Goal: Participate in discussion: Engage in conversation with other users on a specific topic

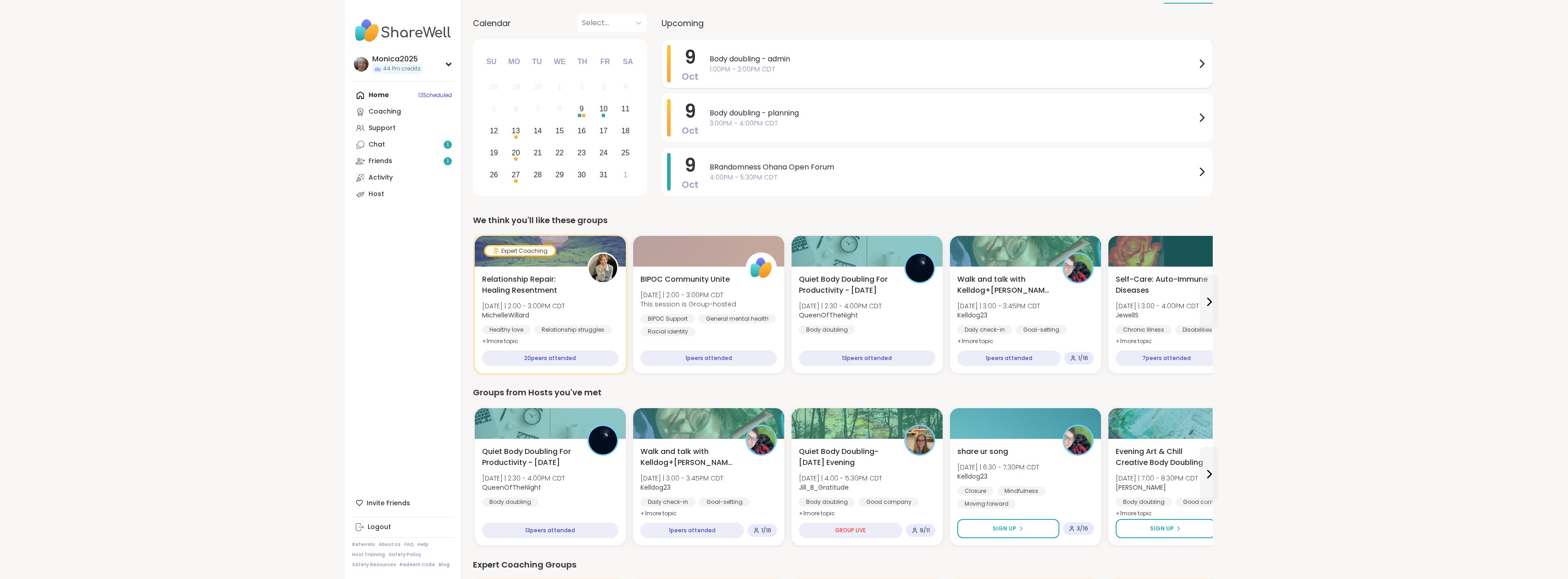
click at [807, 51] on div "Body doubling - admin 1:00PM - 2:00PM CDT" at bounding box center [958, 63] width 497 height 38
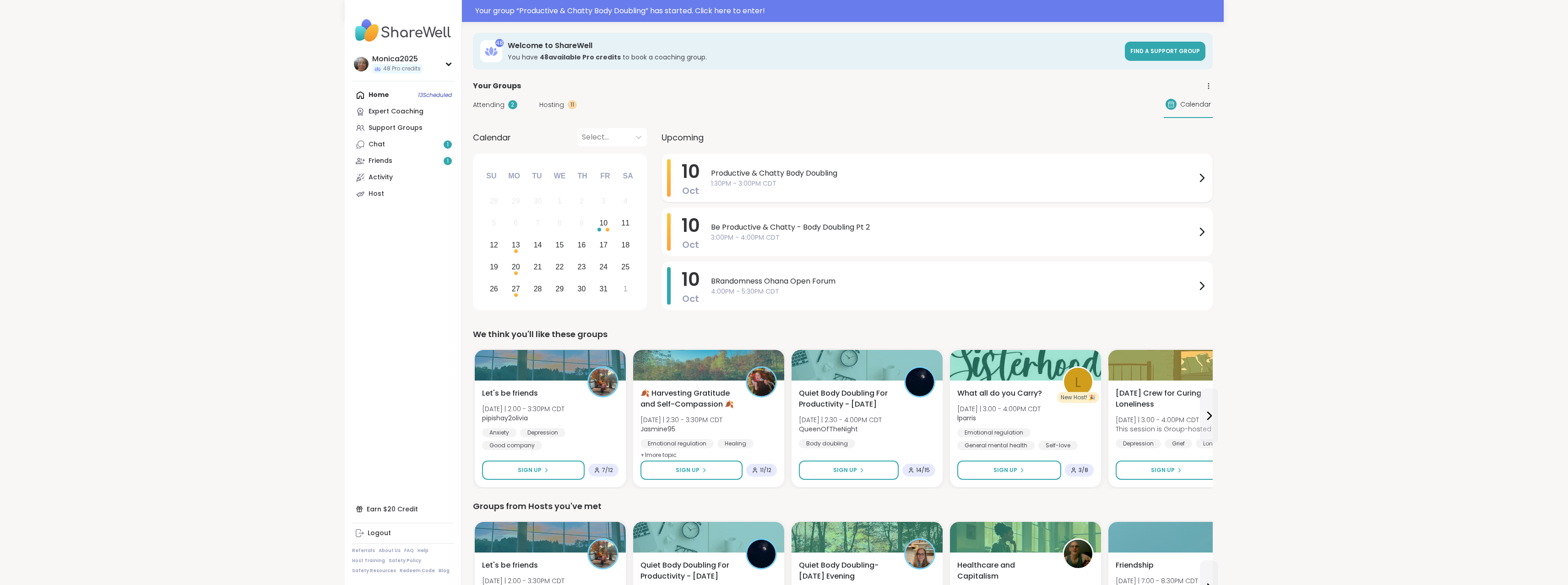
click at [810, 183] on span "1:30PM - 3:00PM CDT" at bounding box center [953, 184] width 485 height 10
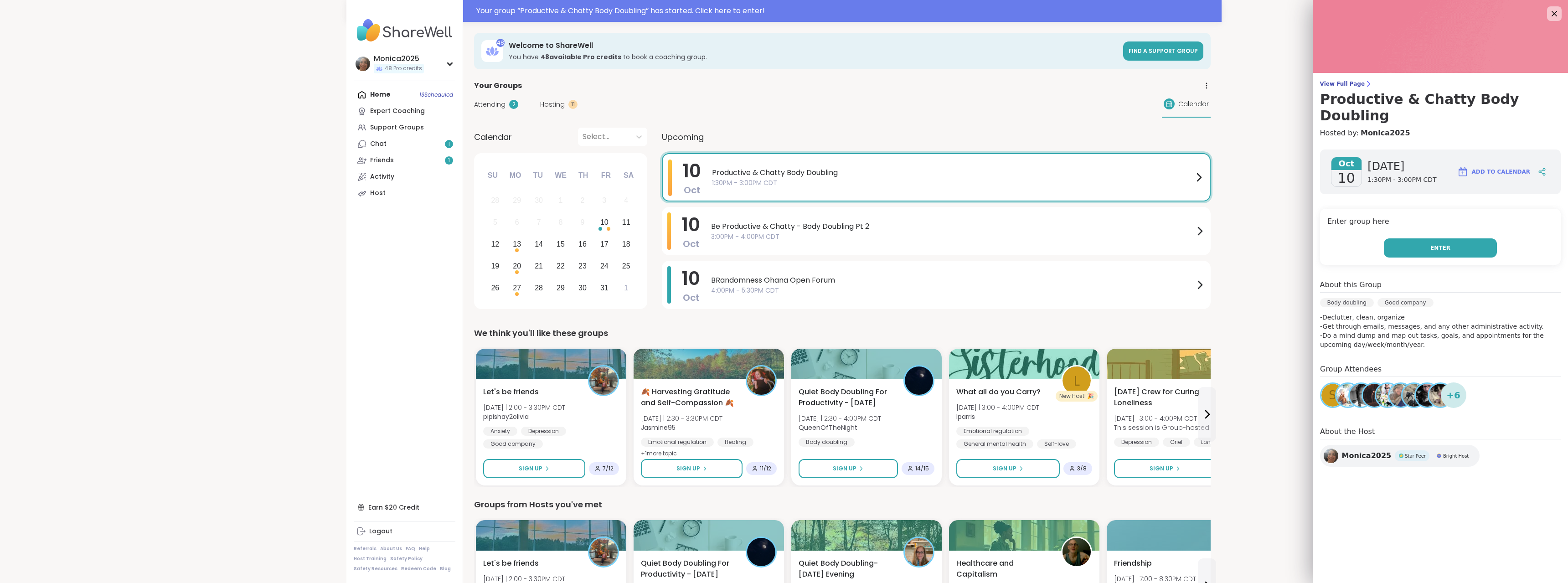
click at [1388, 238] on button "Enter" at bounding box center [1440, 248] width 113 height 19
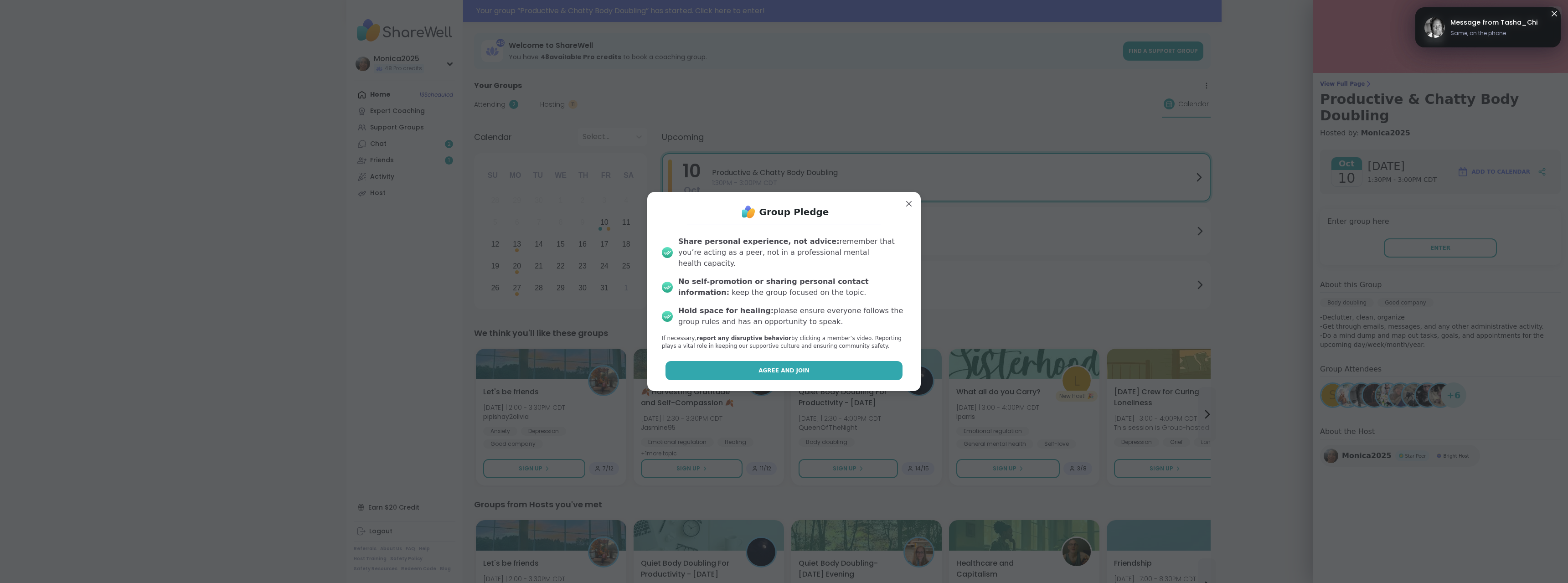
click at [745, 361] on button "Agree and Join" at bounding box center [784, 371] width 237 height 19
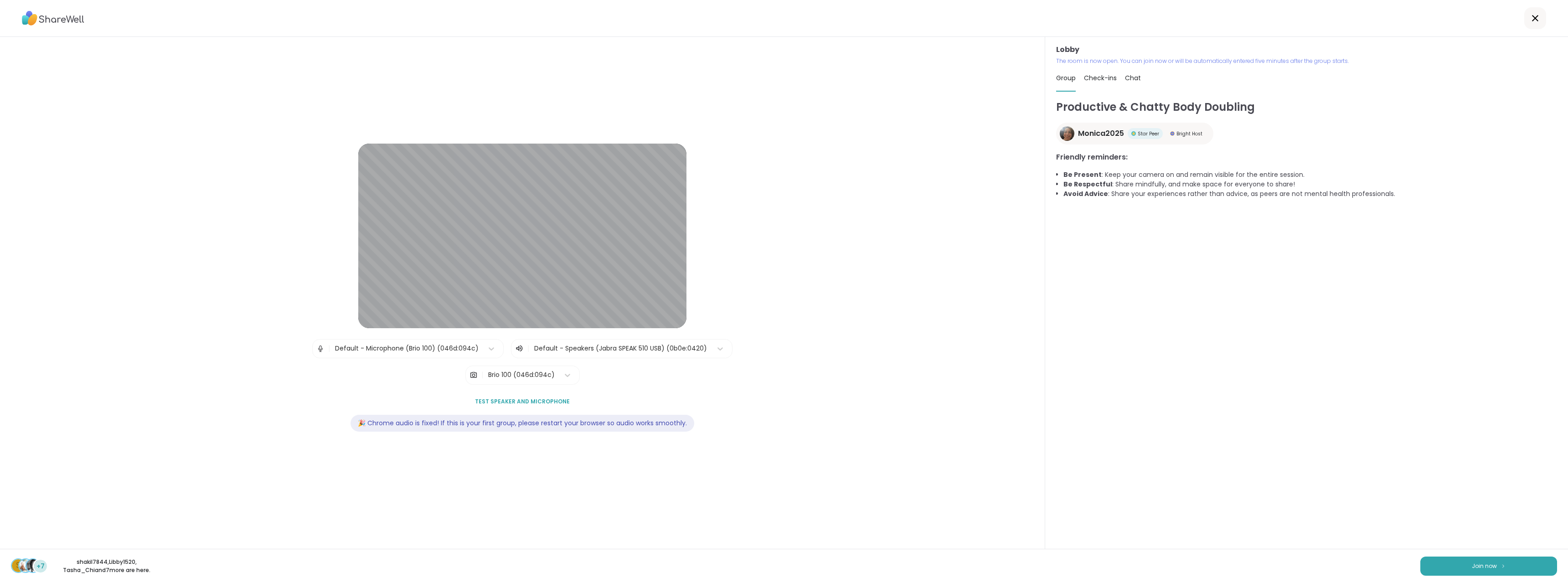
click at [748, 441] on div "Lobby | Default - Microphone (Brio 100) (046d:094c) | Default - Speakers (Jabra…" at bounding box center [522, 293] width 940 height 299
click at [1472, 562] on span "Join now" at bounding box center [1484, 566] width 25 height 8
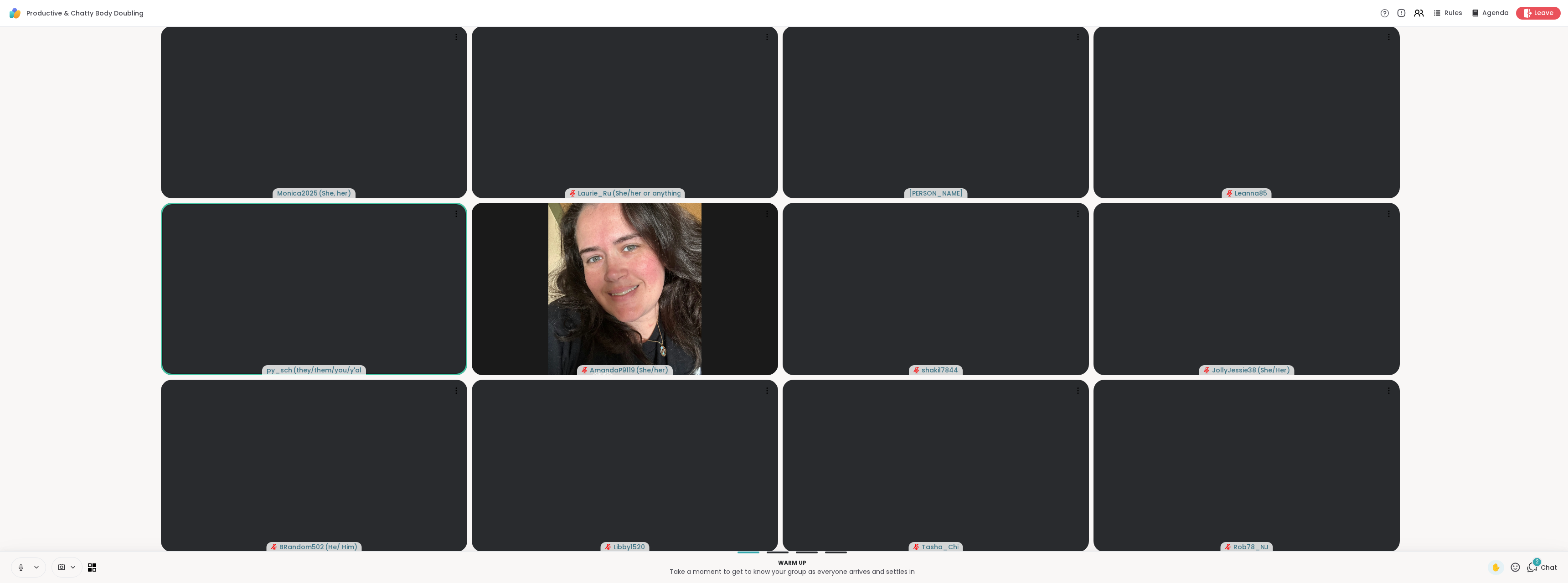
click at [41, 567] on button at bounding box center [37, 567] width 17 height 7
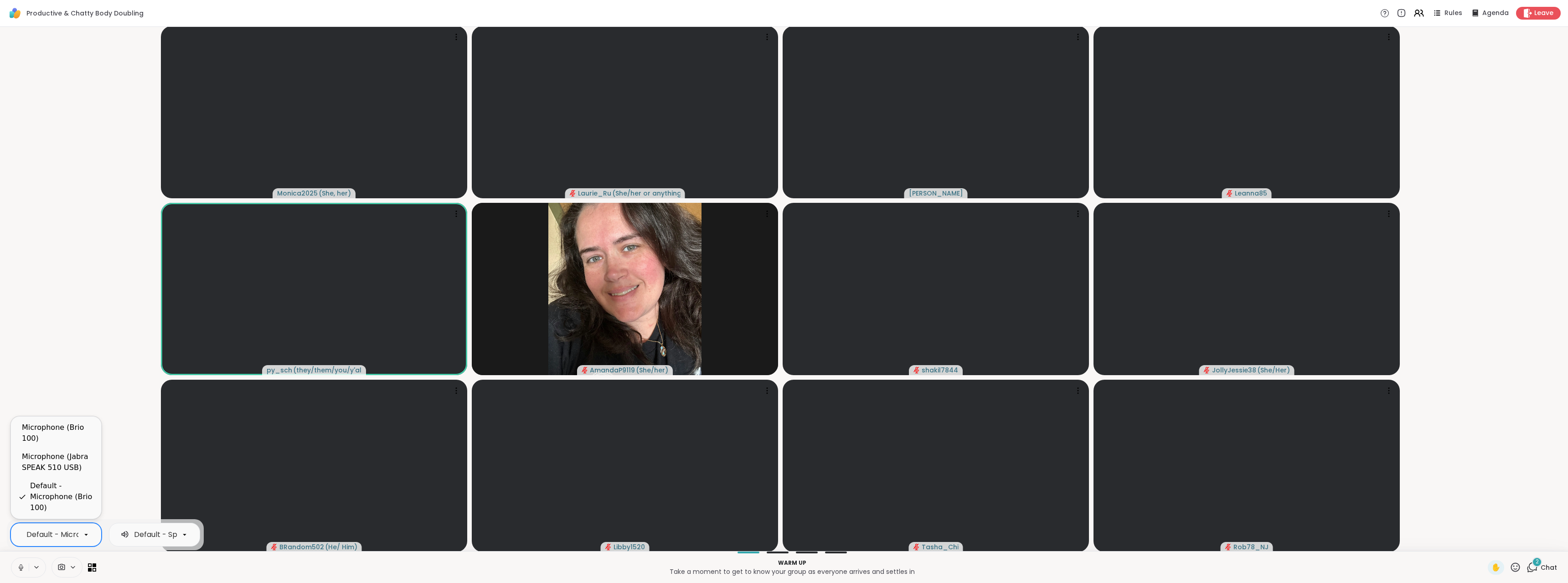
click at [56, 546] on div "Default - Microphone (Brio 100)" at bounding box center [56, 535] width 91 height 24
click at [71, 472] on div "Microphone (Jabra SPEAK 510 USB)" at bounding box center [58, 462] width 72 height 22
click at [184, 538] on icon at bounding box center [185, 535] width 8 height 8
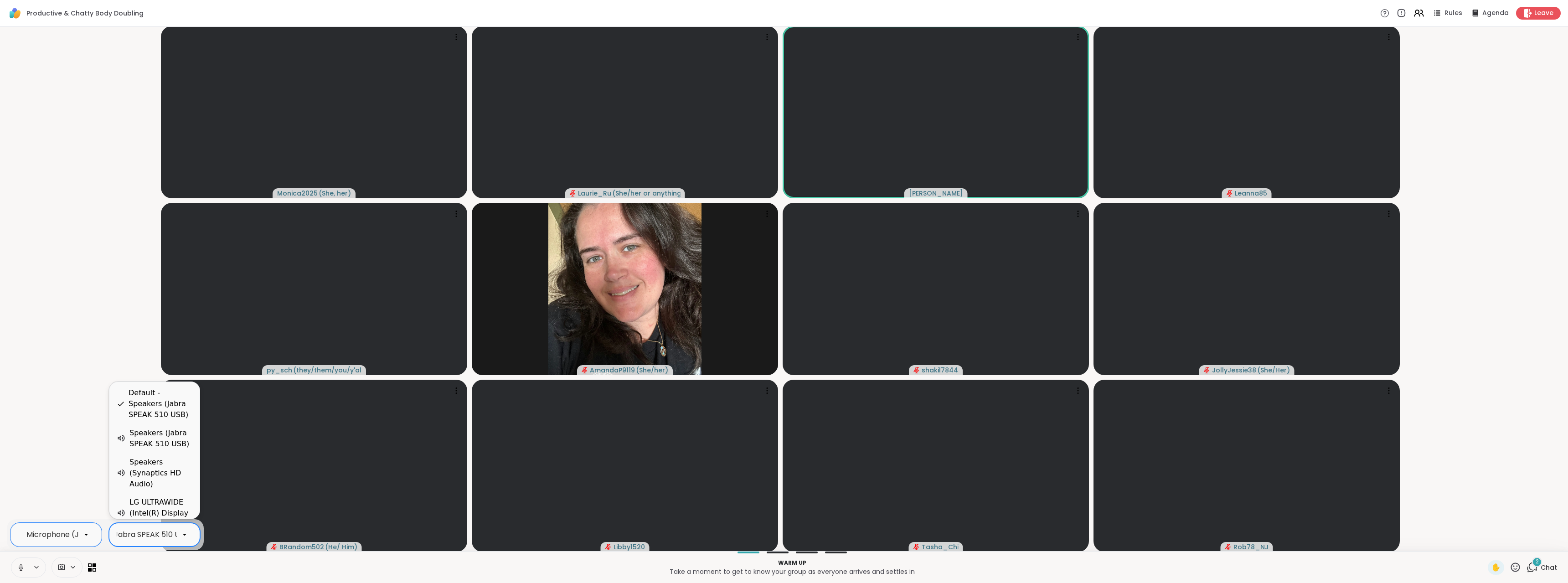
click at [184, 538] on icon at bounding box center [185, 535] width 8 height 8
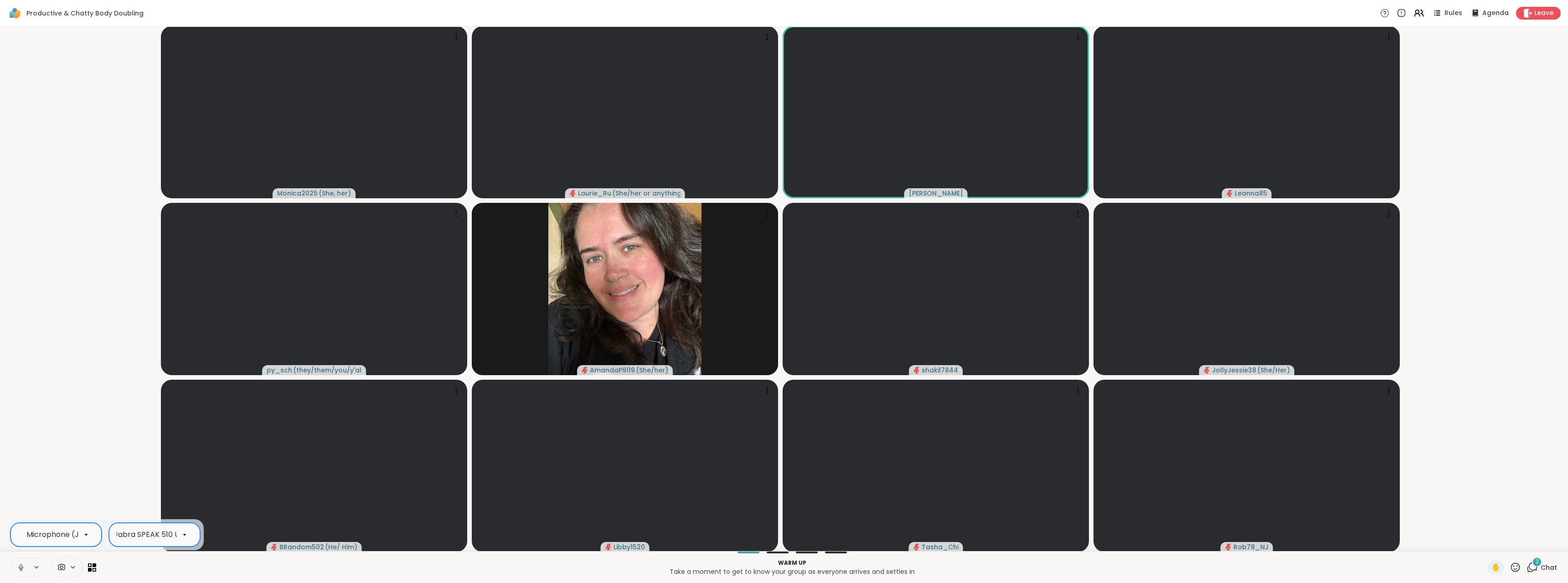
scroll to position [0, 60]
click at [85, 538] on icon at bounding box center [86, 535] width 8 height 8
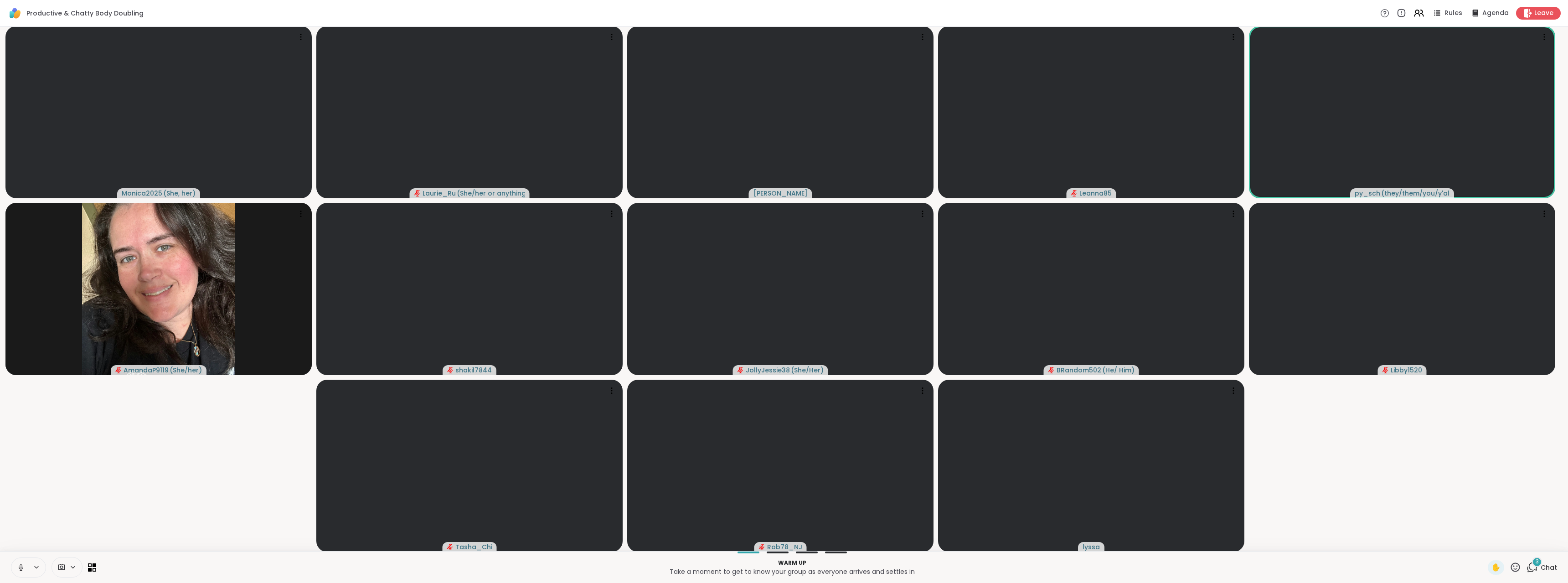
click at [53, 505] on video-player-container "Monica2025 ( She, her ) [PERSON_NAME] ( She/her or anything else ) [PERSON_NAME…" at bounding box center [784, 289] width 1557 height 517
click at [41, 567] on button at bounding box center [37, 567] width 17 height 7
click at [58, 537] on div "Microphone (Jabra SPEAK 510 USB)" at bounding box center [90, 535] width 126 height 11
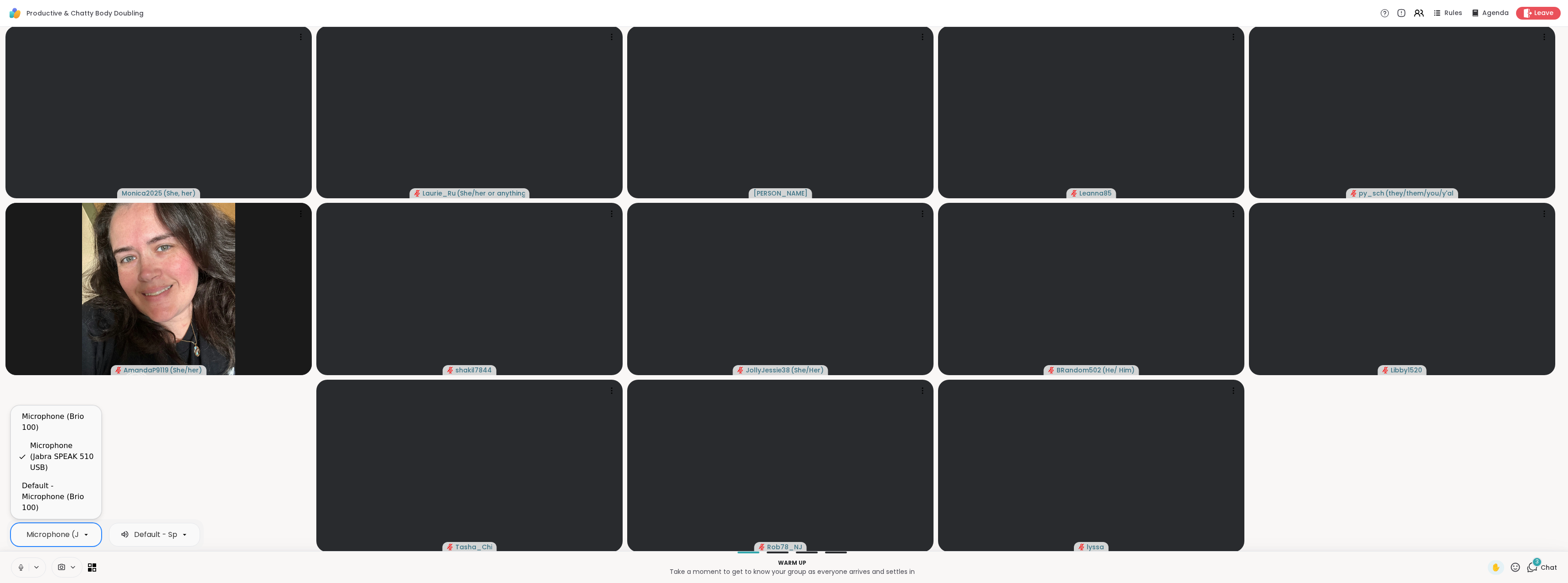
click at [135, 567] on p "Take a moment to get to know your group as everyone arrives and settles in" at bounding box center [792, 571] width 1381 height 9
click at [1532, 562] on div "3" at bounding box center [1537, 562] width 10 height 10
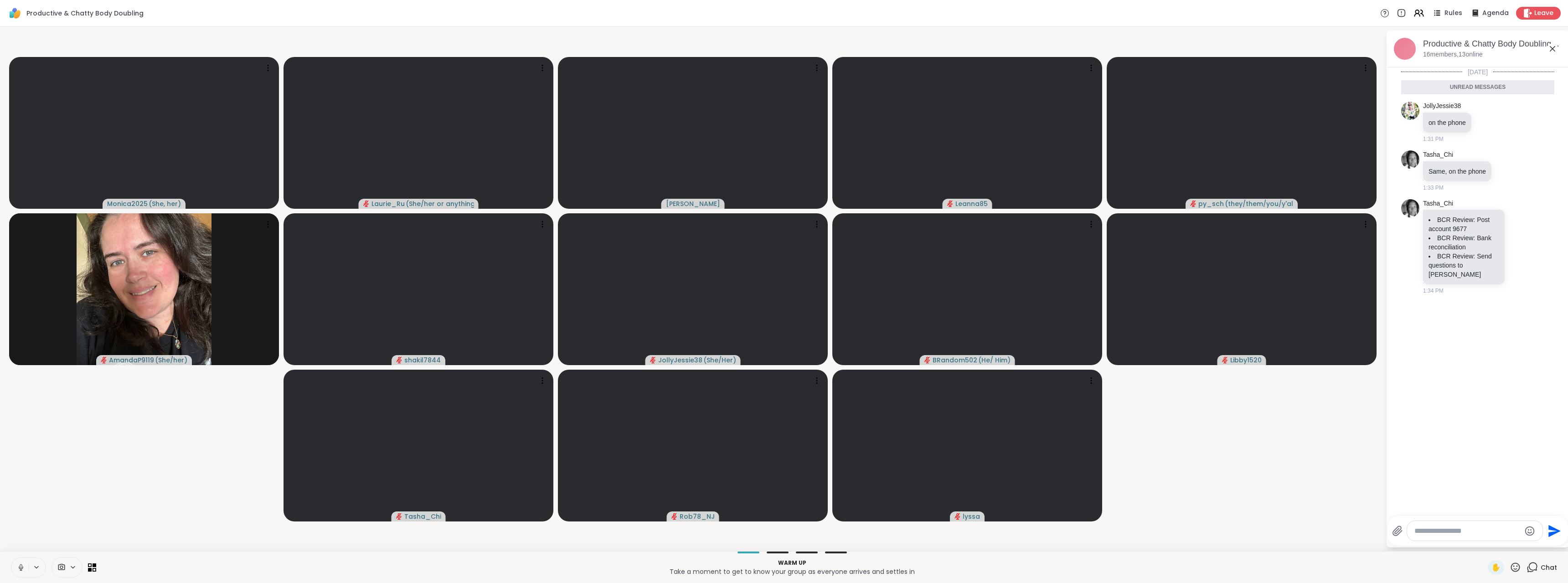
click at [1548, 53] on icon at bounding box center [1552, 49] width 11 height 11
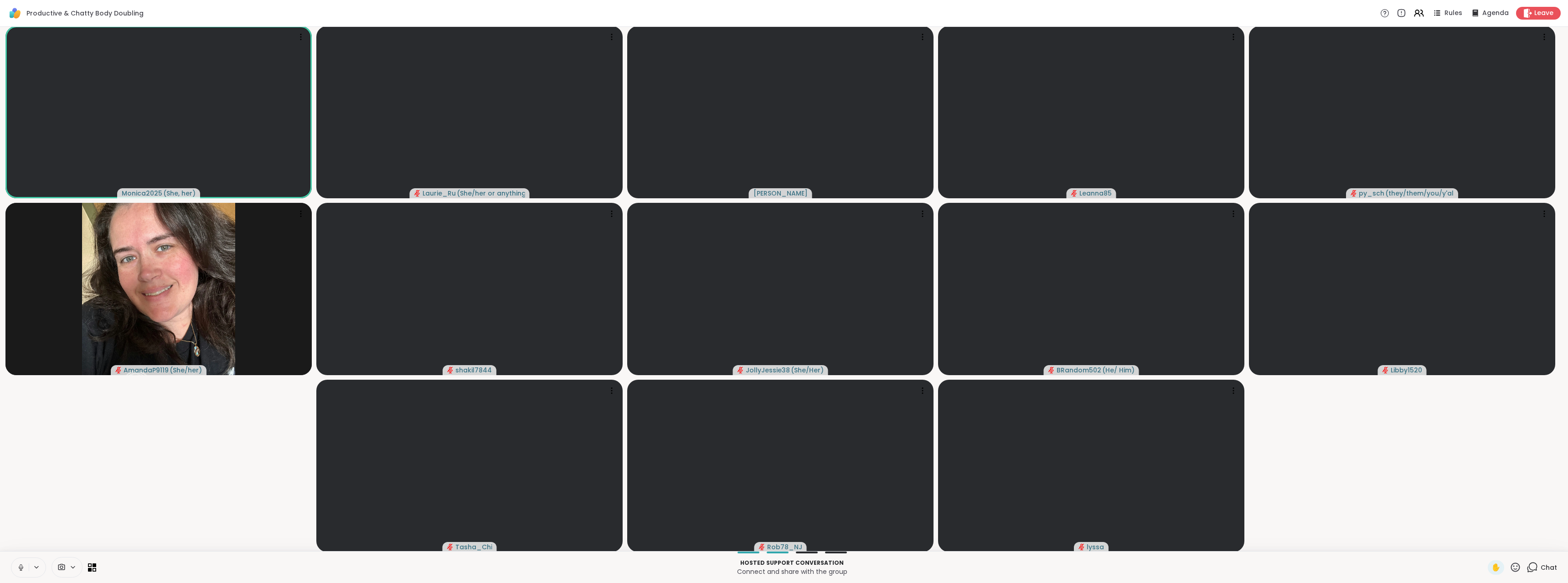
click at [1415, 19] on div "Rules Agenda Leave" at bounding box center [1470, 13] width 180 height 13
click at [1413, 15] on icon at bounding box center [1419, 13] width 12 height 12
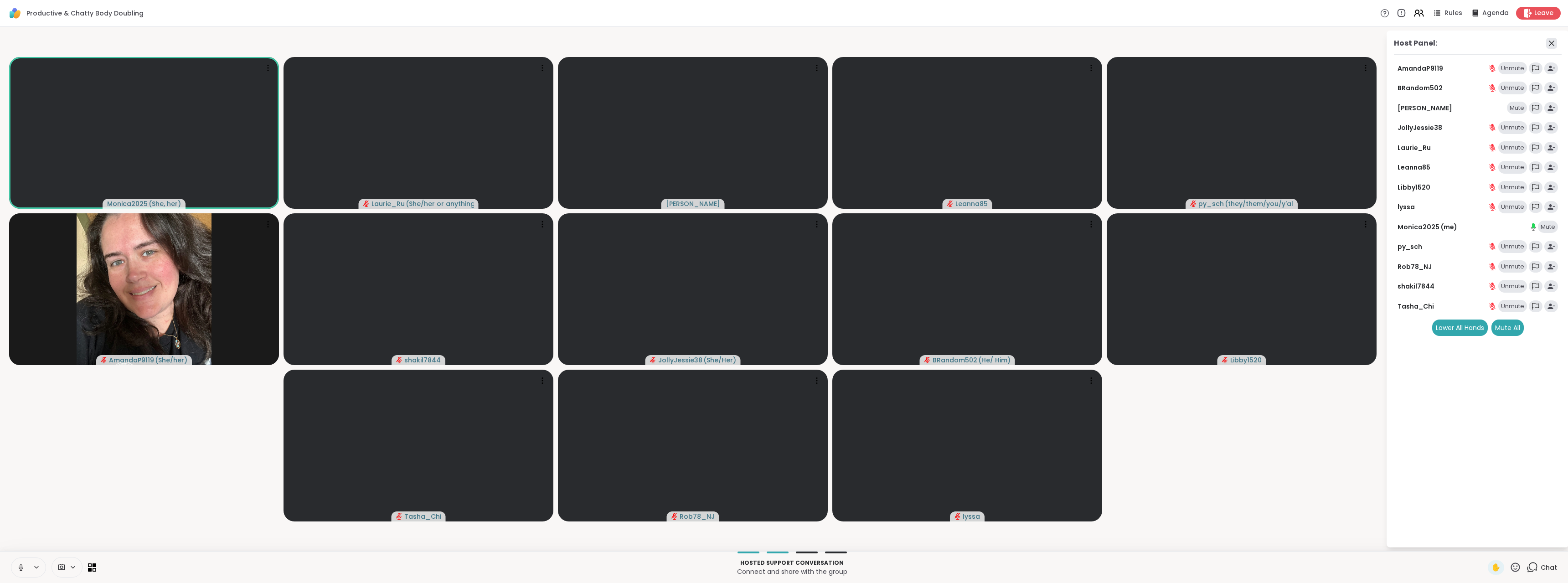
click at [1550, 44] on icon at bounding box center [1552, 43] width 11 height 11
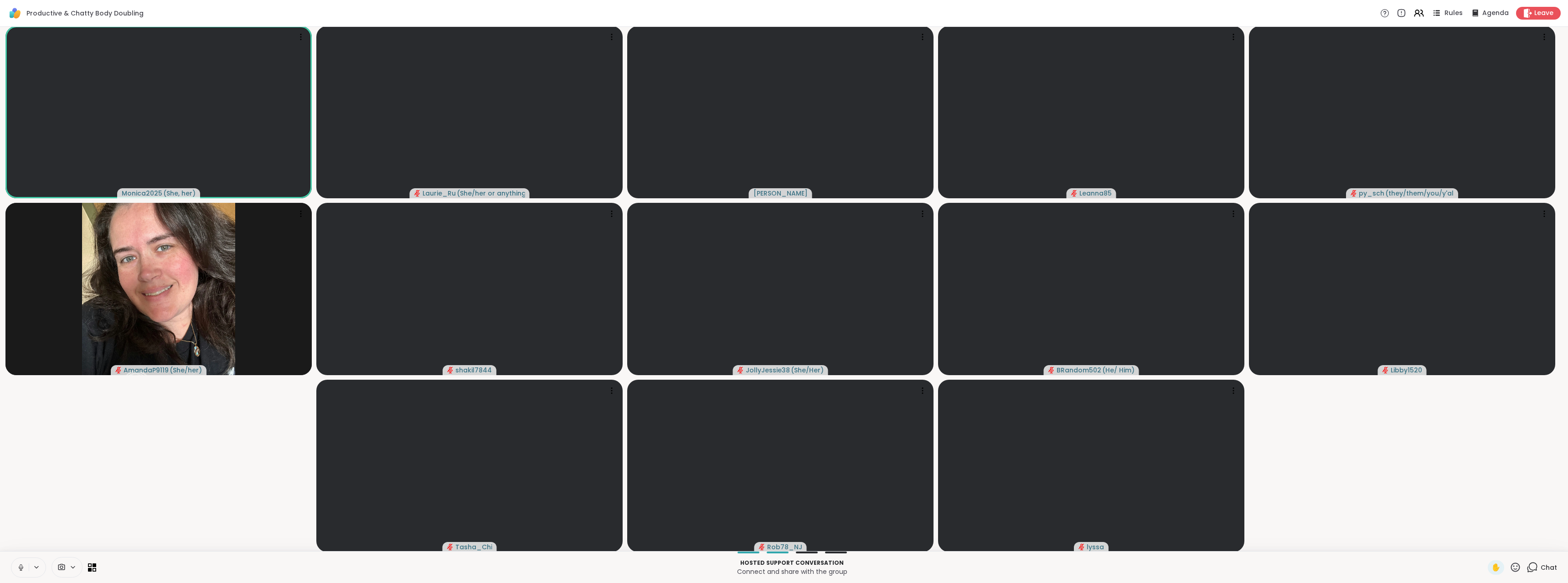
click at [1433, 12] on icon at bounding box center [1436, 13] width 12 height 12
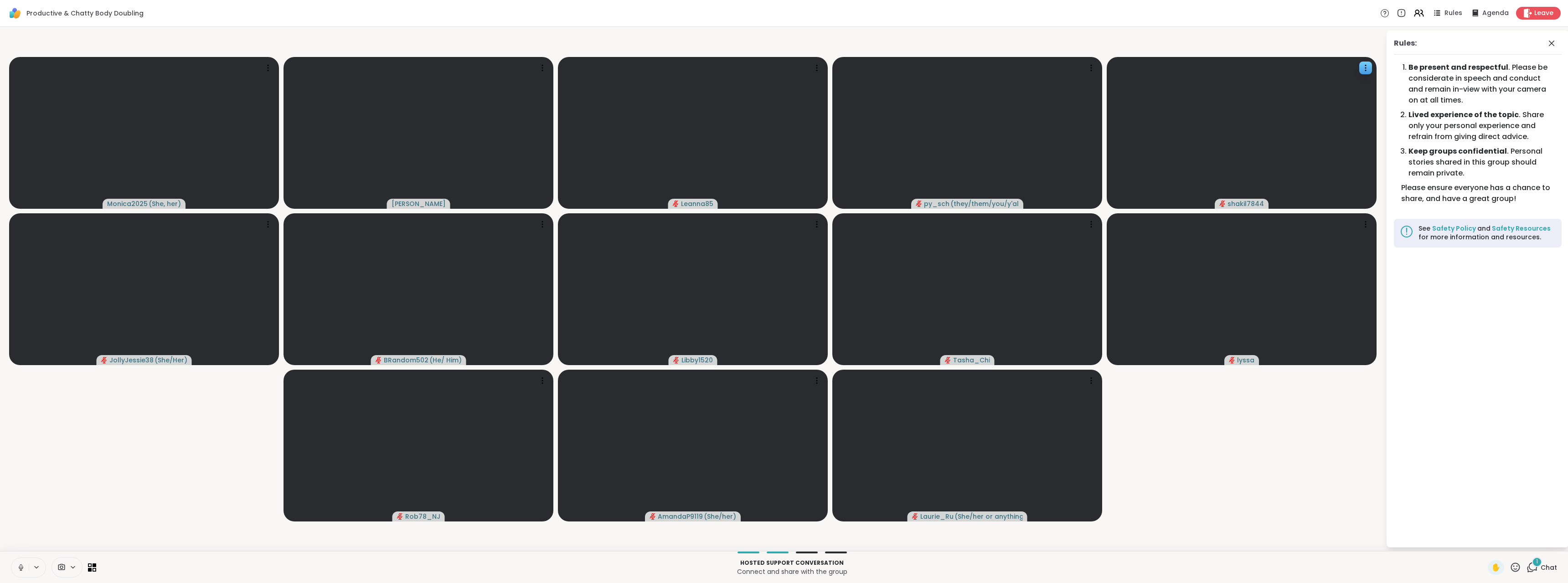
click at [1554, 39] on icon at bounding box center [1552, 43] width 11 height 11
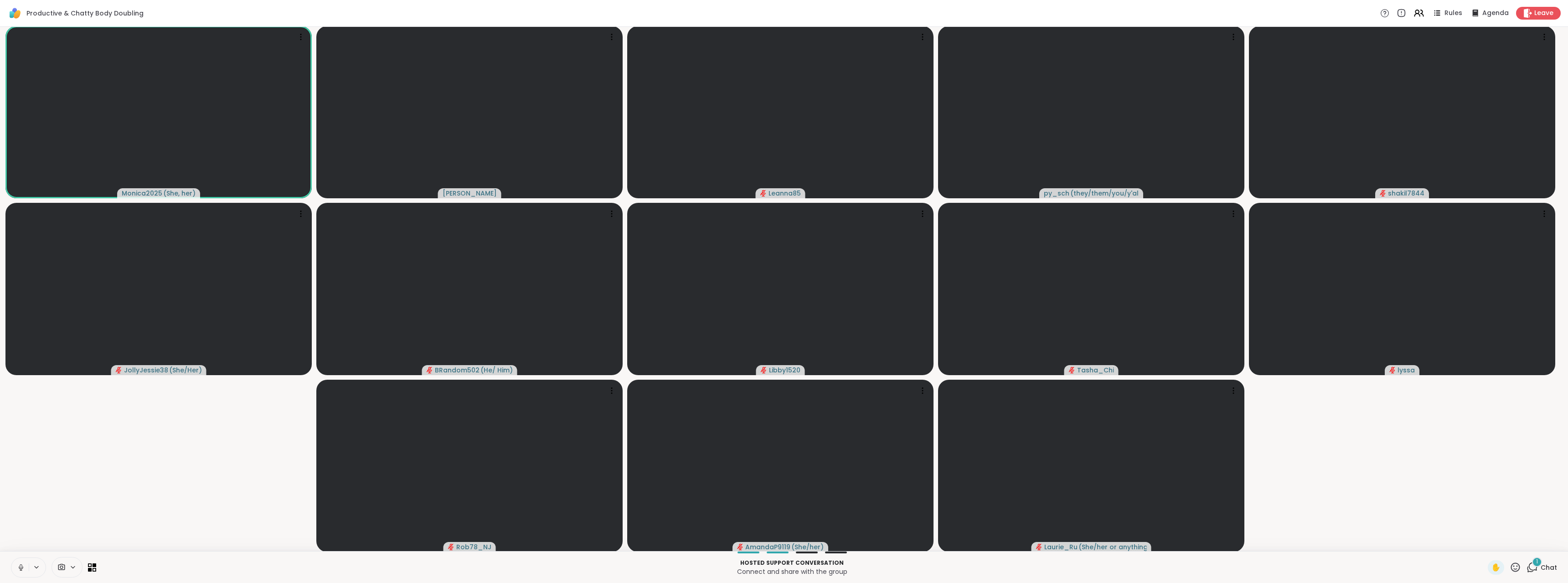
click at [1531, 568] on icon at bounding box center [1533, 567] width 9 height 8
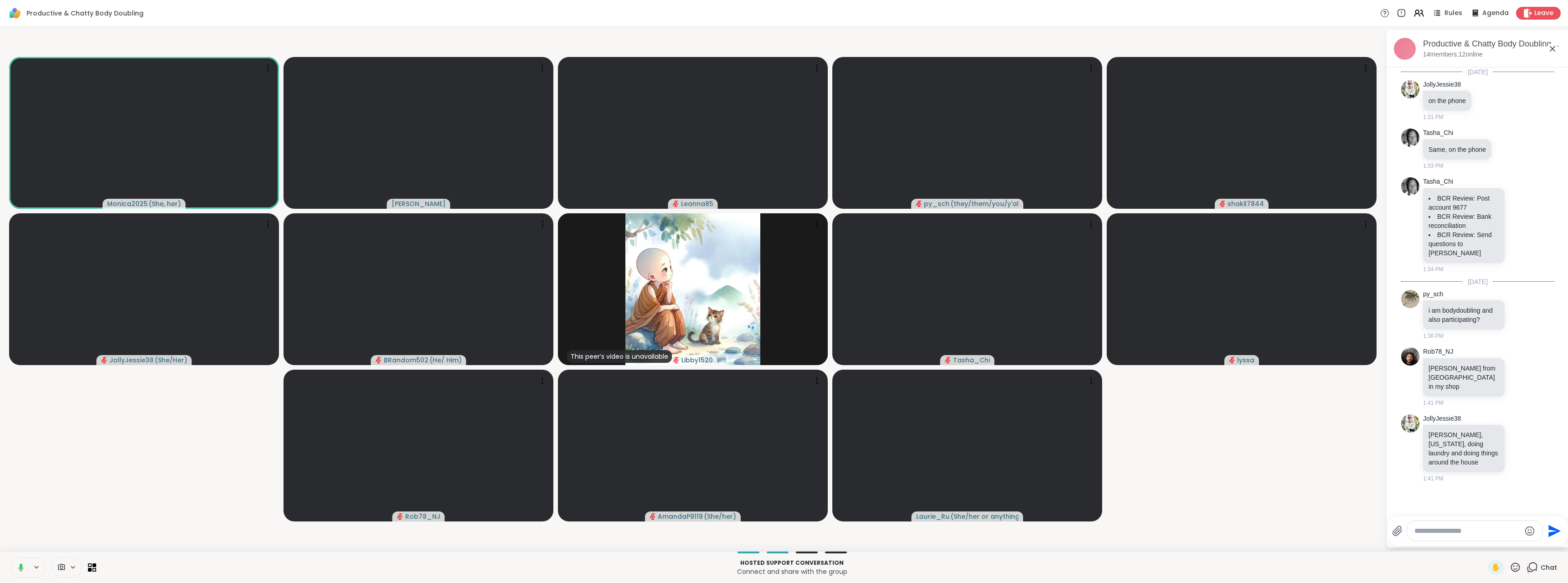
click at [1414, 22] on div "Productive & Chatty Body Doubling Rules Agenda Leave" at bounding box center [784, 14] width 1568 height 27
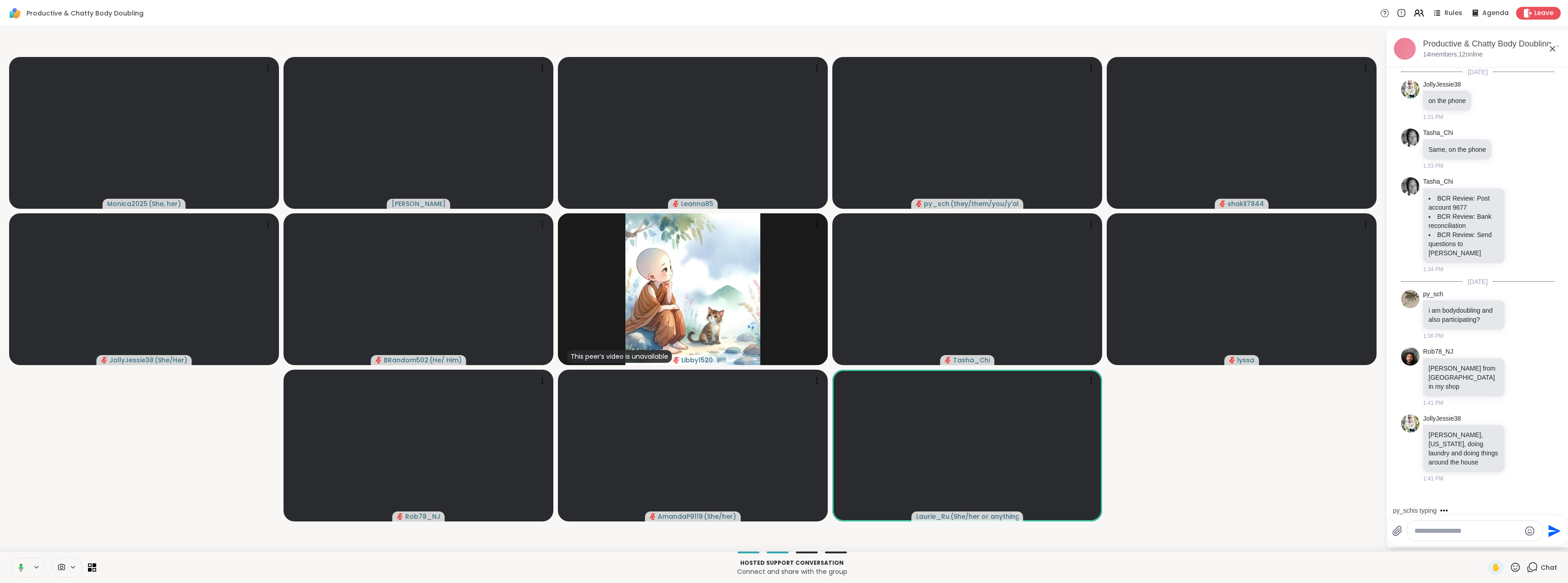
click at [1414, 20] on div "Productive & Chatty Body Doubling Rules Agenda Leave" at bounding box center [784, 14] width 1568 height 27
click at [1414, 16] on icon at bounding box center [1419, 13] width 12 height 12
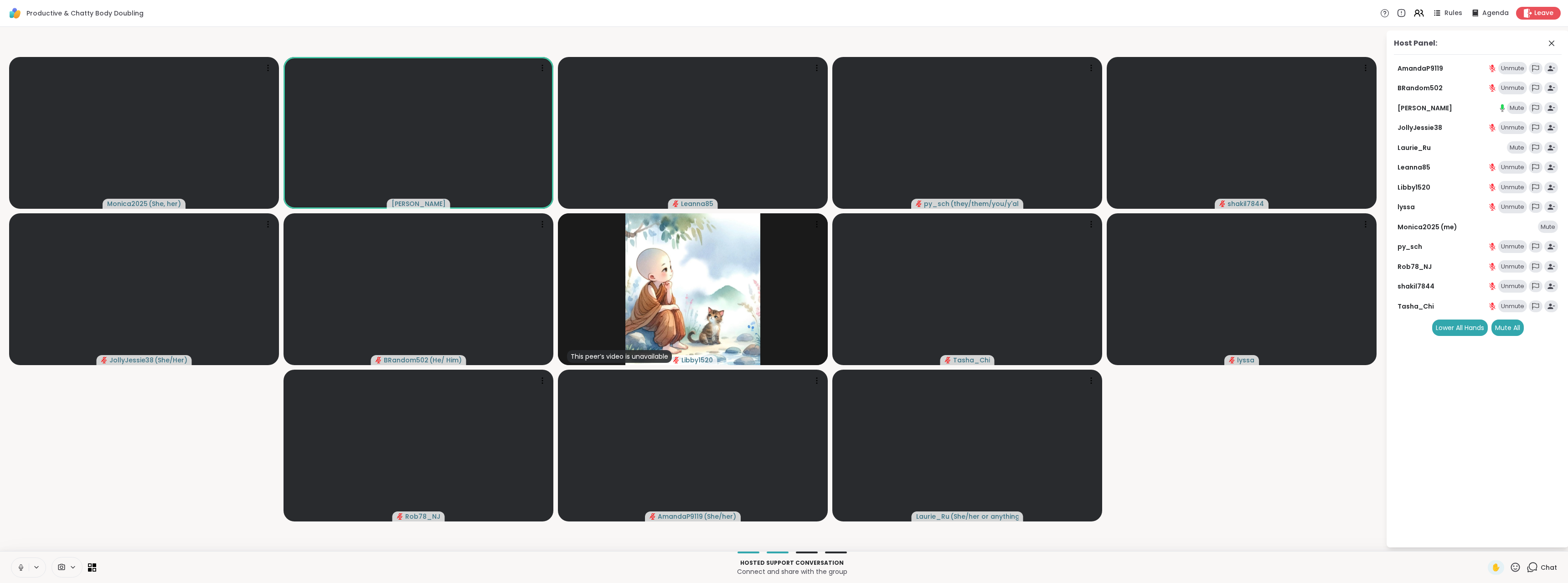
click at [1523, 112] on div "Mute" at bounding box center [1517, 108] width 20 height 13
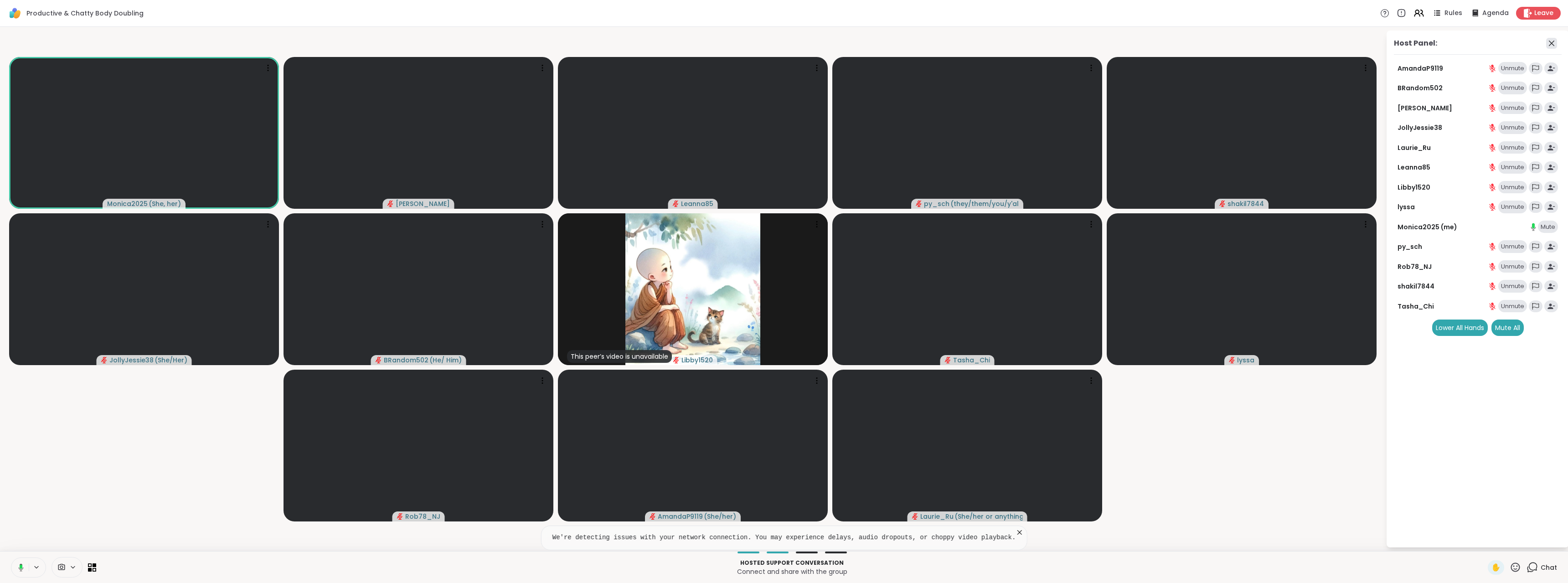
click at [1548, 44] on icon at bounding box center [1552, 43] width 11 height 11
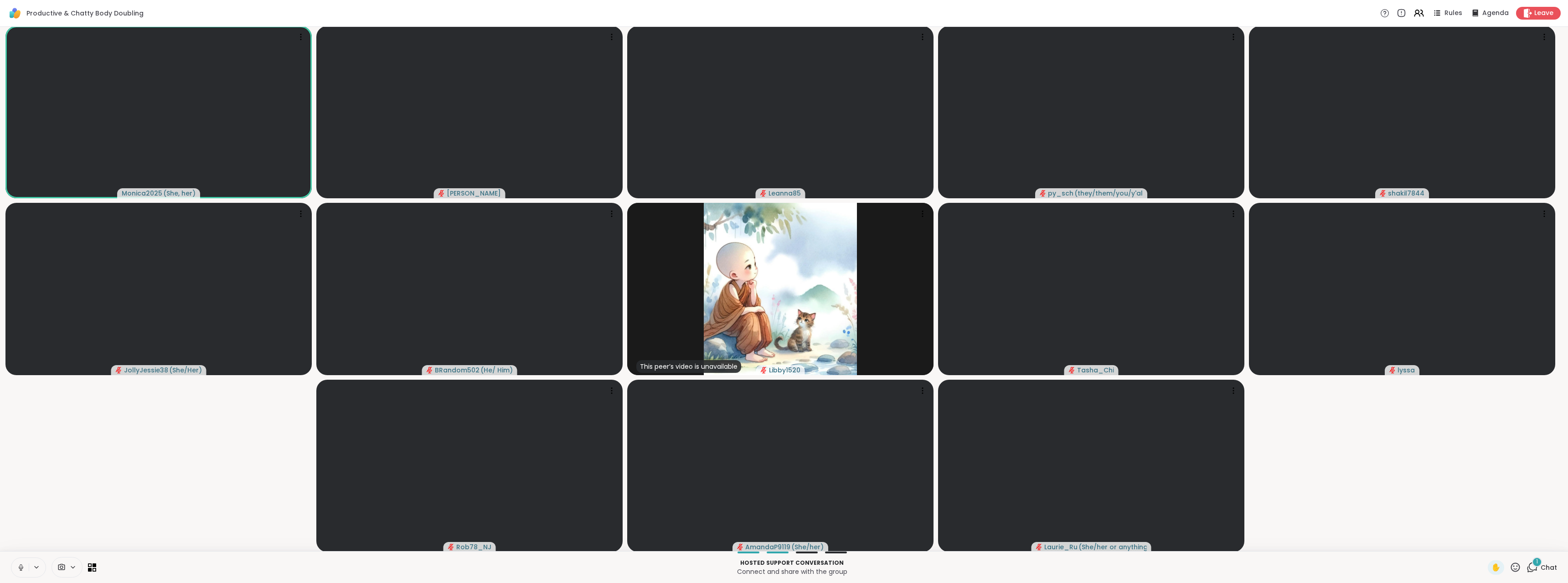
click at [1532, 561] on div "1" at bounding box center [1537, 562] width 10 height 10
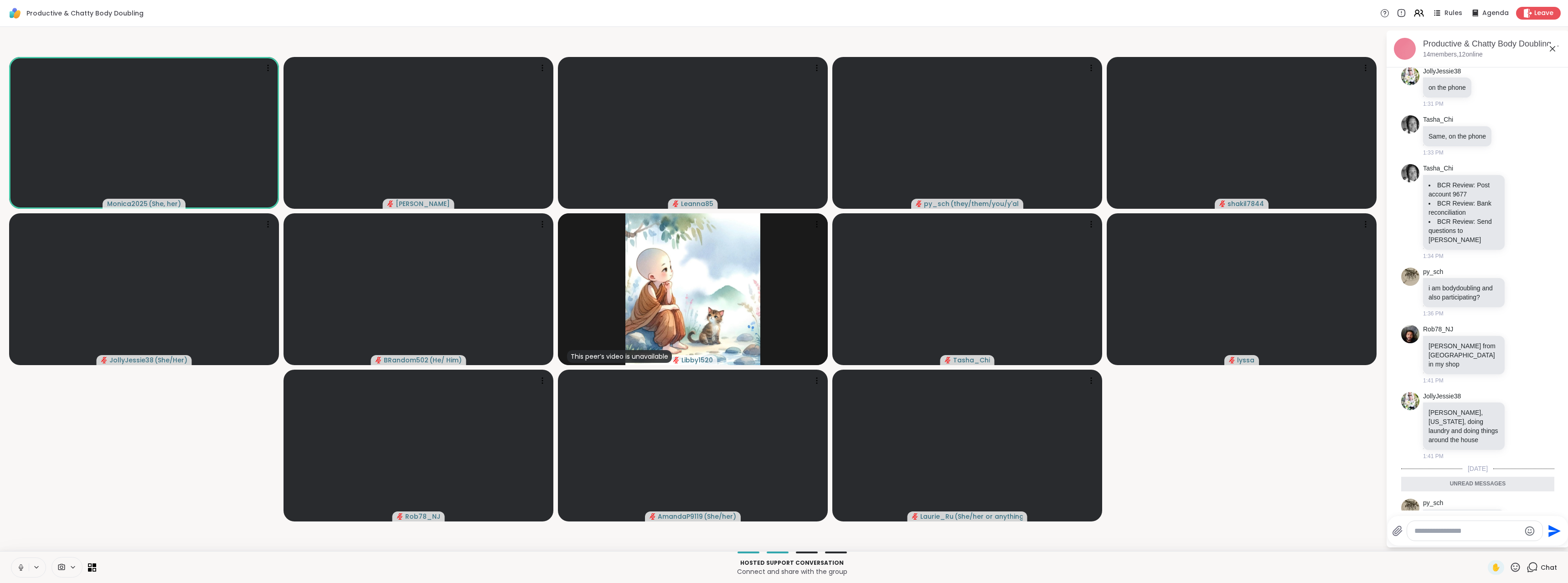
scroll to position [0, 0]
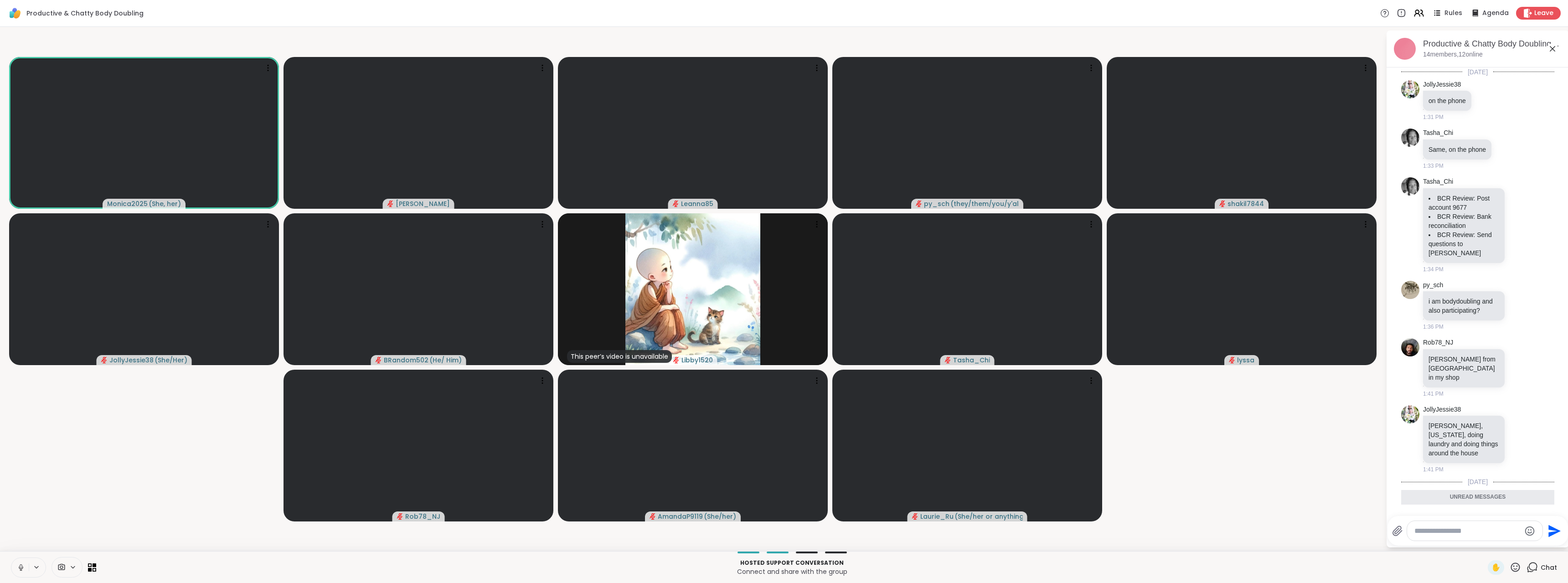
click at [1552, 50] on icon at bounding box center [1552, 49] width 11 height 11
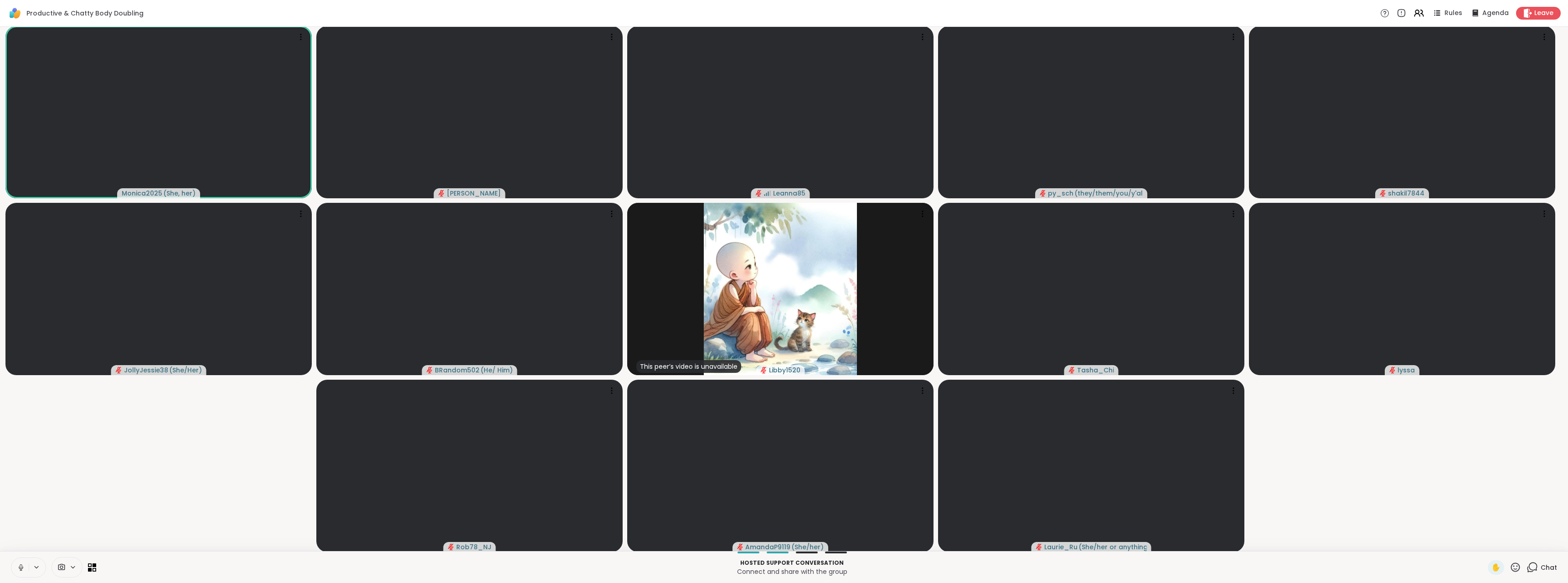
click at [1527, 567] on icon at bounding box center [1532, 567] width 12 height 12
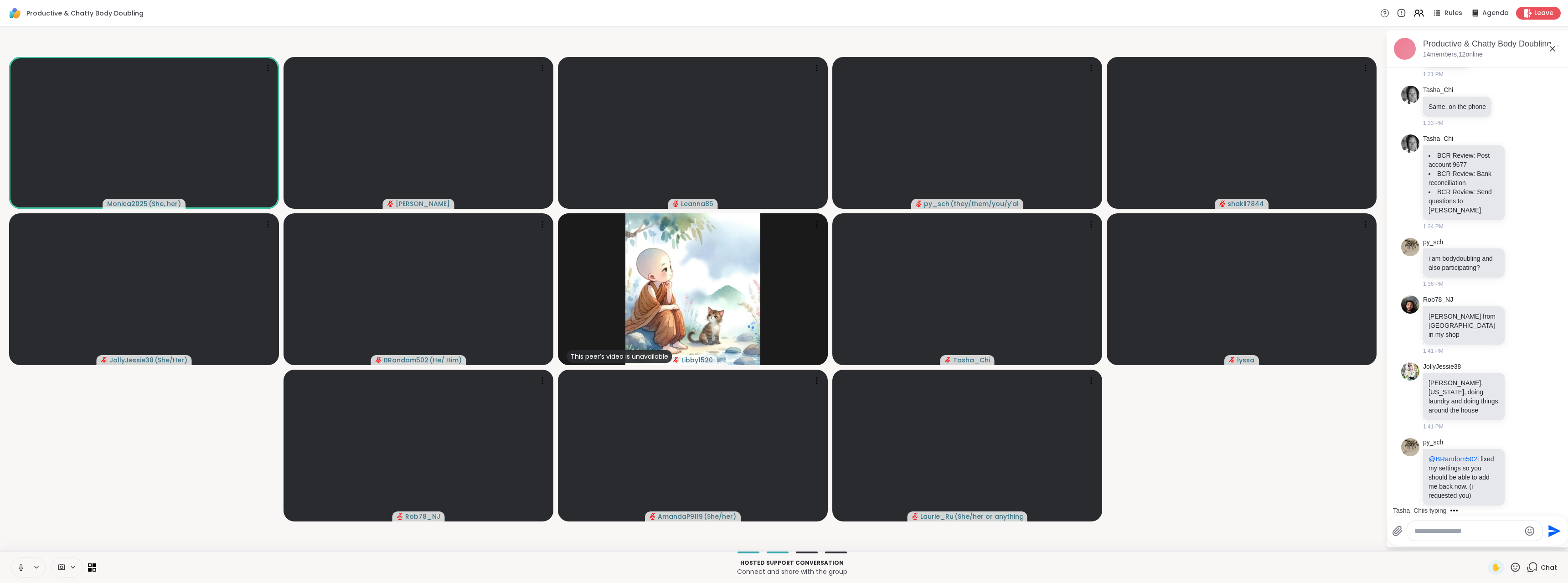
scroll to position [100, 0]
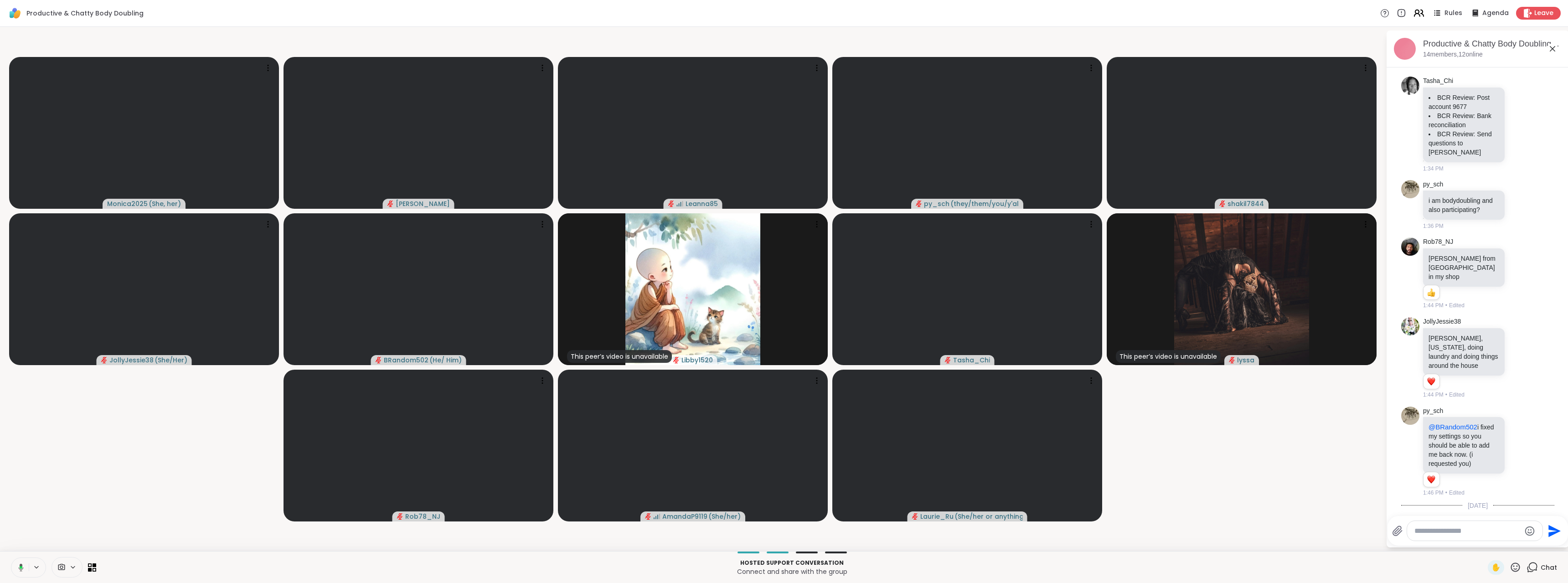
click at [1413, 17] on icon at bounding box center [1419, 13] width 12 height 12
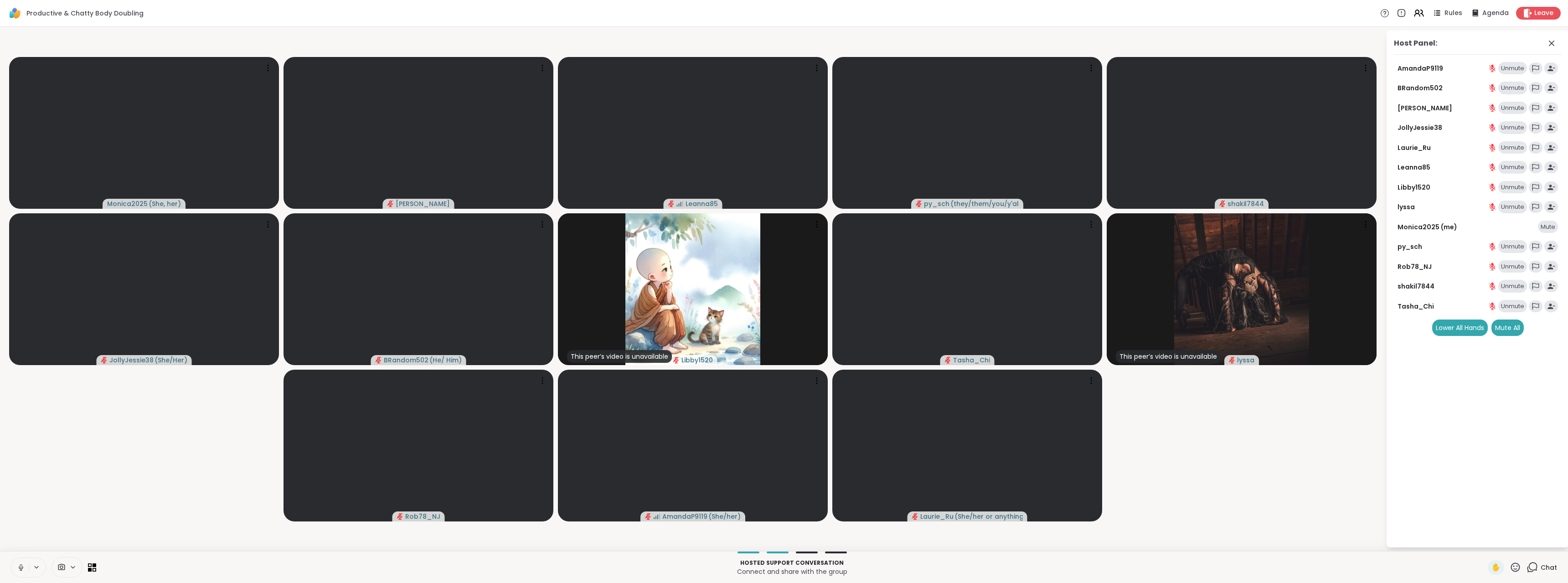
click at [1546, 230] on div "Mute" at bounding box center [1548, 227] width 20 height 13
click at [1510, 326] on div "Mute All" at bounding box center [1508, 328] width 33 height 16
click at [1554, 230] on div "Unmute" at bounding box center [1544, 227] width 28 height 13
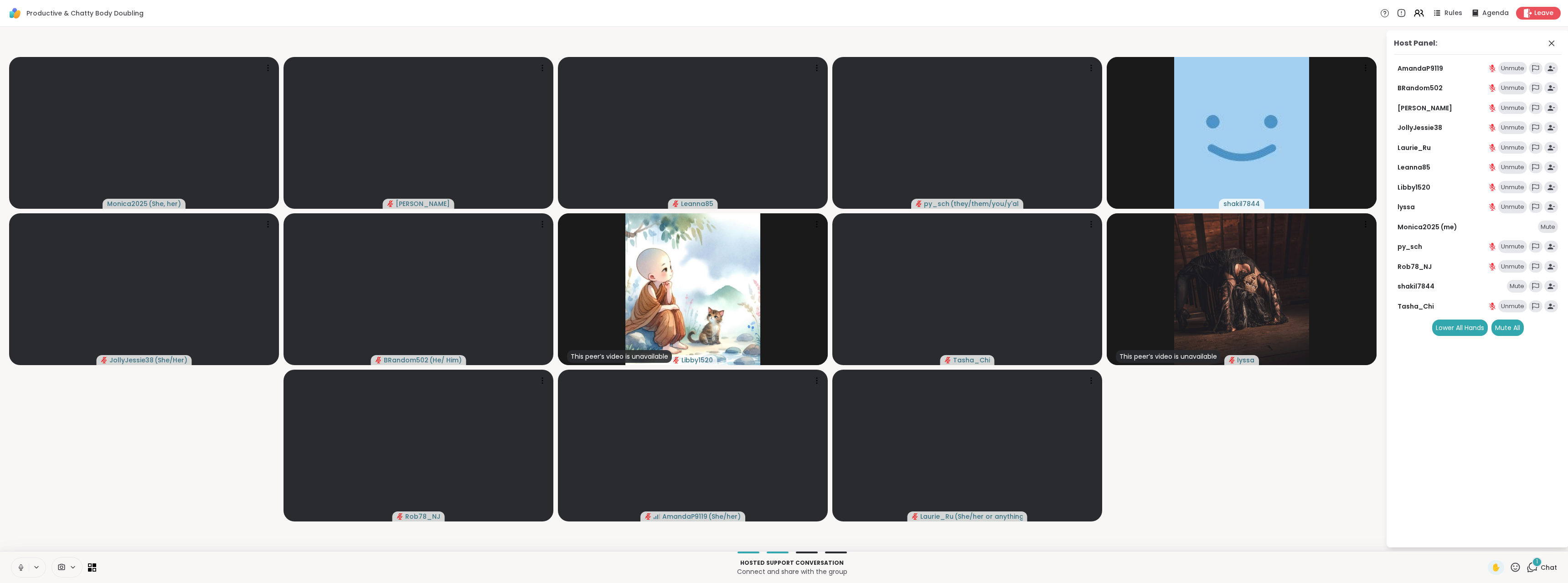
click at [1554, 230] on div "Mute" at bounding box center [1548, 227] width 20 height 13
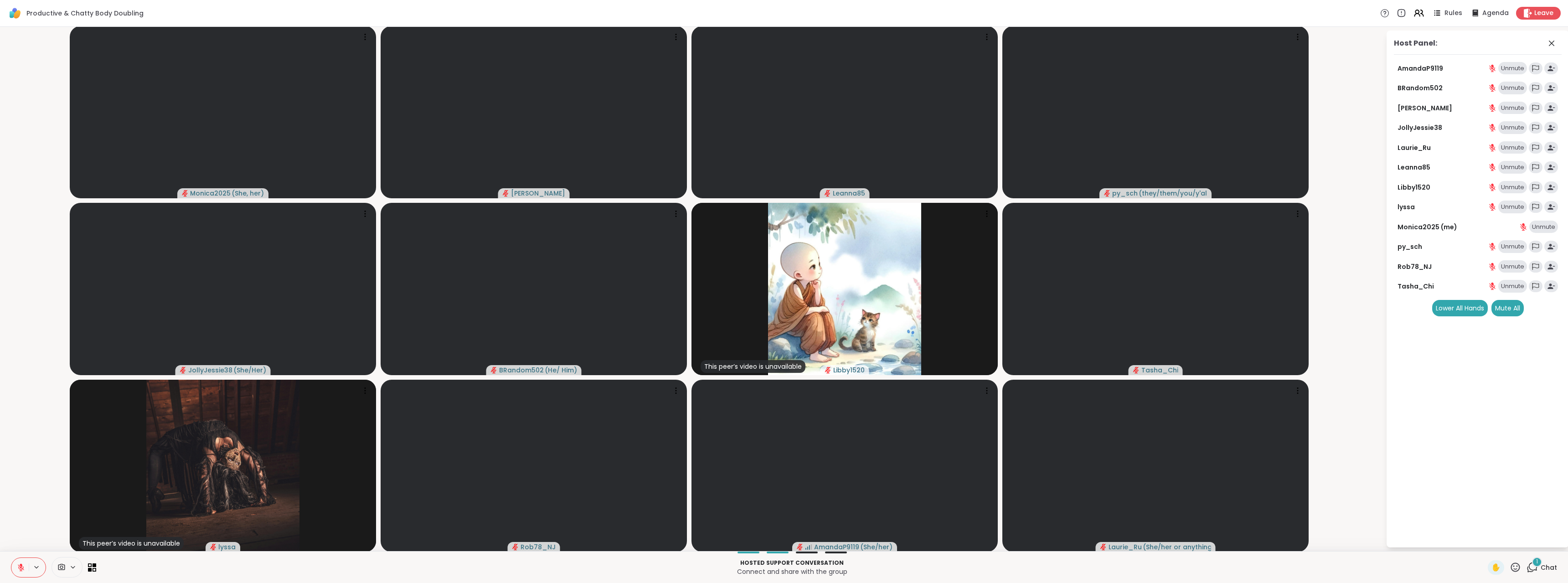
click at [1530, 567] on icon at bounding box center [1532, 567] width 12 height 12
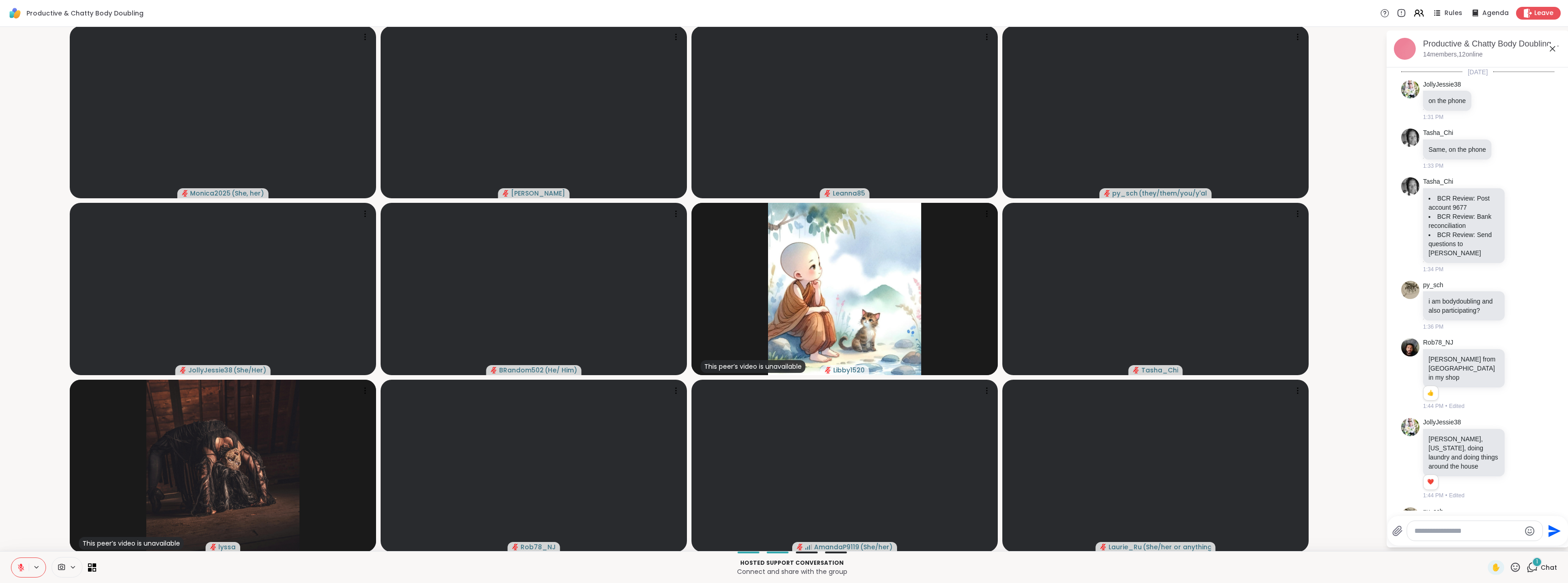
scroll to position [210, 0]
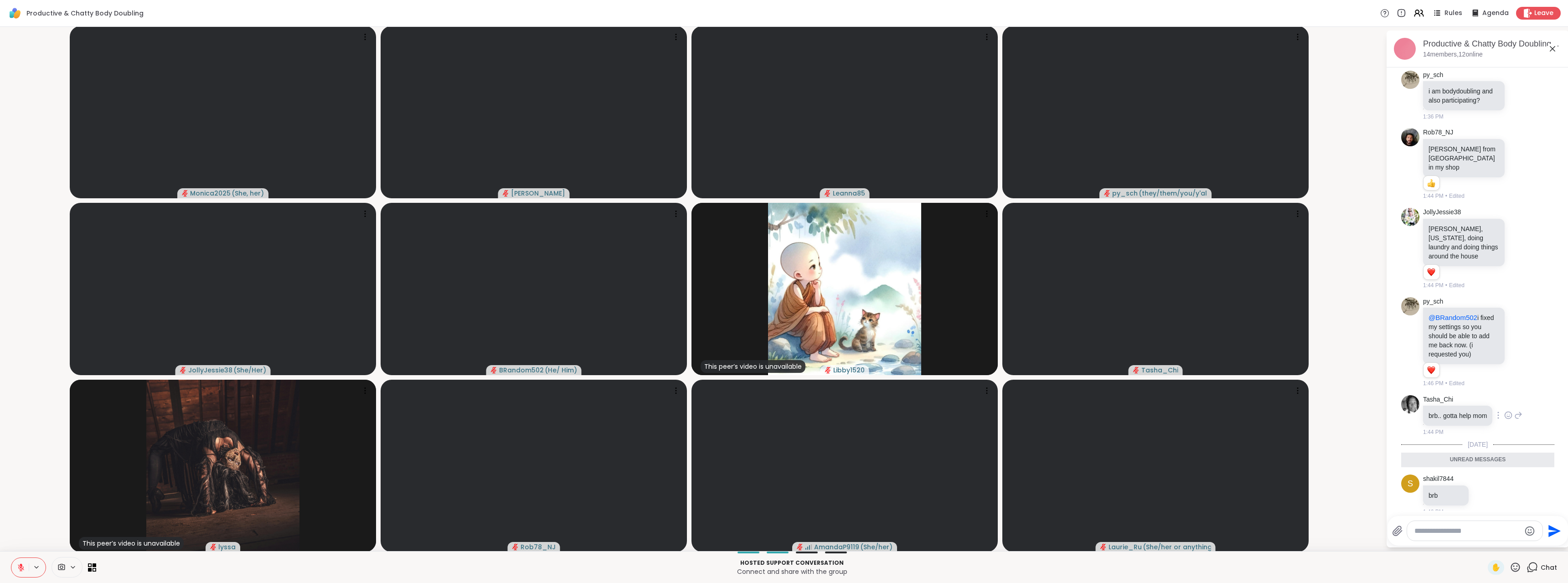
click at [1505, 412] on icon at bounding box center [1508, 415] width 7 height 7
click at [1504, 397] on div "Select Reaction: Heart" at bounding box center [1508, 401] width 8 height 8
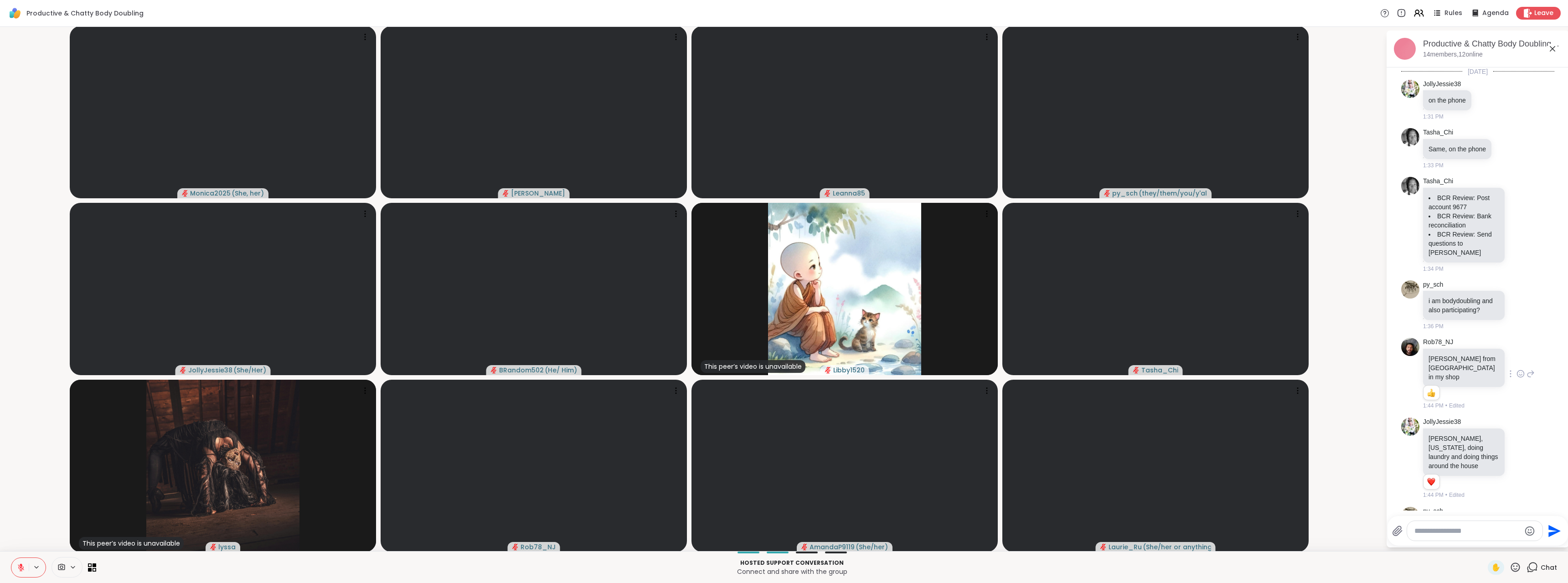
scroll to position [0, 0]
click at [1516, 222] on icon at bounding box center [1521, 225] width 8 height 9
click at [1497, 209] on div "Select Reaction: Thumbs up" at bounding box center [1501, 210] width 8 height 8
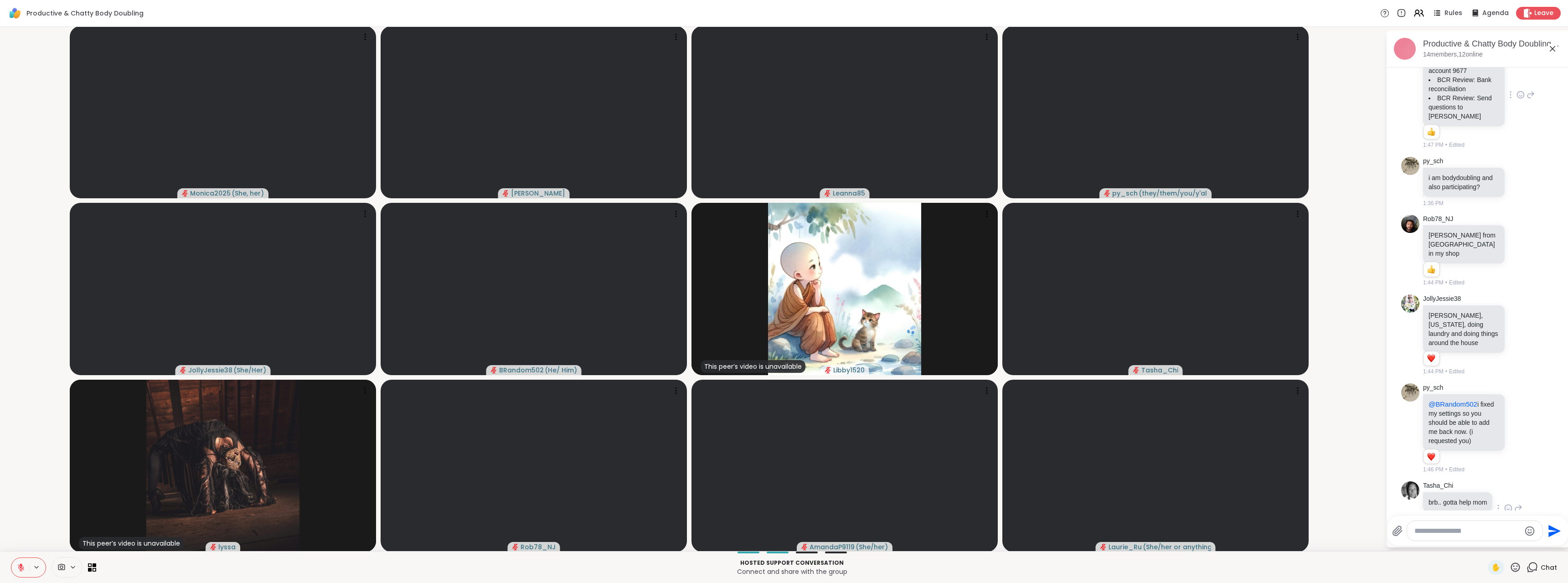
scroll to position [183, 0]
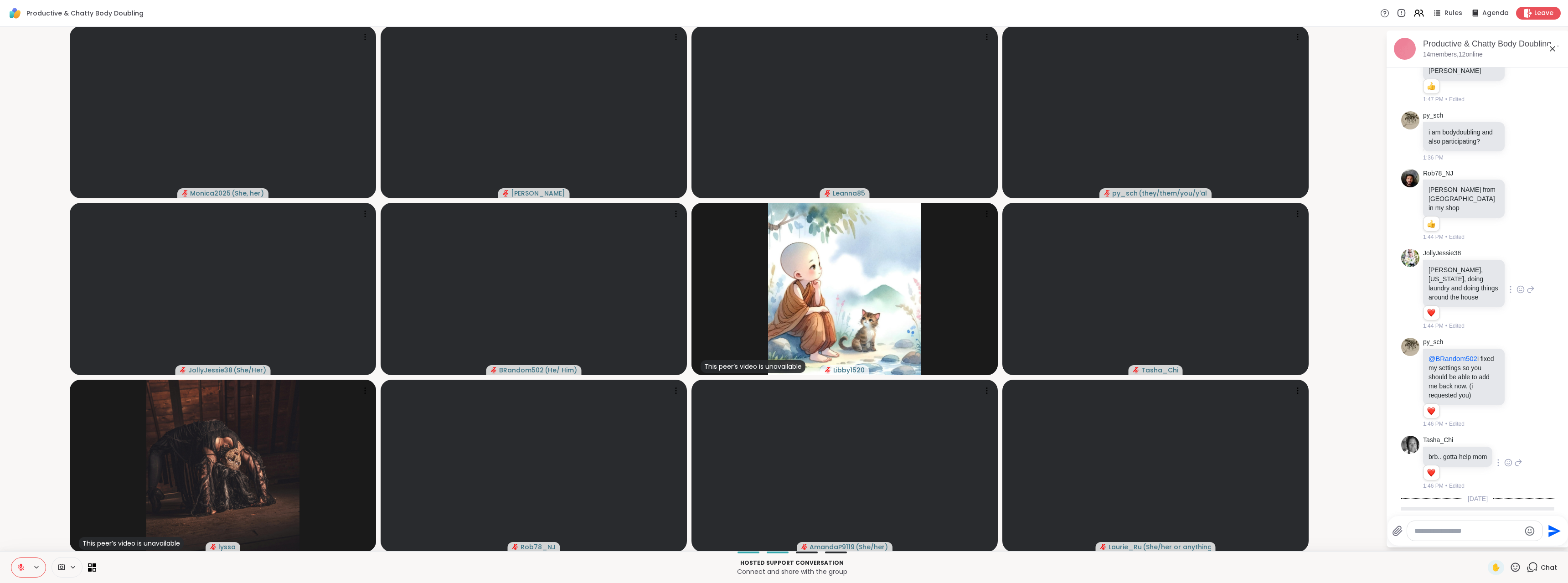
click at [1516, 285] on icon at bounding box center [1521, 289] width 8 height 9
click at [1491, 267] on button "Select Reaction: Thumbs up" at bounding box center [1500, 275] width 18 height 18
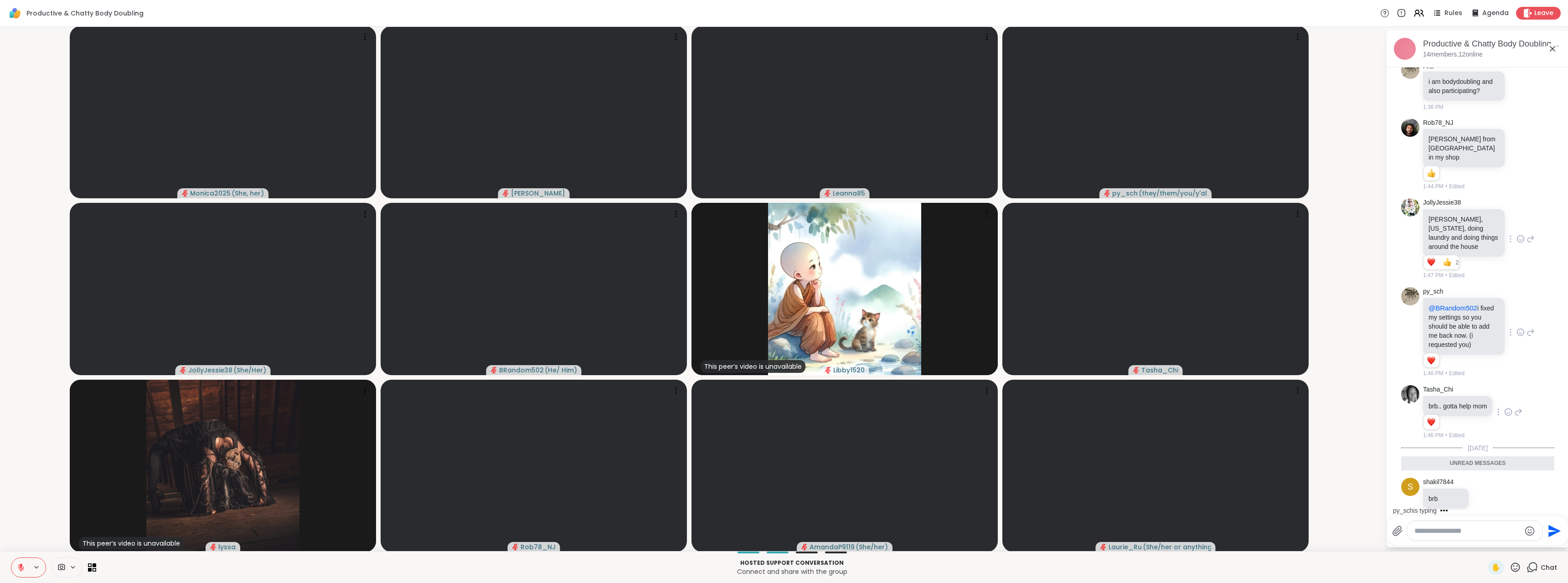
scroll to position [236, 0]
click at [1504, 405] on div at bounding box center [1508, 409] width 8 height 11
click at [1485, 390] on div "Select Reaction: Thumbs up" at bounding box center [1489, 394] width 8 height 8
click at [1504, 405] on icon at bounding box center [1508, 409] width 8 height 9
click at [1499, 390] on button "Select Reaction: Heart" at bounding box center [1508, 394] width 18 height 18
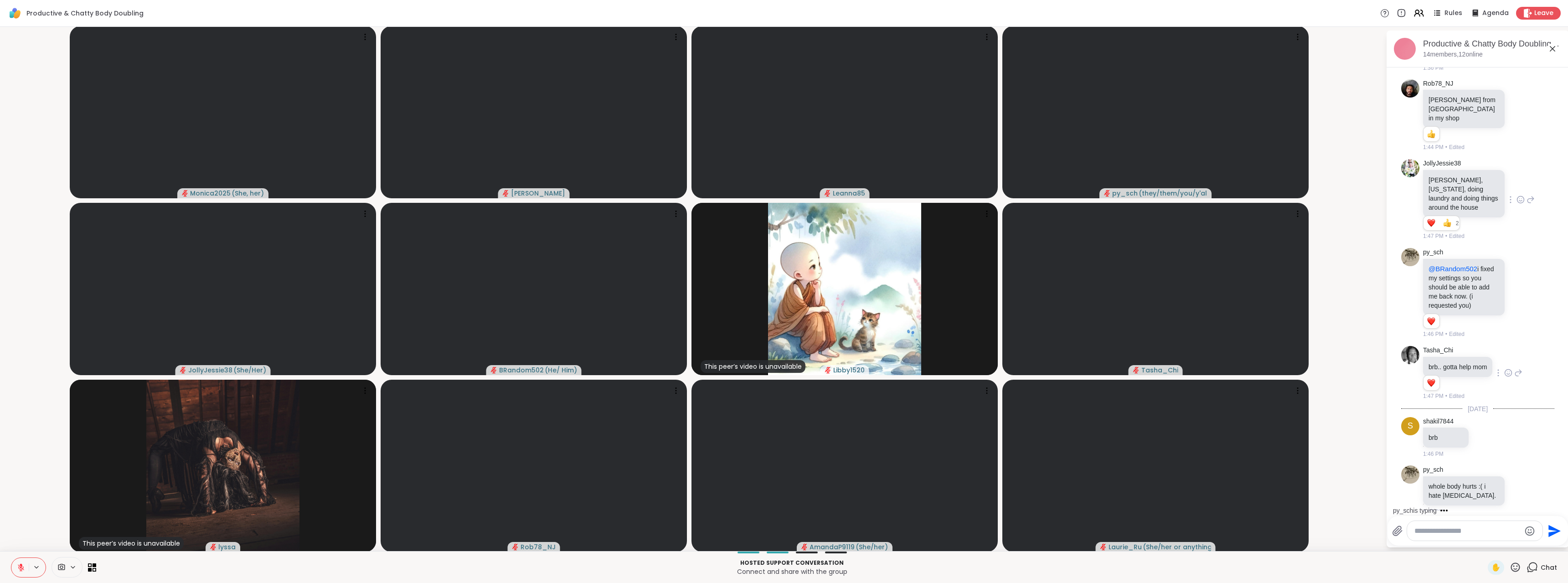
scroll to position [330, 0]
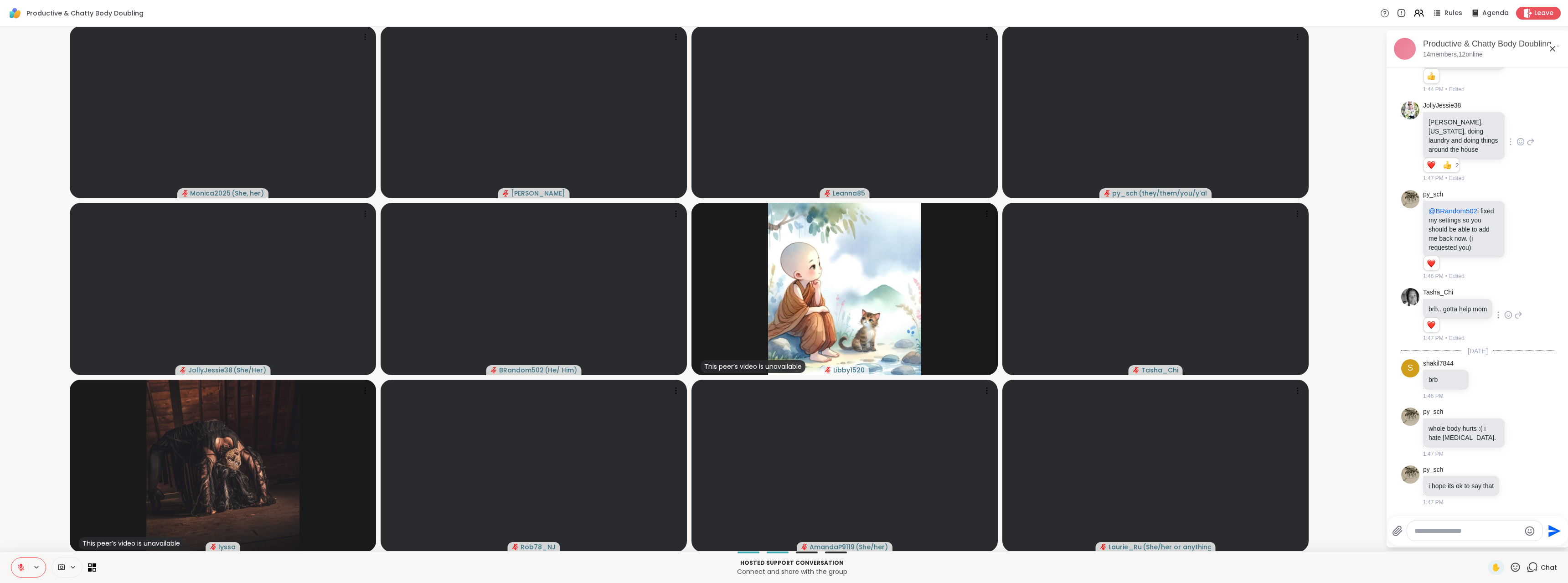
click at [1416, 525] on div at bounding box center [1475, 531] width 136 height 20
click at [1415, 527] on textarea "Type your message" at bounding box center [1468, 531] width 107 height 9
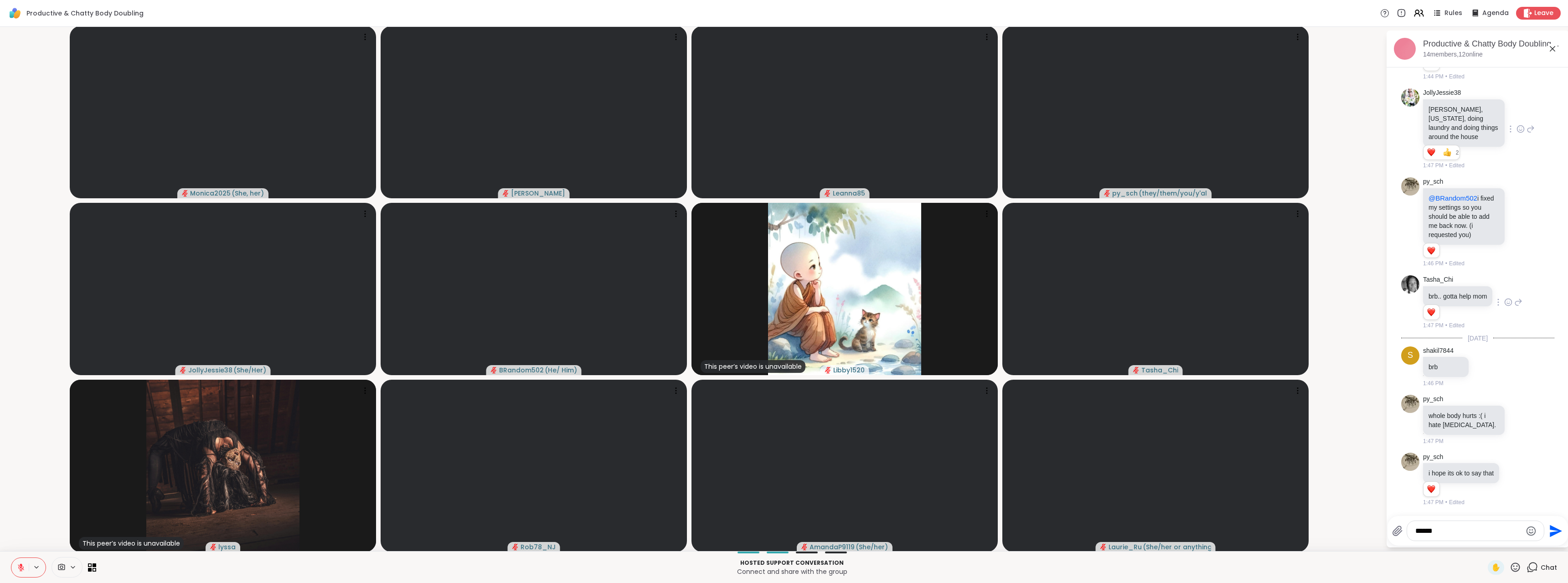
type textarea "******"
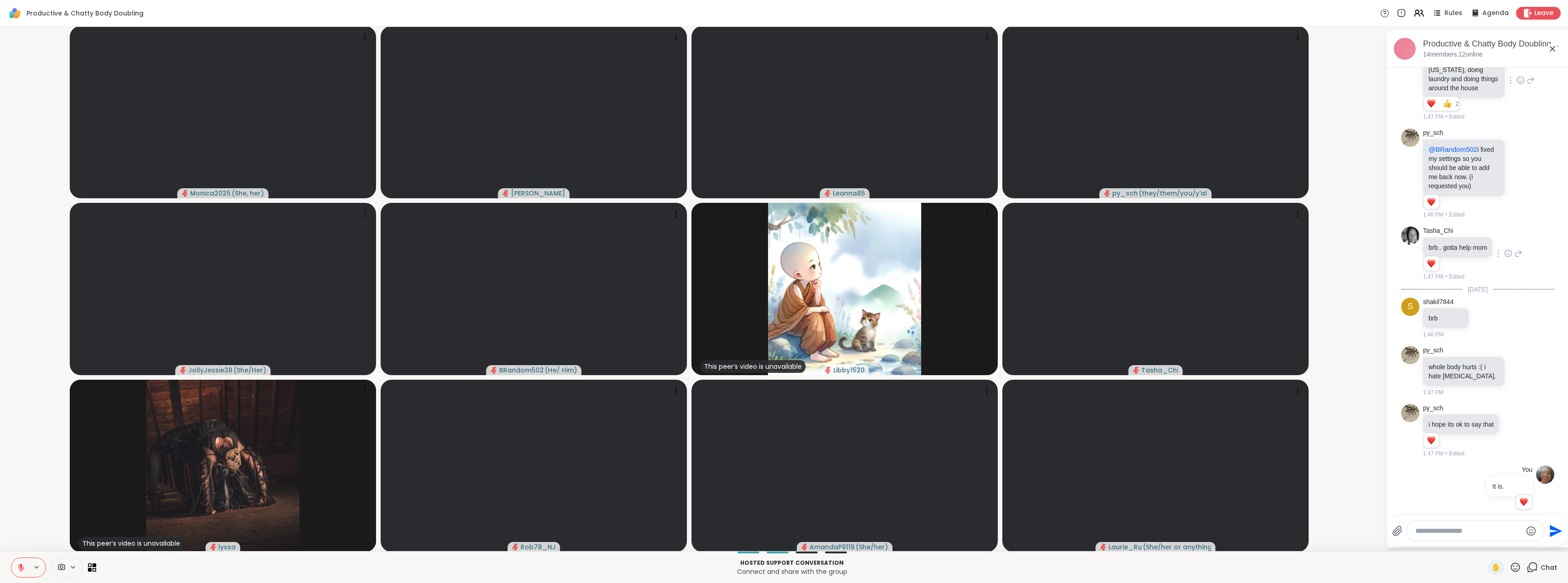
scroll to position [405, 0]
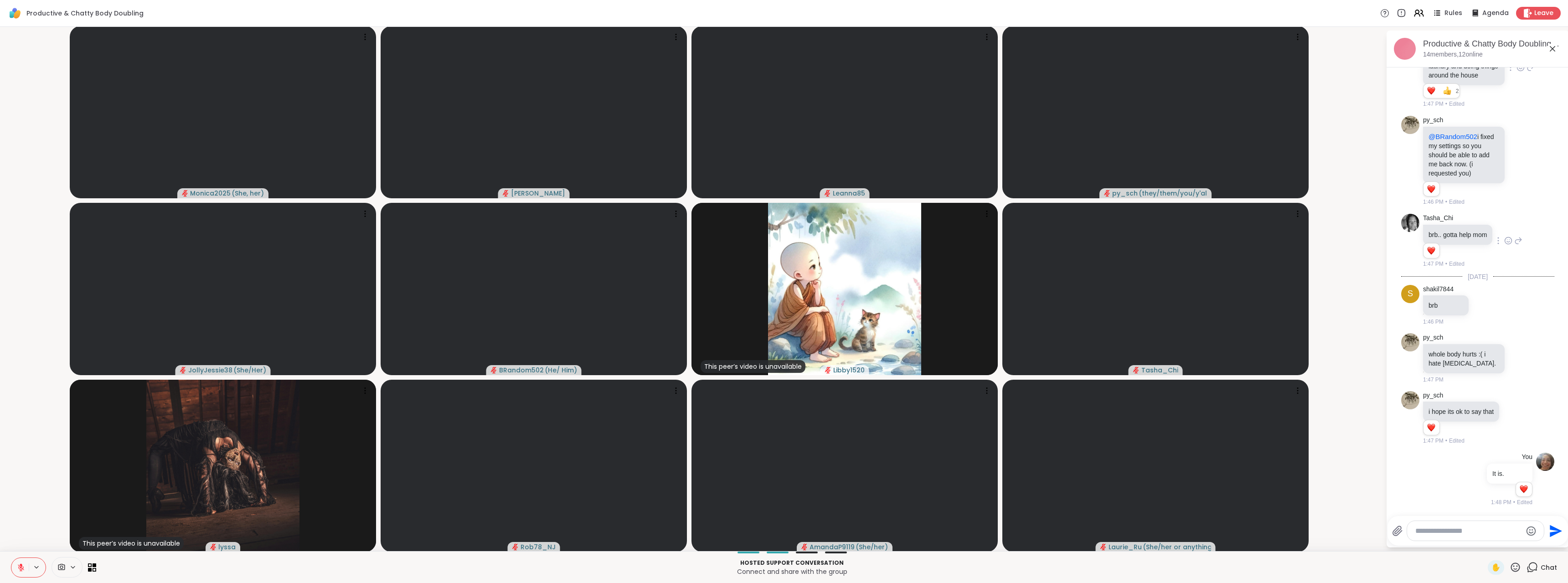
click at [1434, 527] on textarea "Type your message" at bounding box center [1468, 531] width 107 height 9
type textarea "**********"
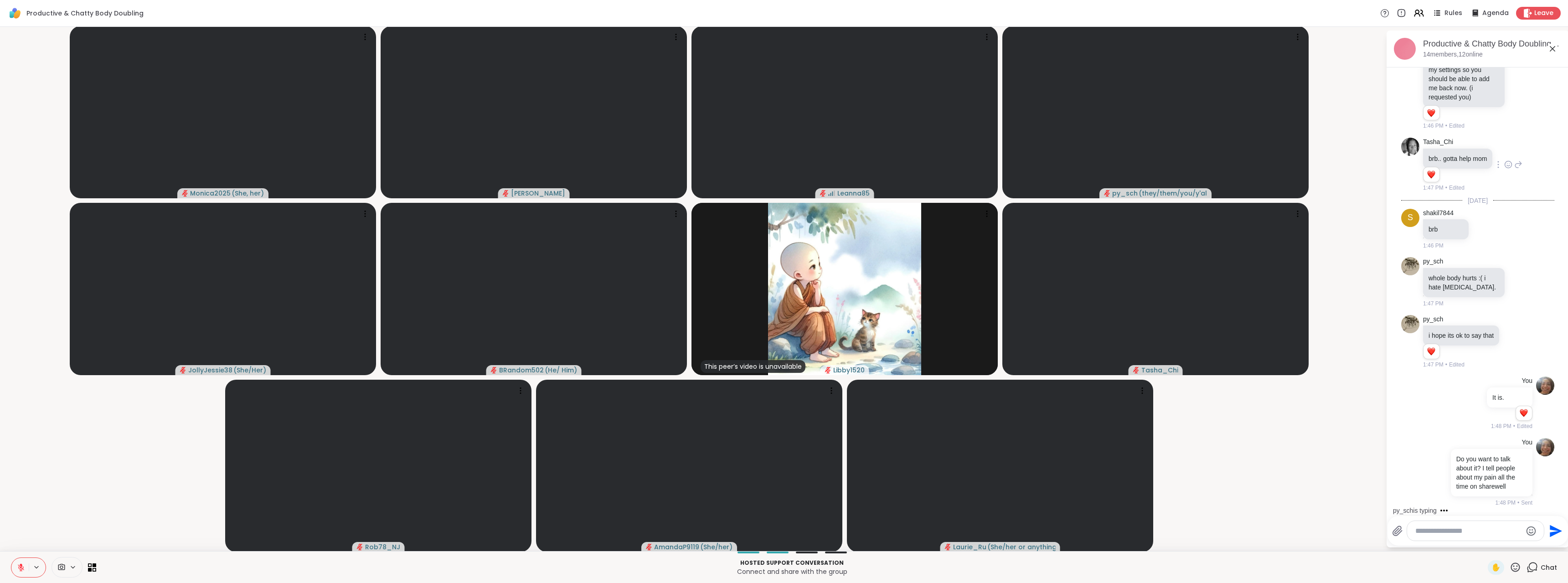
scroll to position [565, 0]
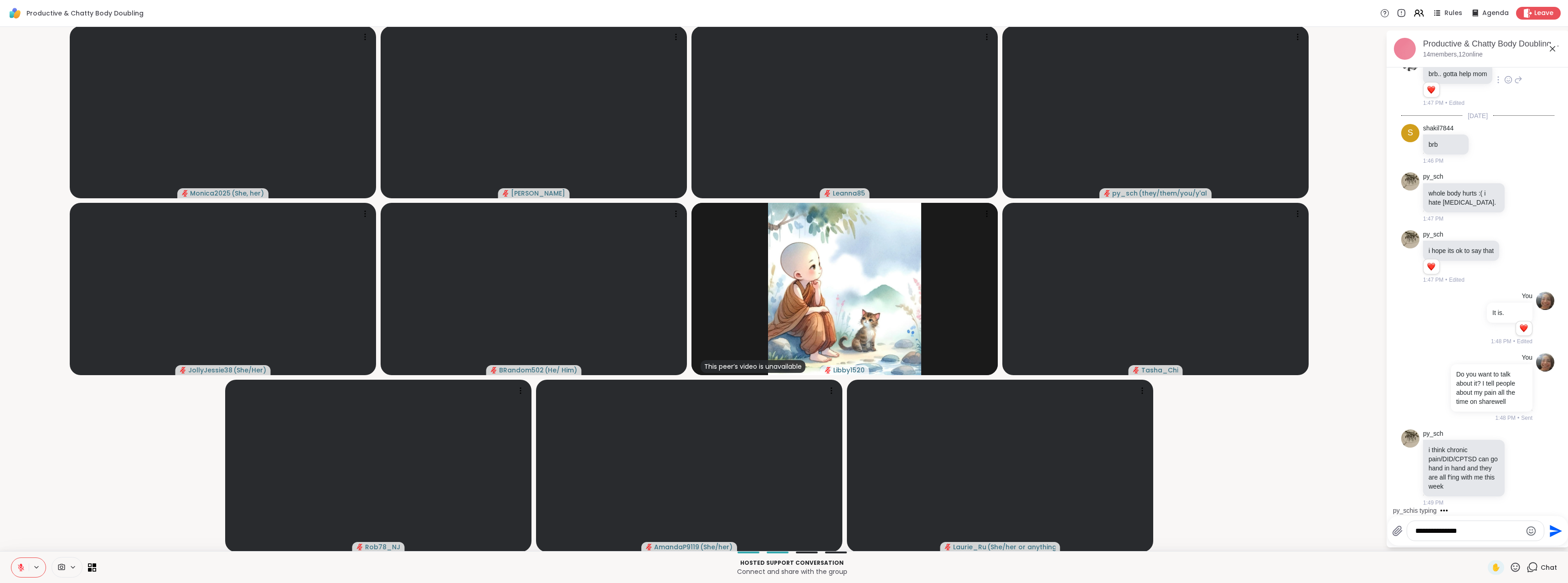
type textarea "**********"
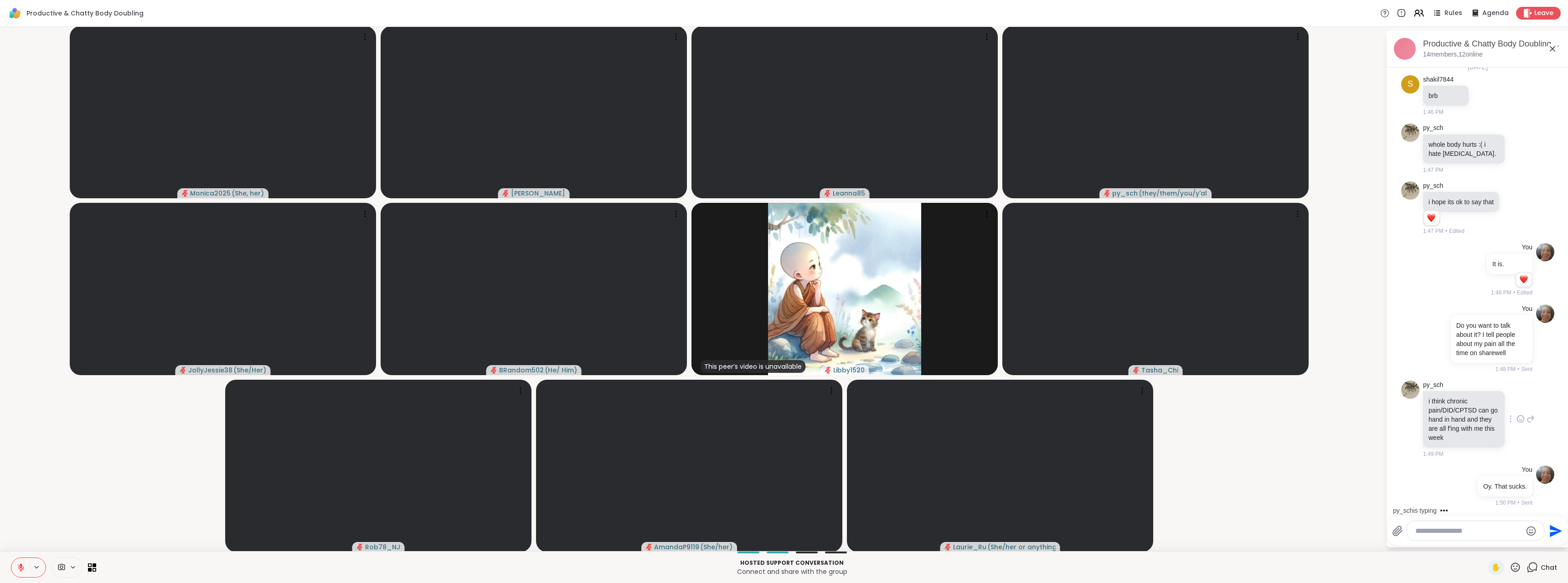
click at [1516, 421] on icon at bounding box center [1521, 419] width 8 height 9
click at [1531, 411] on button "Select Reaction: Sad" at bounding box center [1540, 405] width 18 height 18
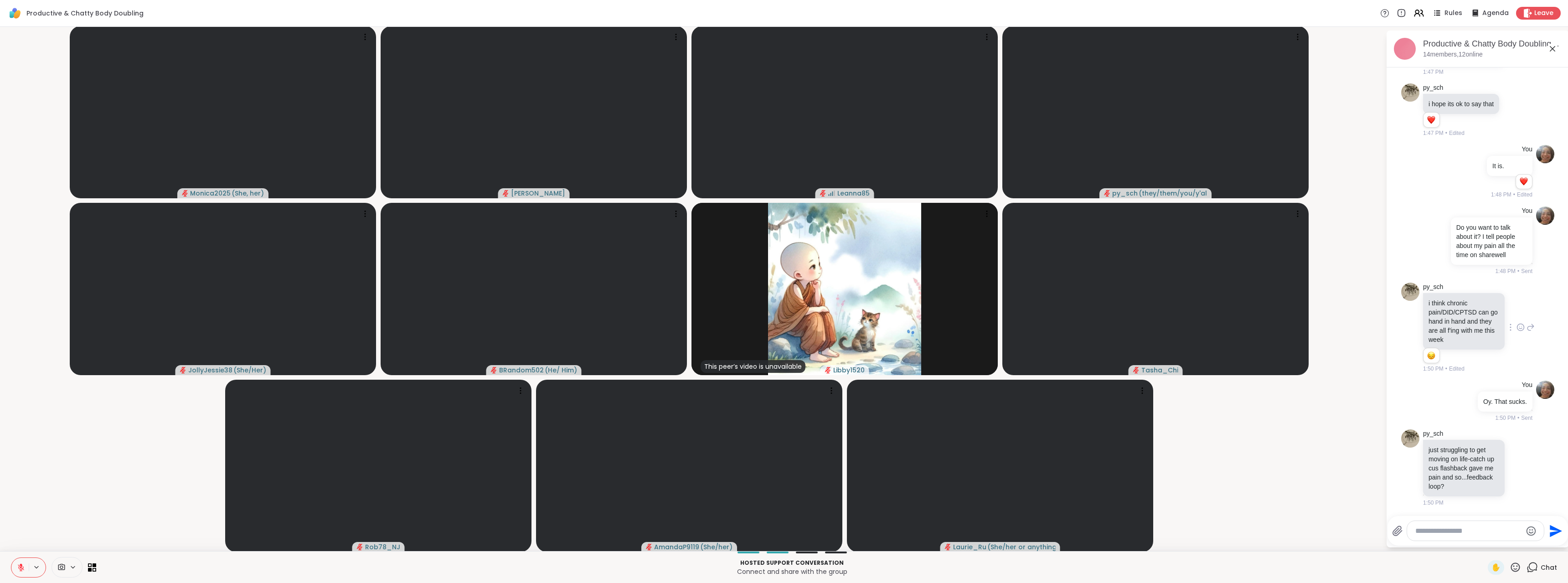
click at [1484, 531] on textarea "Type your message" at bounding box center [1468, 531] width 107 height 9
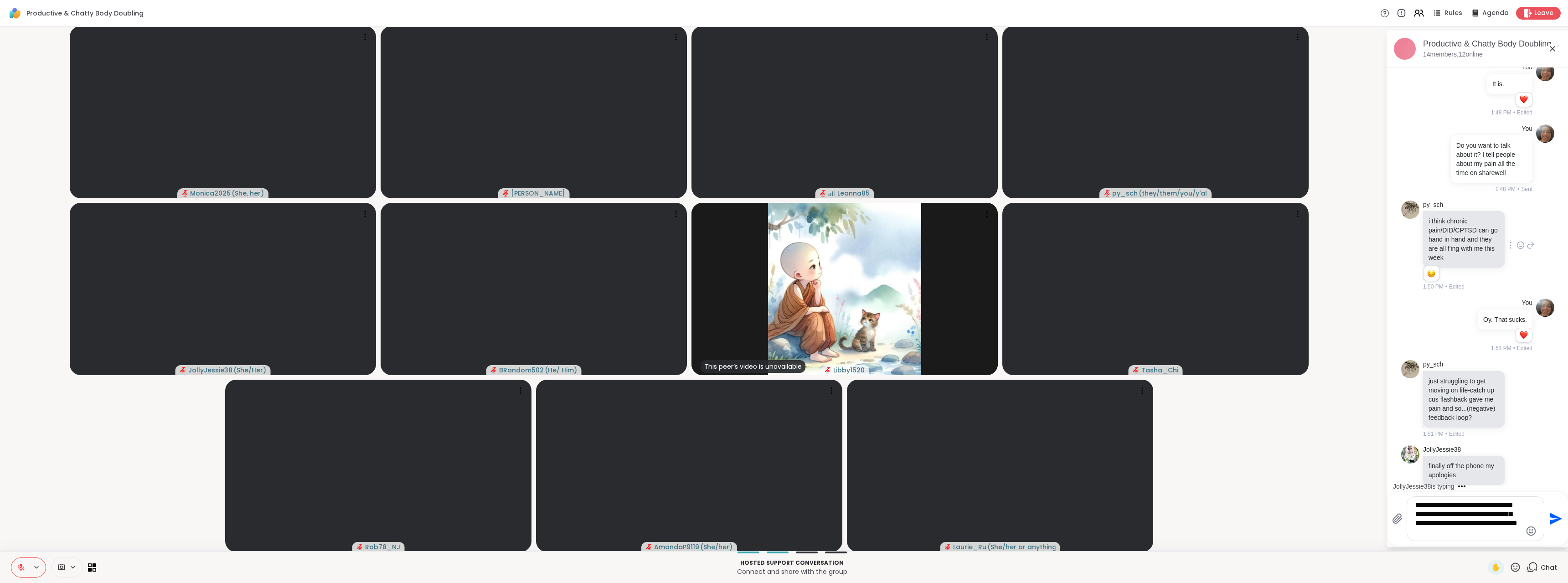
type textarea "**********"
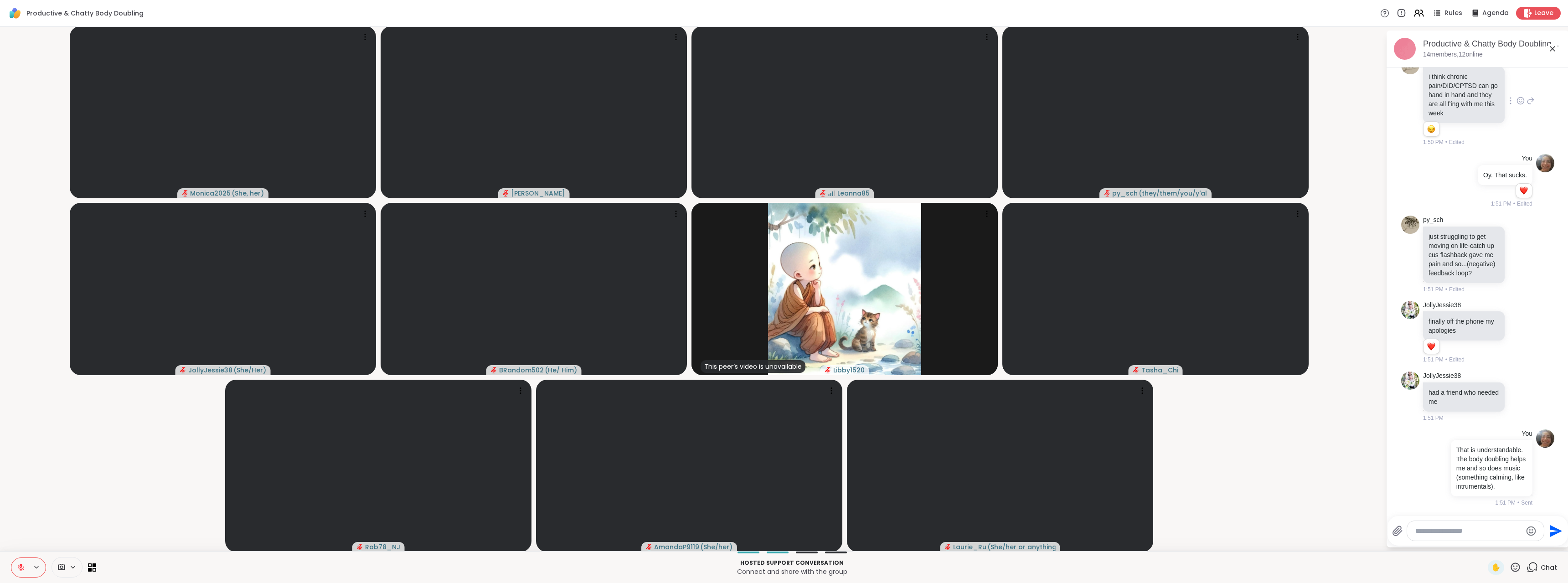
scroll to position [979, 0]
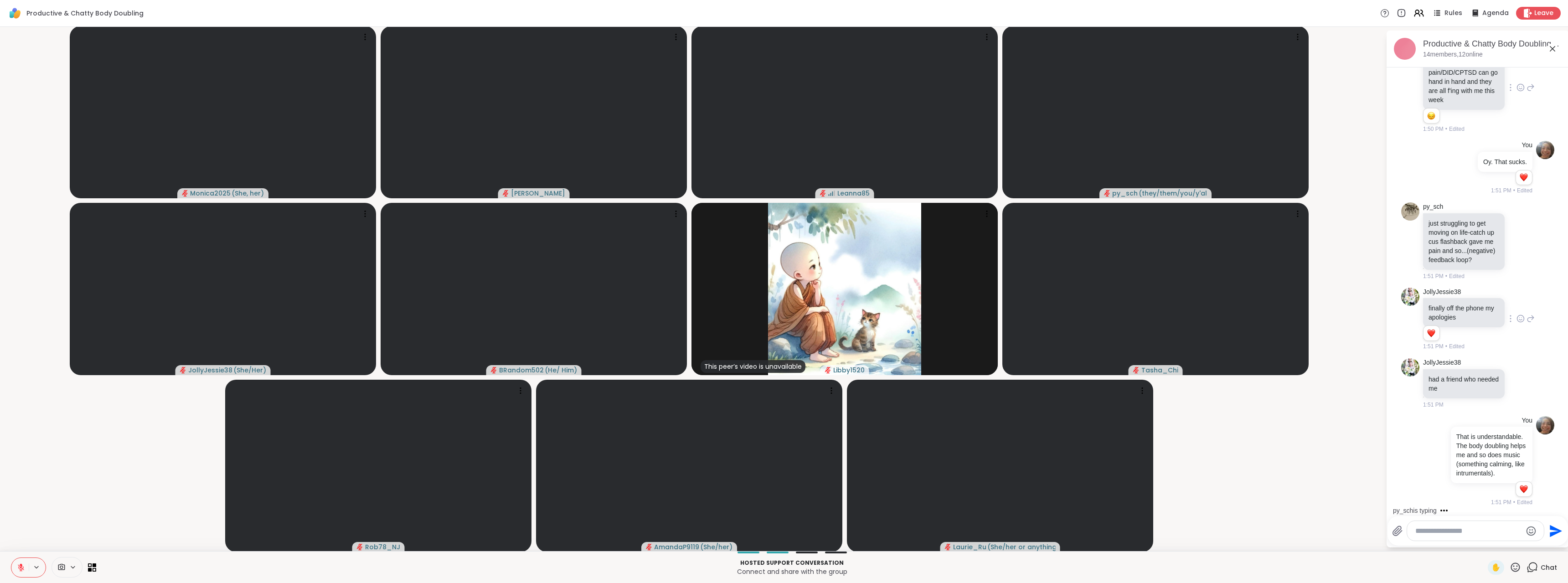
click at [1516, 314] on icon at bounding box center [1521, 318] width 8 height 9
click at [1497, 300] on div "Select Reaction: Thumbs up" at bounding box center [1501, 304] width 8 height 8
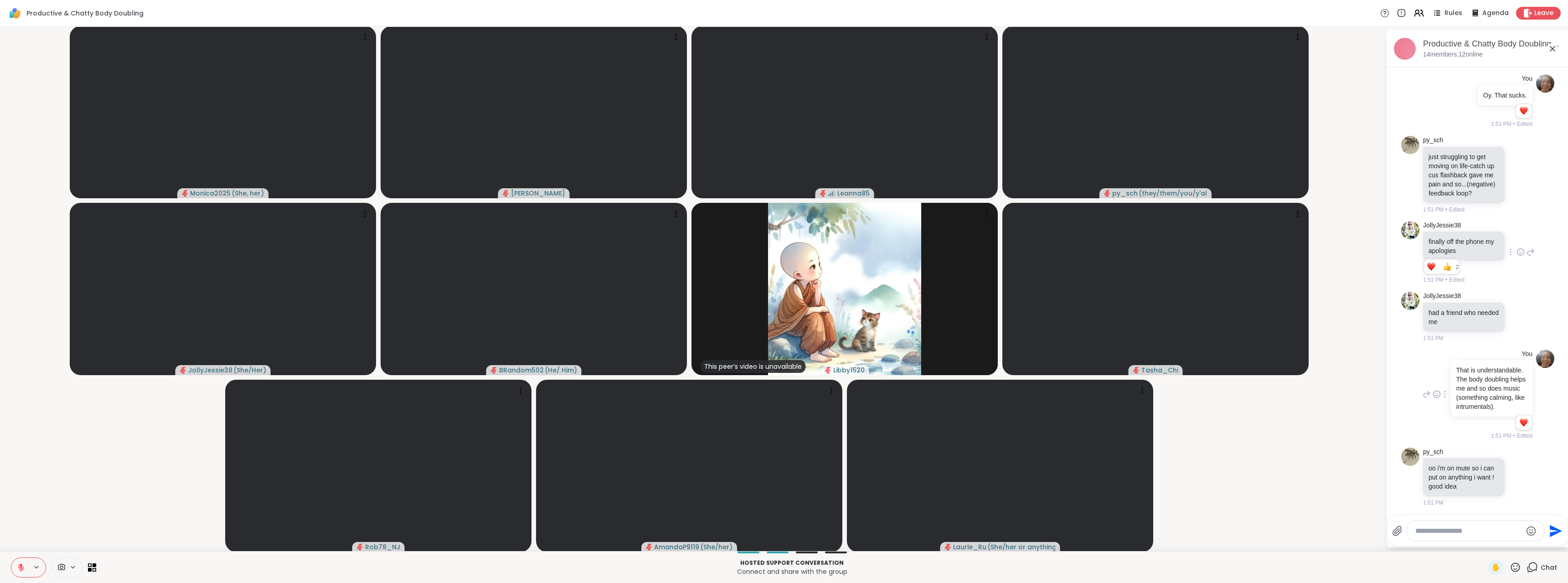
scroll to position [1095, 0]
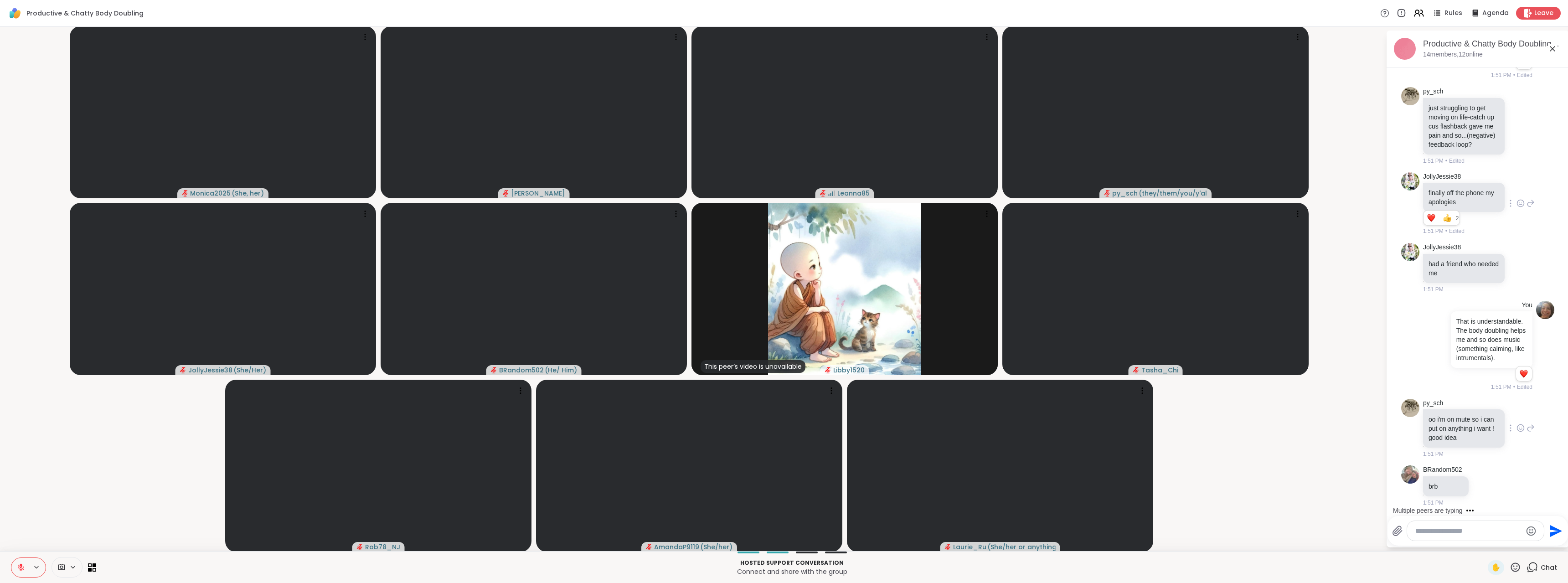
click at [1516, 432] on icon at bounding box center [1521, 428] width 8 height 9
click at [1497, 417] on div "Select Reaction: Thumbs up" at bounding box center [1501, 413] width 8 height 8
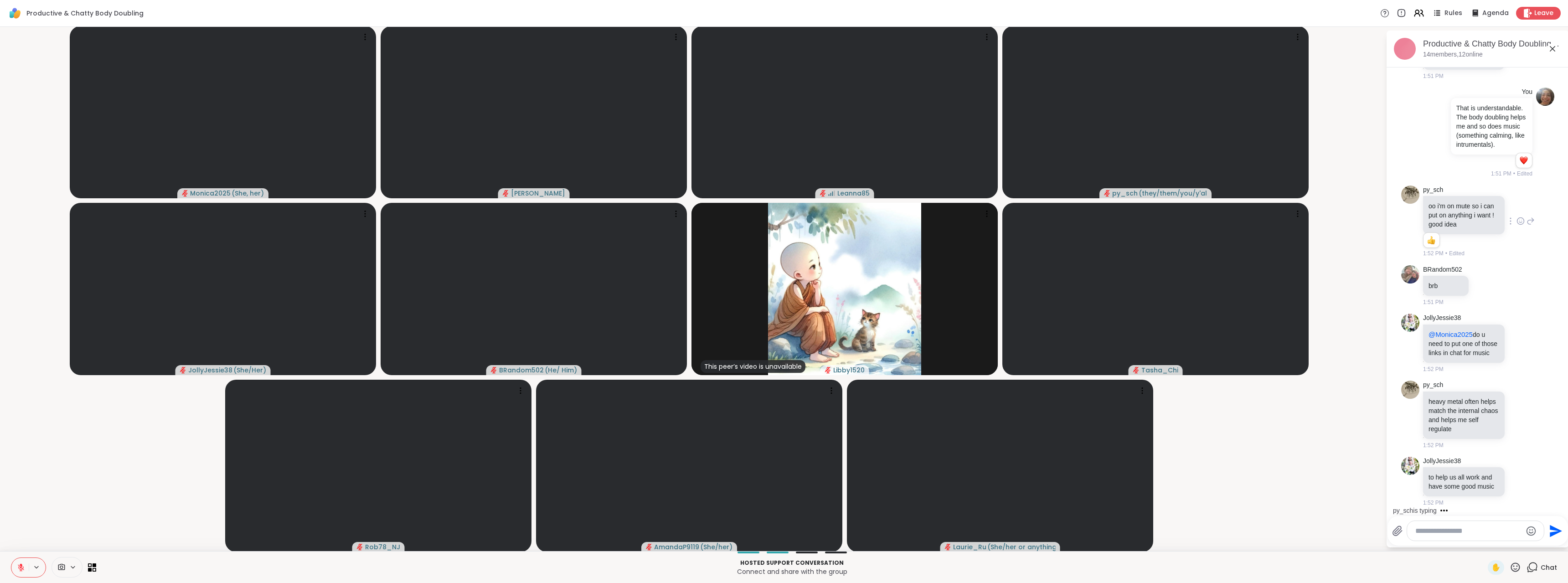
scroll to position [1393, 0]
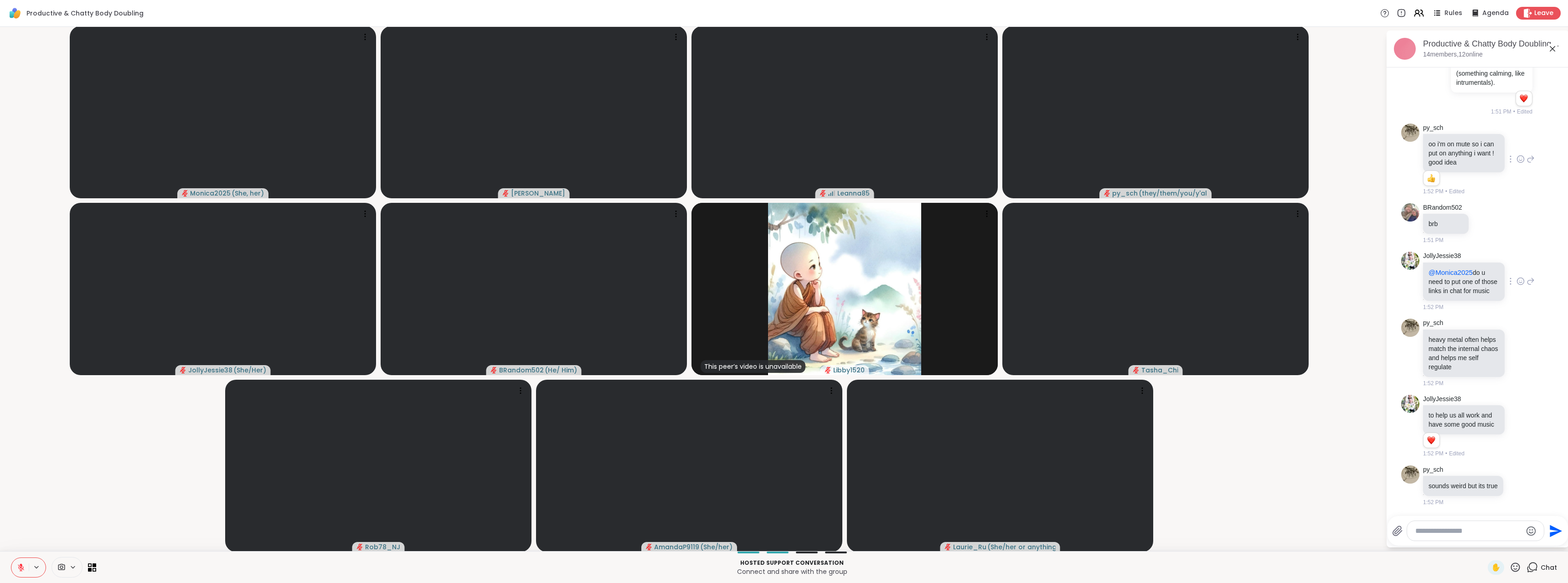
click at [1527, 276] on icon at bounding box center [1531, 281] width 8 height 11
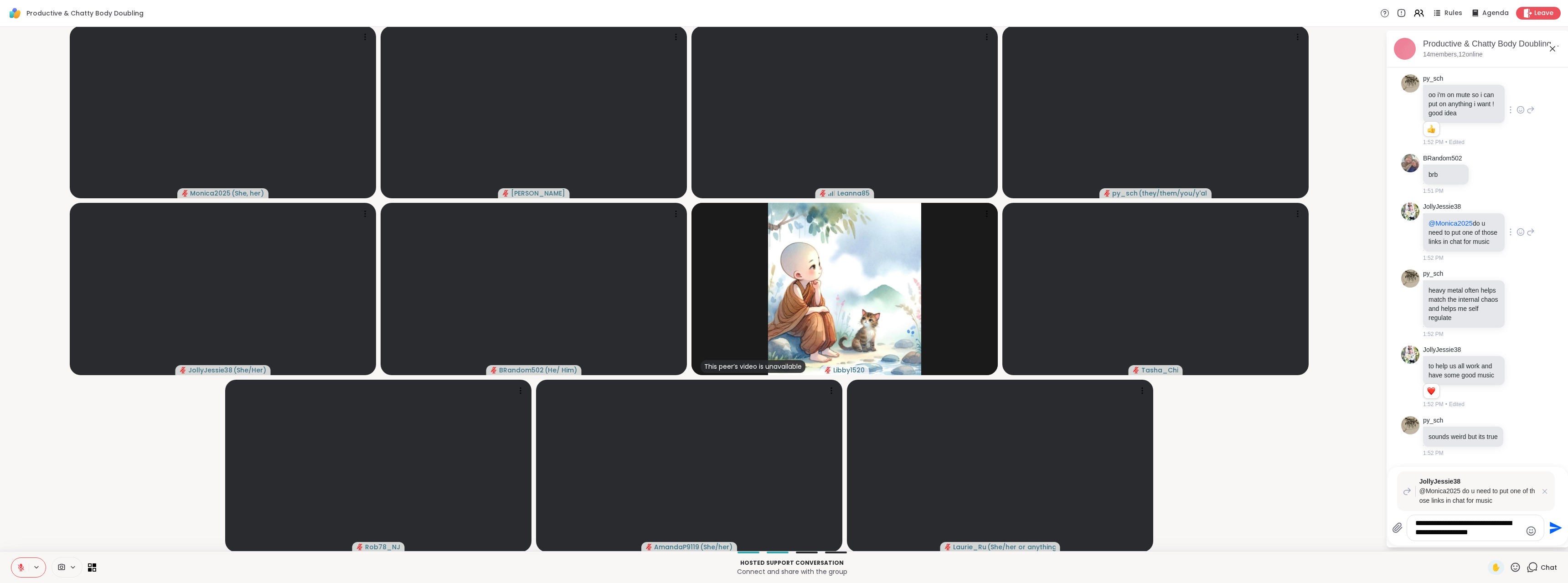
type textarea "**********"
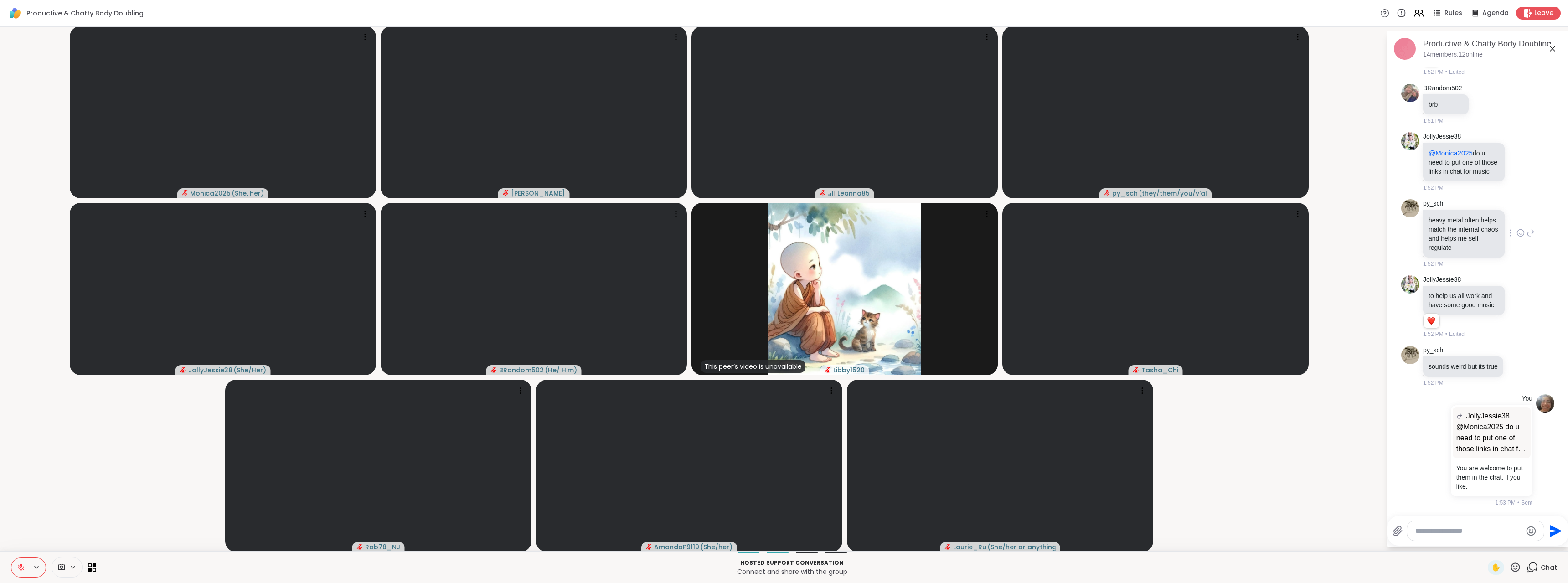
click at [1527, 227] on icon at bounding box center [1531, 233] width 8 height 11
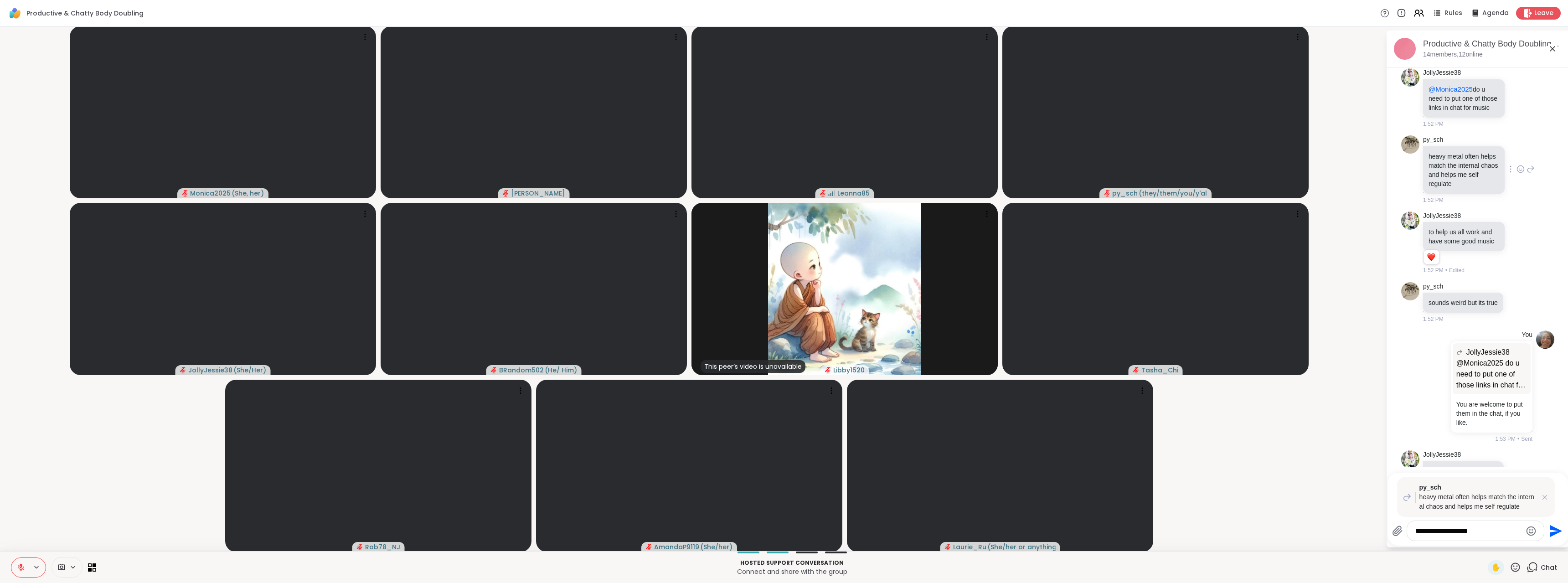
scroll to position [1636, 0]
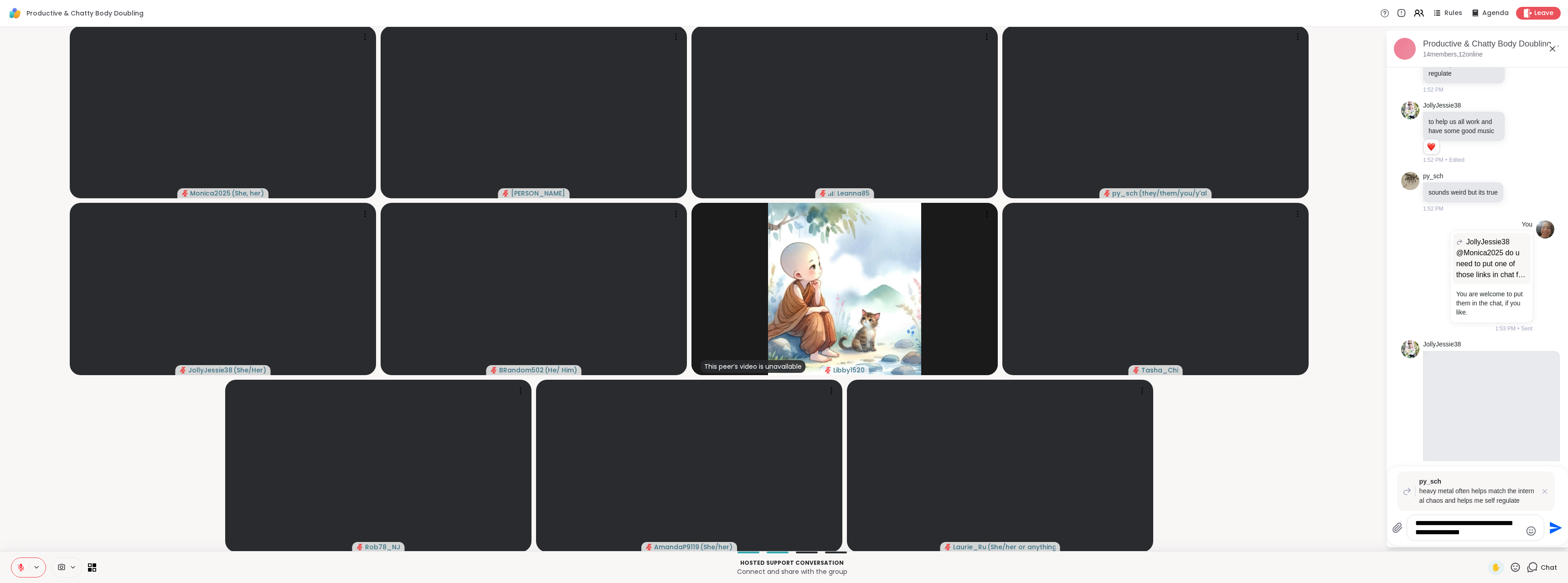
type textarea "**********"
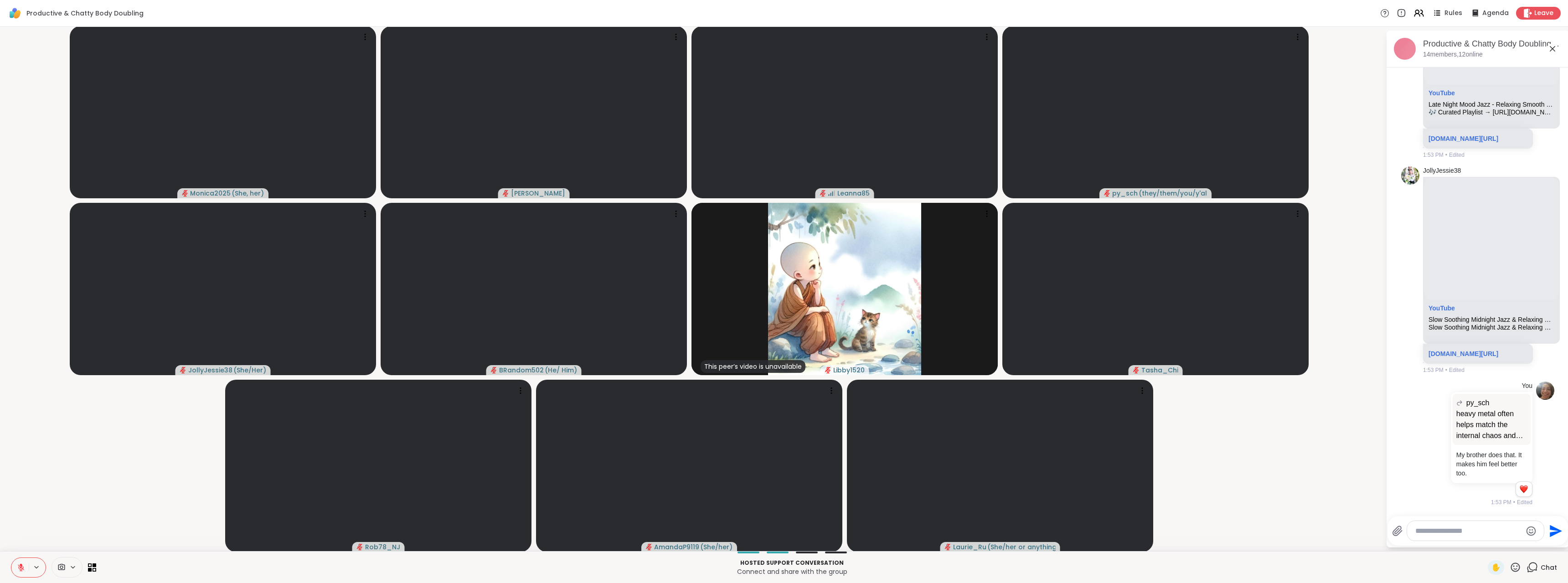
scroll to position [2107, 0]
click at [1444, 350] on link "[DOMAIN_NAME][URL]" at bounding box center [1464, 354] width 70 height 7
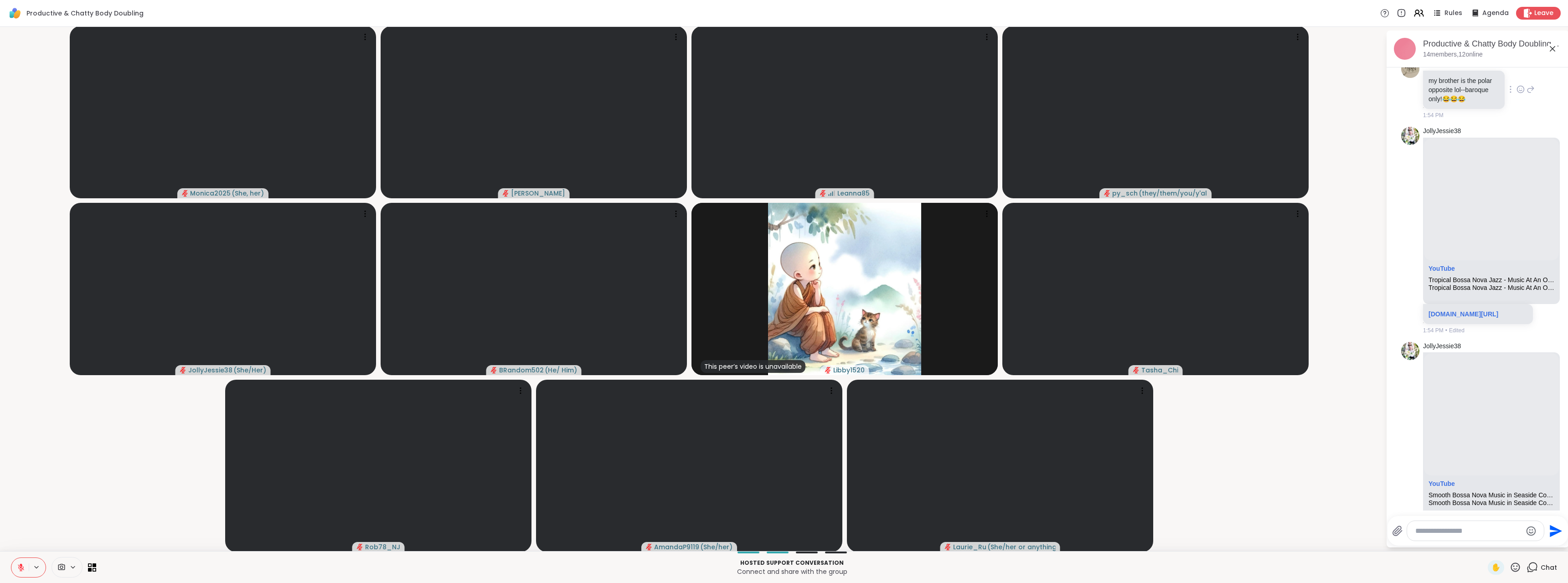
scroll to position [2582, 0]
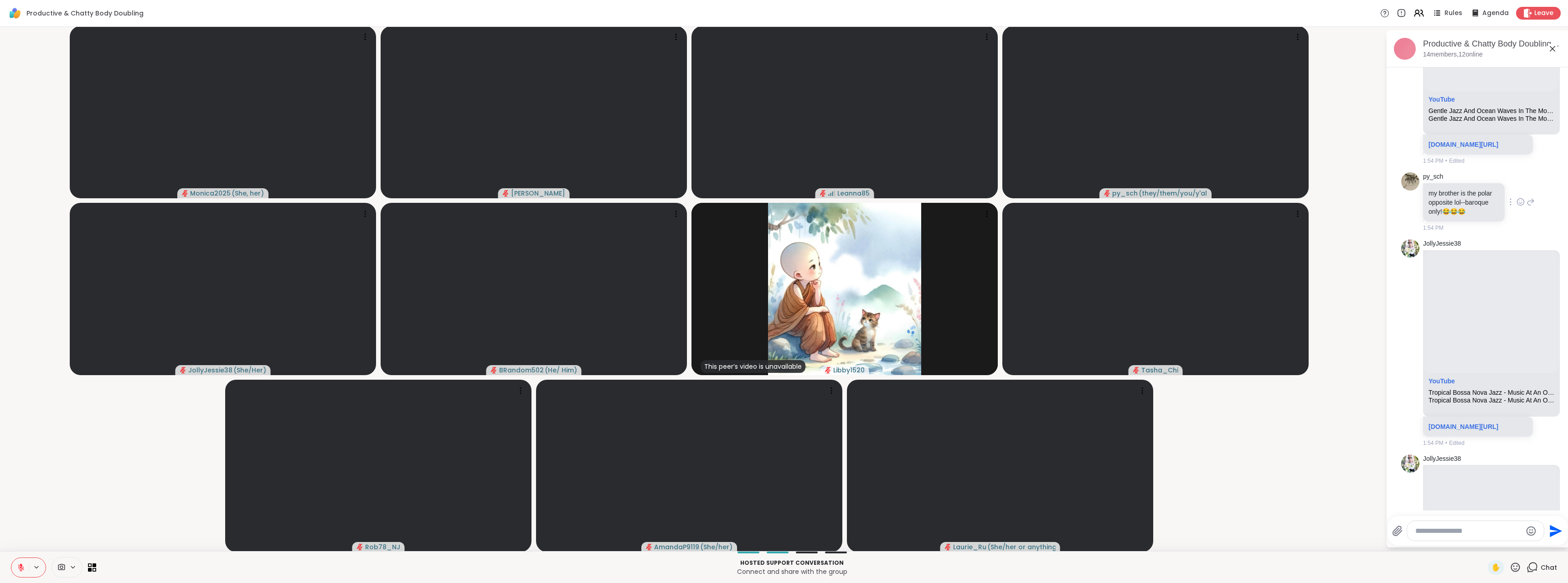
click at [1516, 206] on icon at bounding box center [1521, 202] width 8 height 9
click at [1472, 197] on button "Select Reaction: Joy" at bounding box center [1480, 187] width 18 height 18
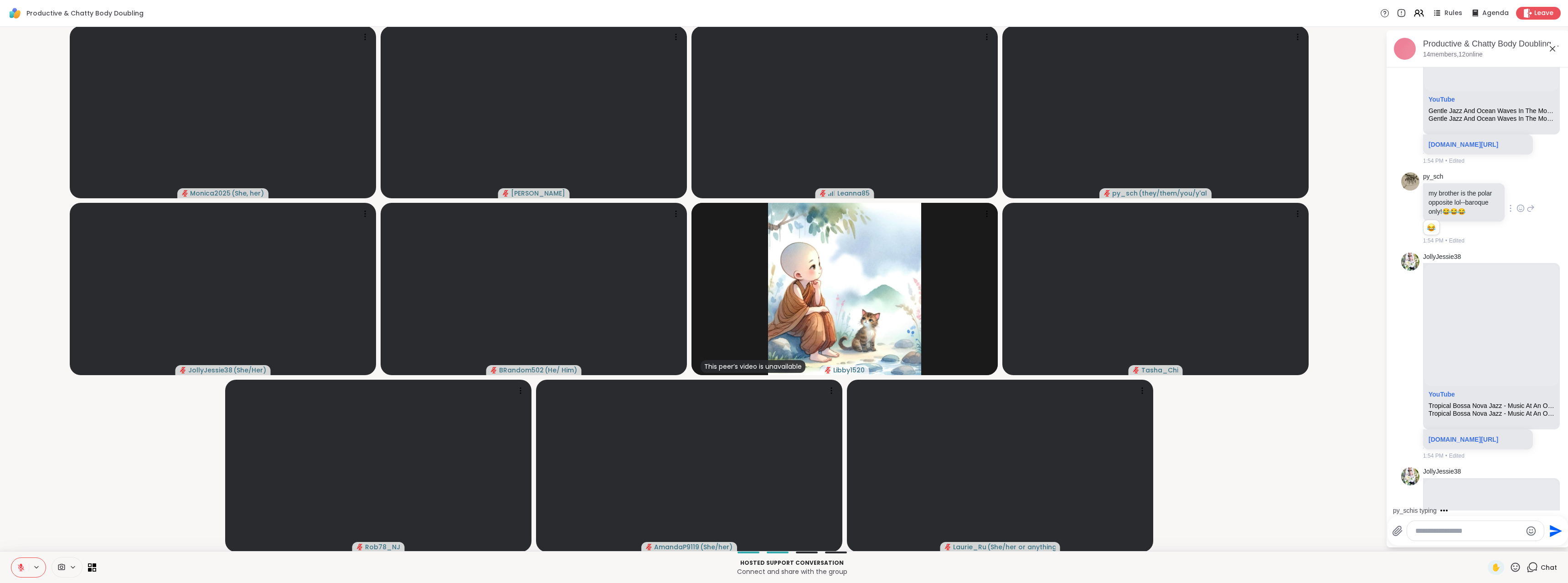
click at [1527, 214] on icon at bounding box center [1531, 208] width 8 height 11
type textarea "**********"
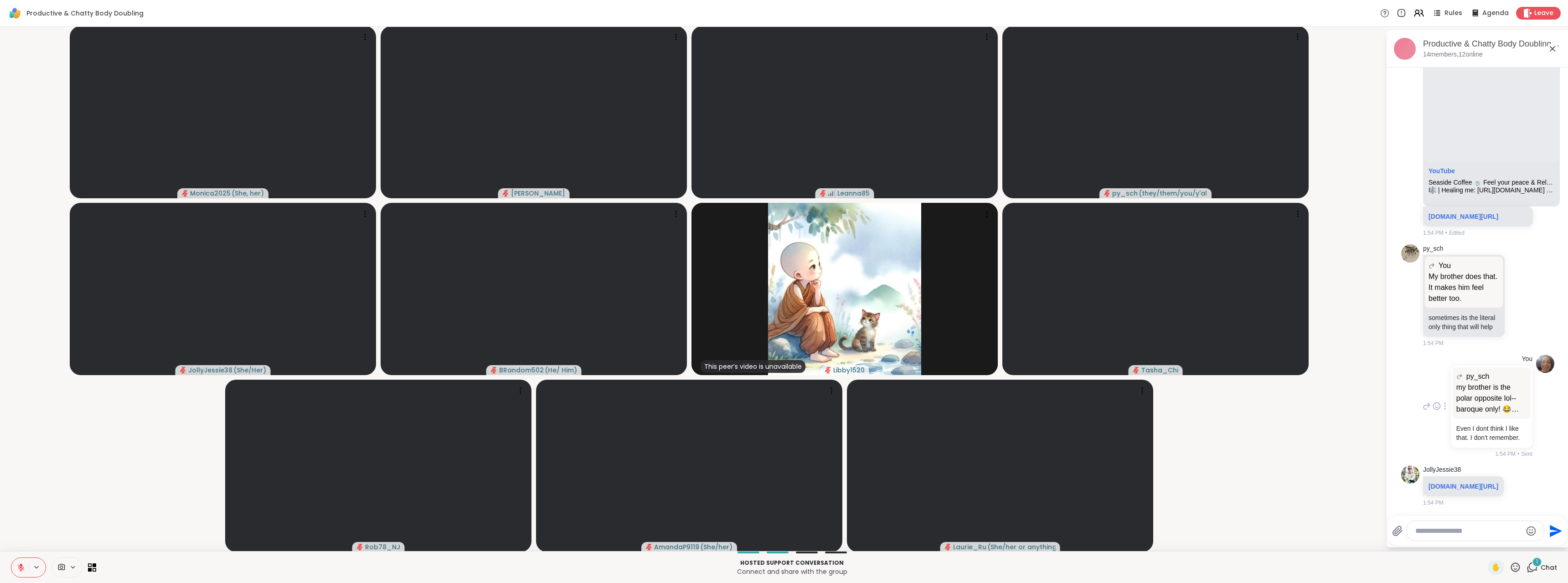
scroll to position [3409, 0]
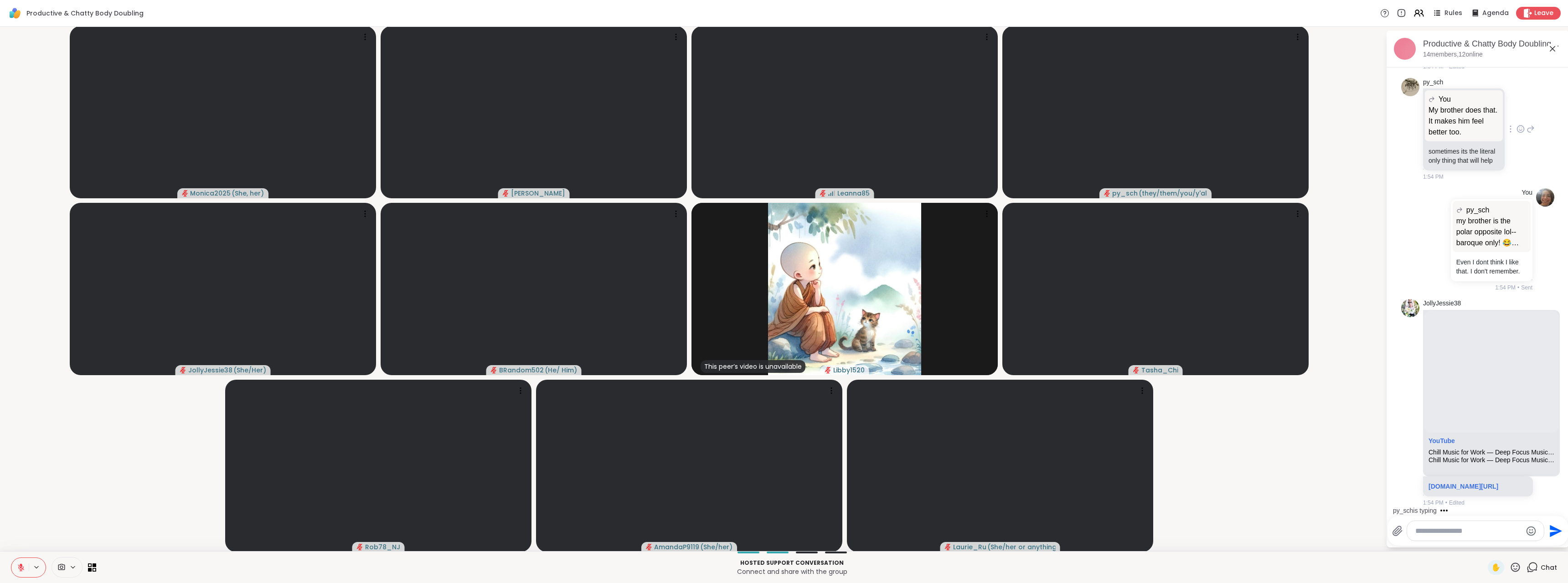
click at [1516, 134] on icon at bounding box center [1521, 128] width 8 height 9
click at [1516, 119] on div "Select Reaction: Heart" at bounding box center [1521, 115] width 8 height 8
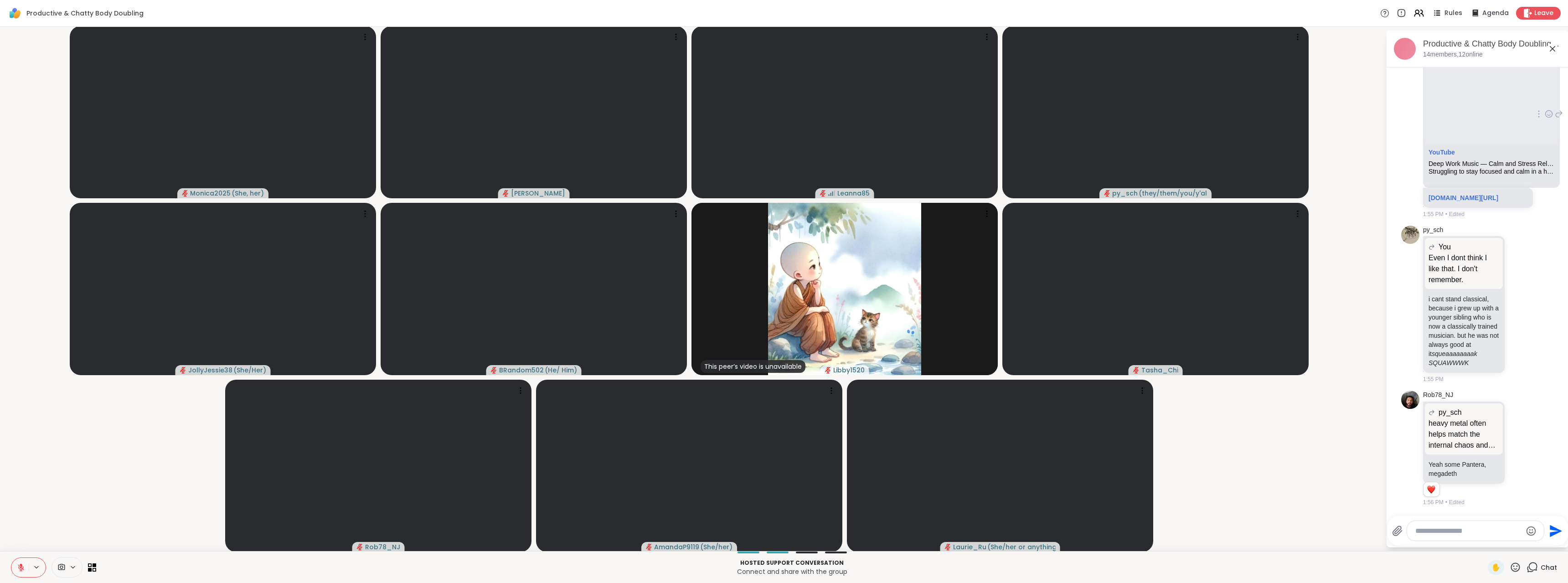
scroll to position [4617, 0]
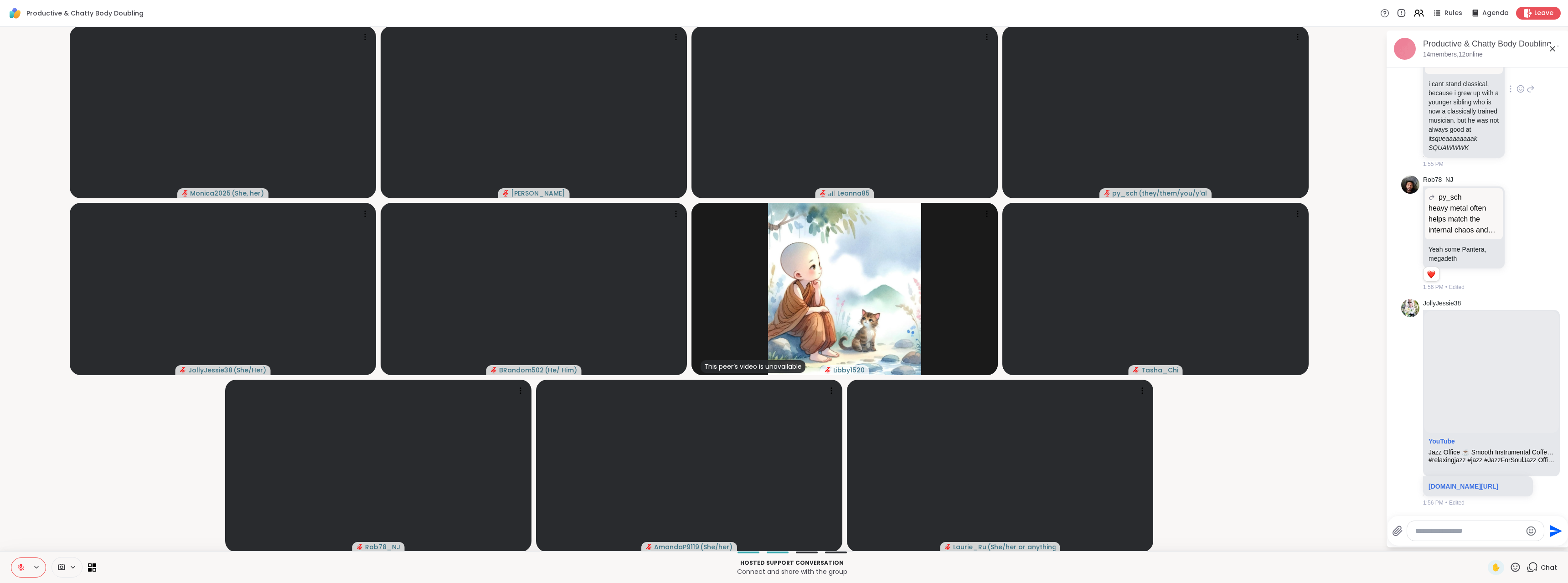
click at [1516, 94] on icon at bounding box center [1521, 88] width 8 height 9
click at [1476, 79] on div "Select Reaction: Joy" at bounding box center [1480, 74] width 8 height 8
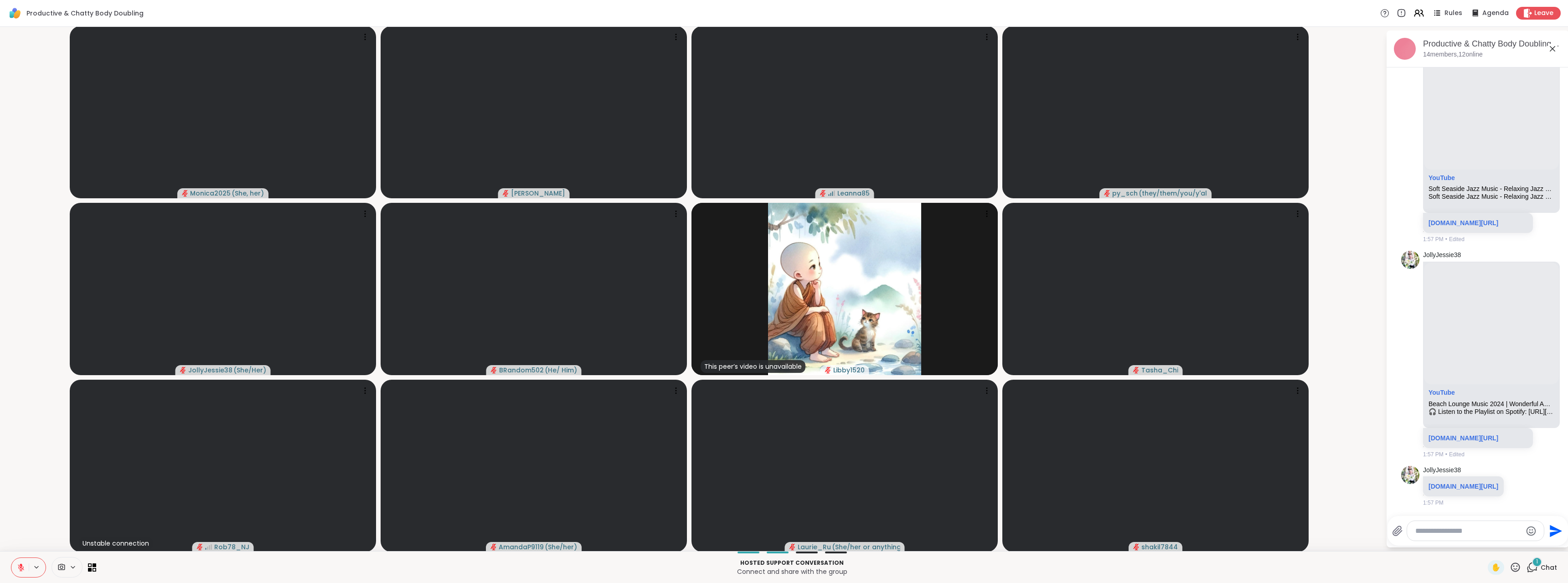
scroll to position [6338, 0]
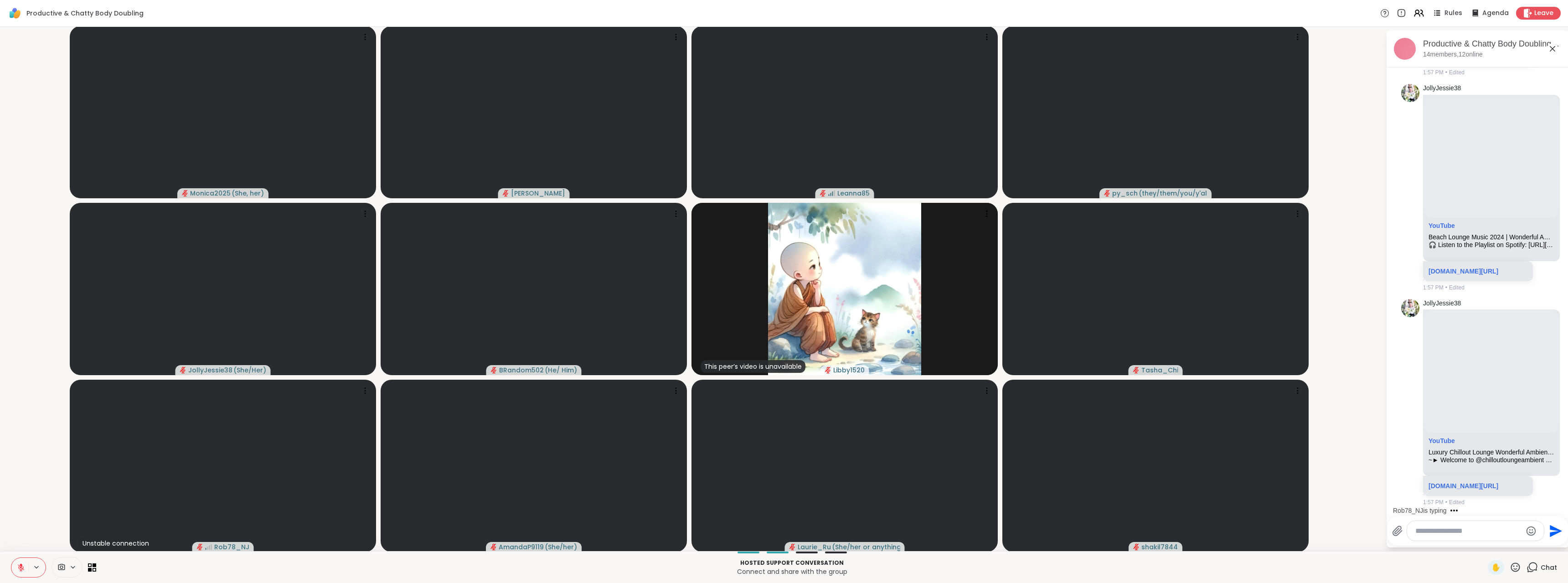
click at [1421, 527] on textarea "Type your message" at bounding box center [1468, 531] width 107 height 9
type textarea "**********"
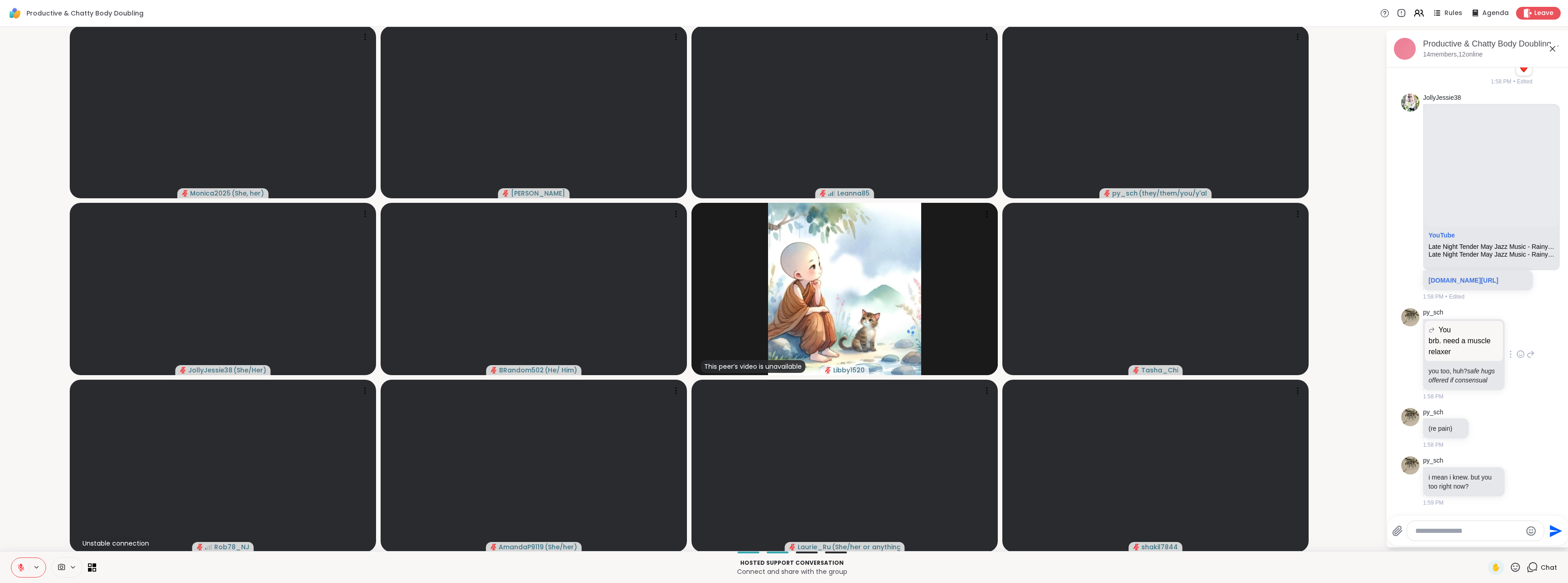
scroll to position [6996, 0]
click at [1516, 352] on icon at bounding box center [1521, 354] width 8 height 9
click at [1516, 339] on div "Select Reaction: Heart" at bounding box center [1521, 339] width 8 height 8
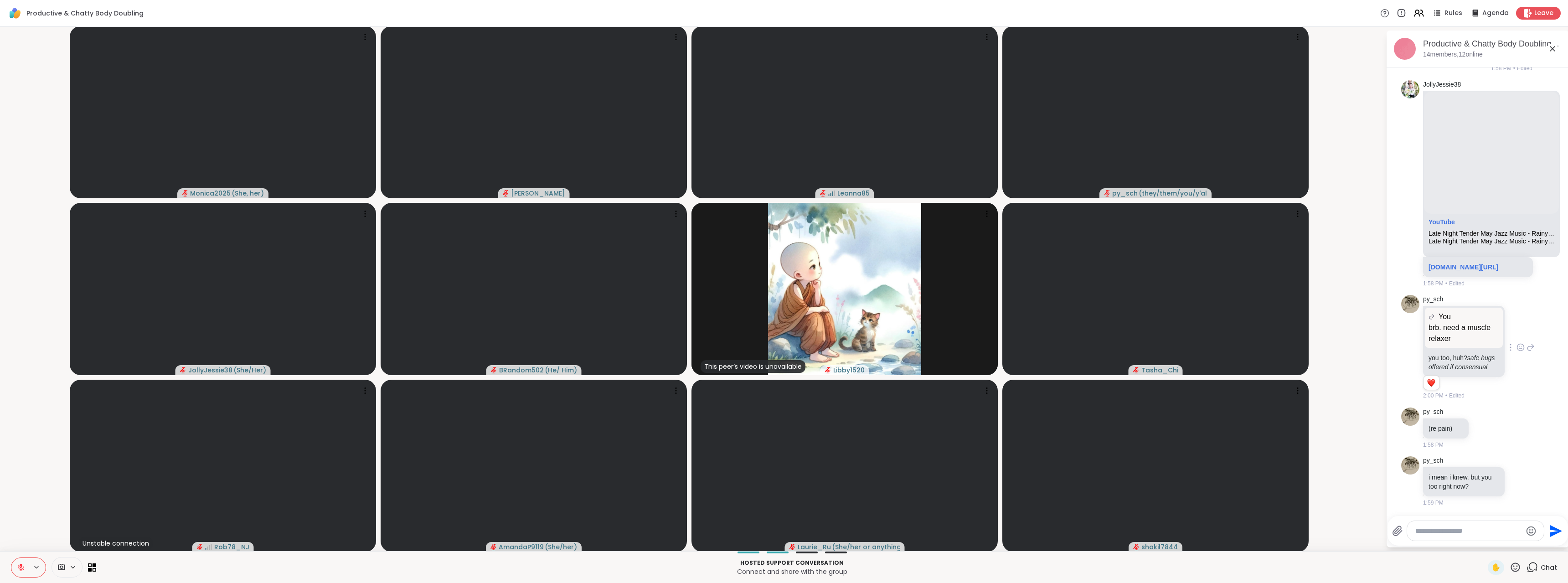
click at [1527, 353] on icon at bounding box center [1531, 347] width 8 height 11
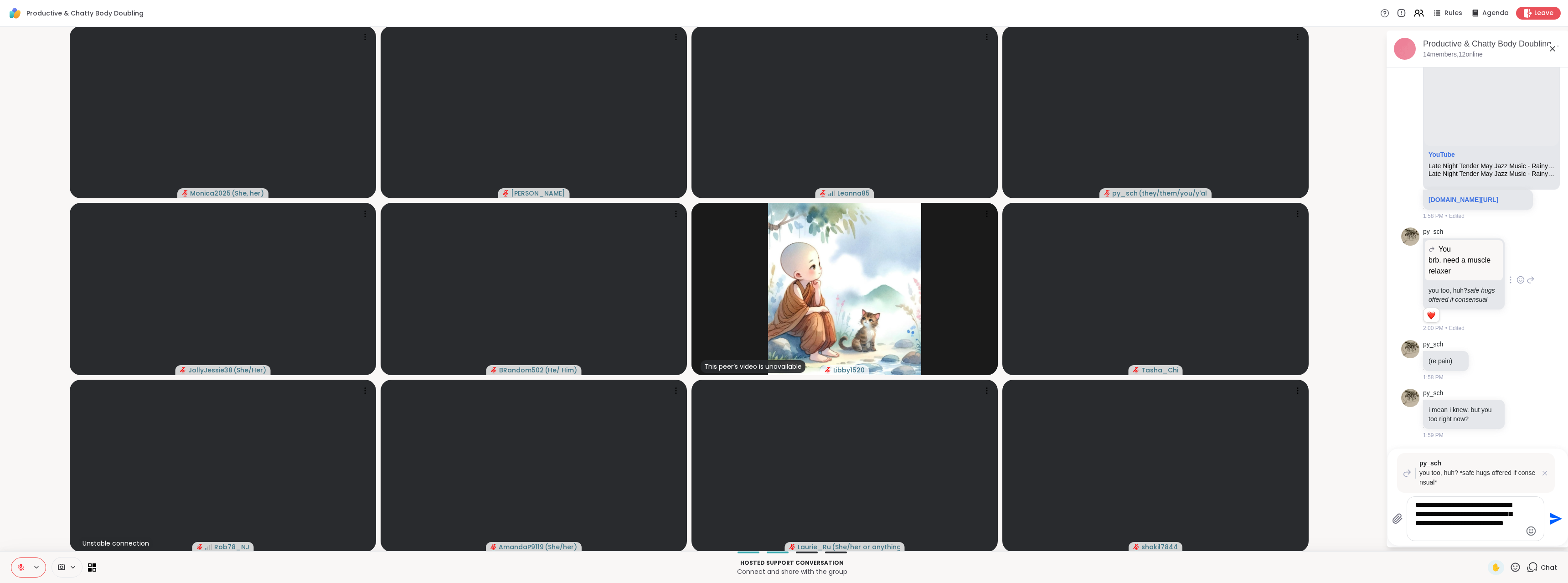
type textarea "**********"
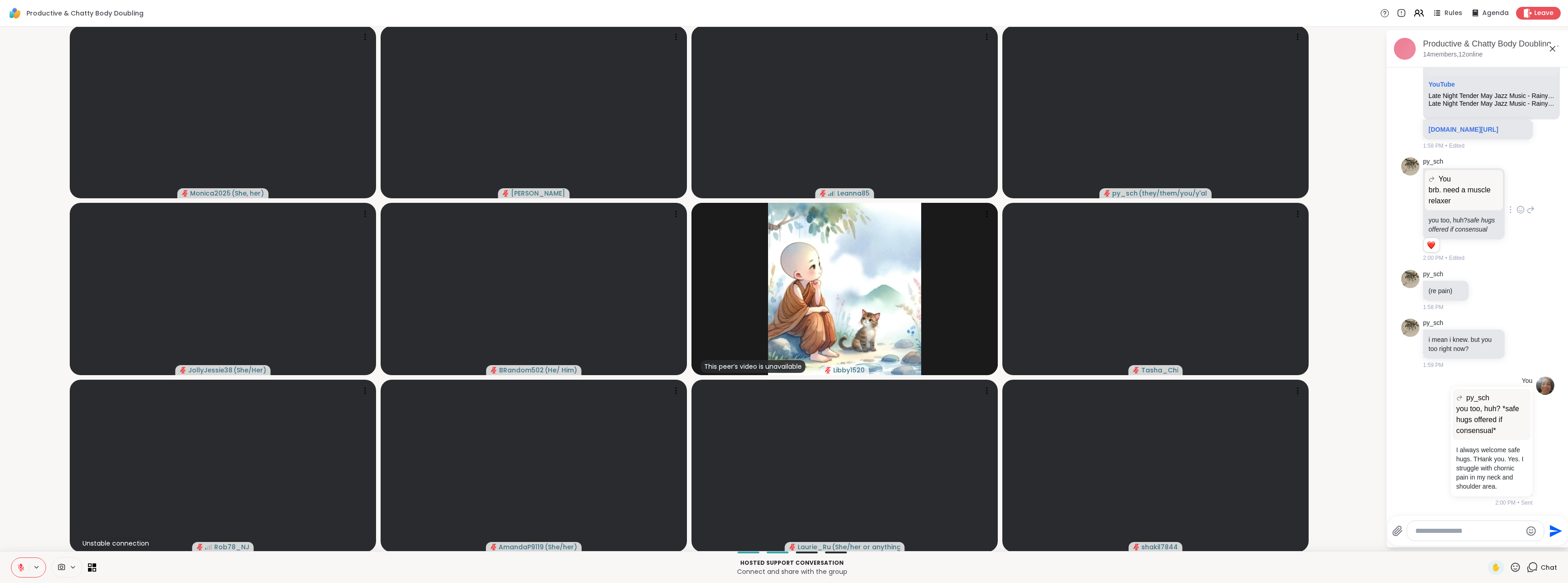
scroll to position [7156, 0]
click at [1527, 338] on icon at bounding box center [1531, 343] width 8 height 11
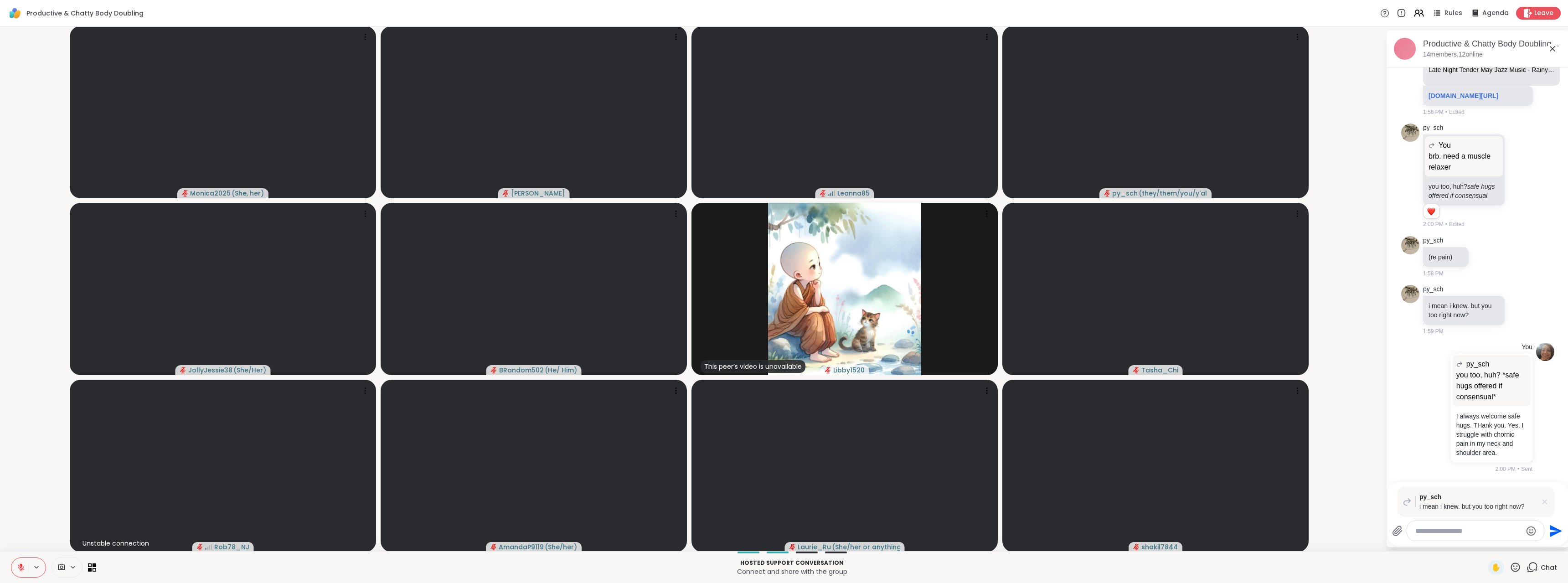
click at [1540, 500] on icon at bounding box center [1544, 502] width 9 height 9
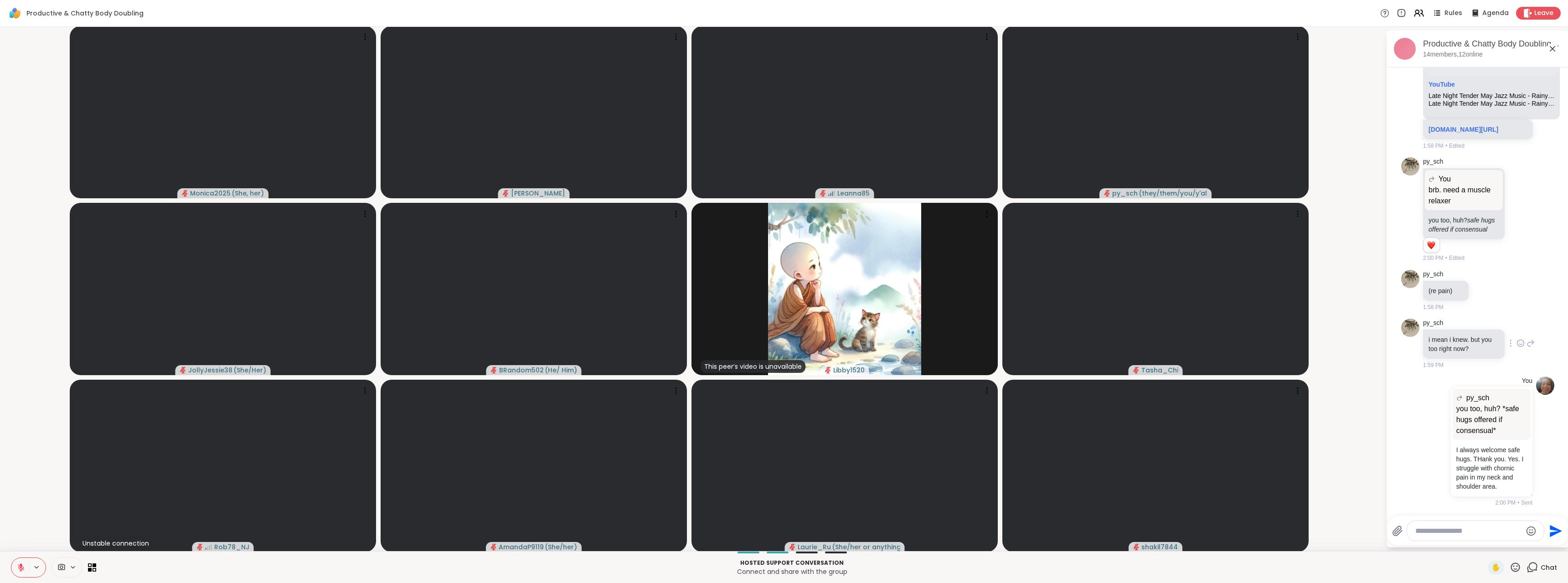
click at [1516, 339] on icon at bounding box center [1521, 343] width 8 height 9
click at [1497, 324] on div "Select Reaction: Thumbs up" at bounding box center [1501, 328] width 8 height 8
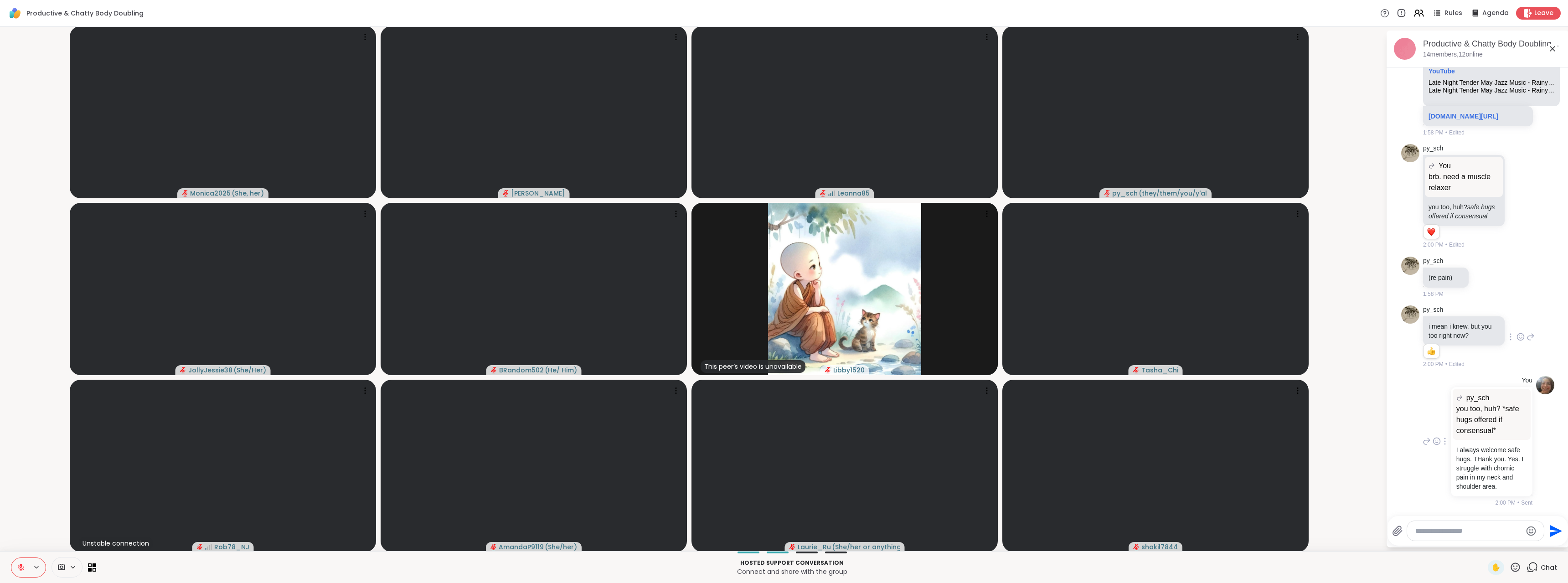
scroll to position [7169, 0]
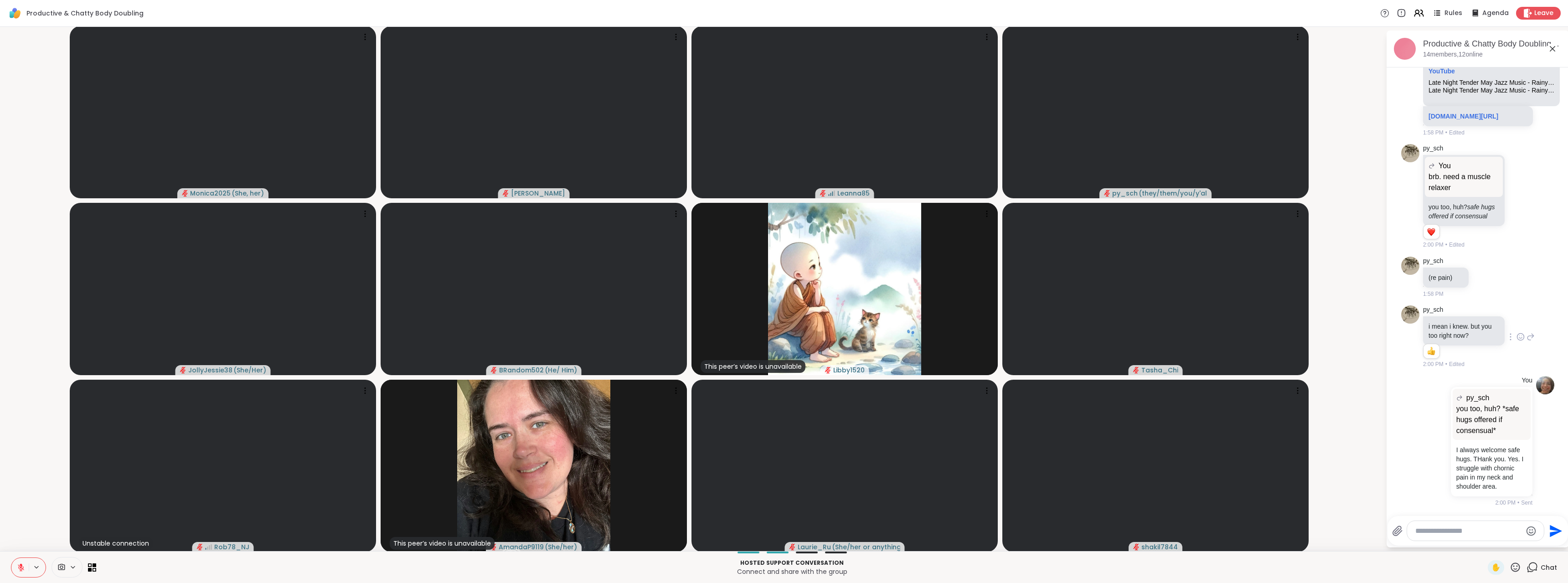
click at [1436, 530] on textarea "Type your message" at bounding box center [1468, 531] width 107 height 9
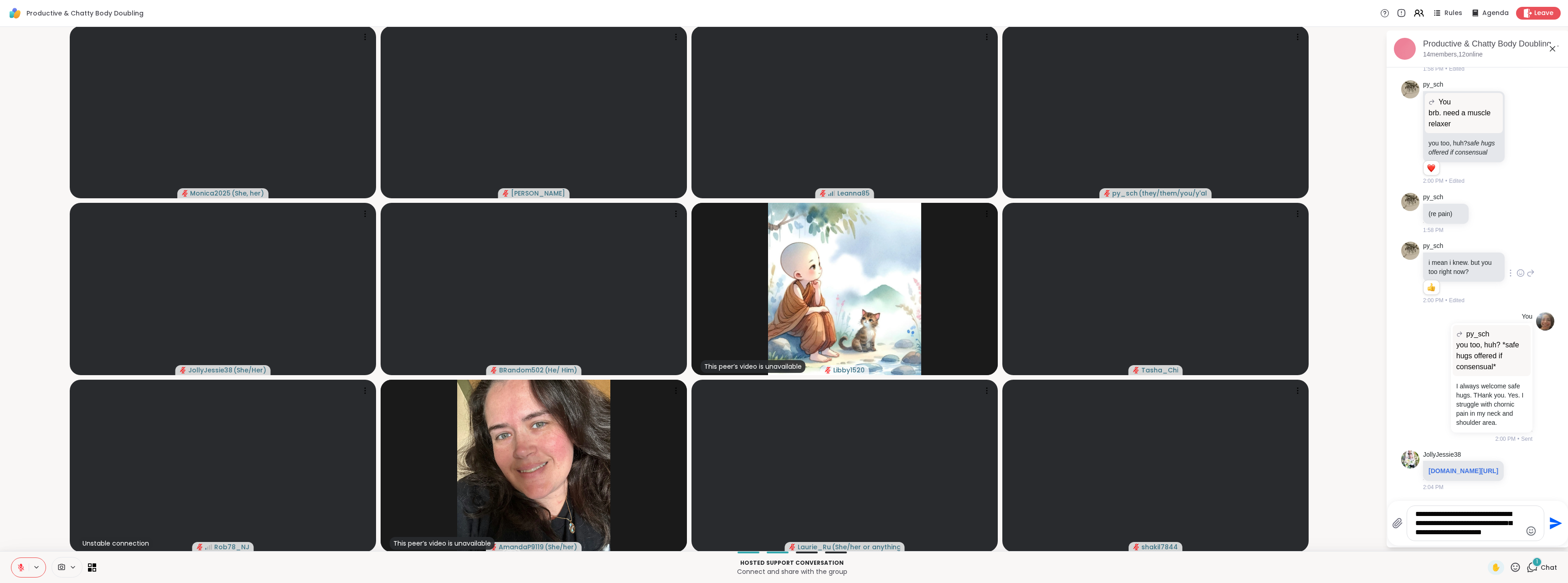
scroll to position [7260, 0]
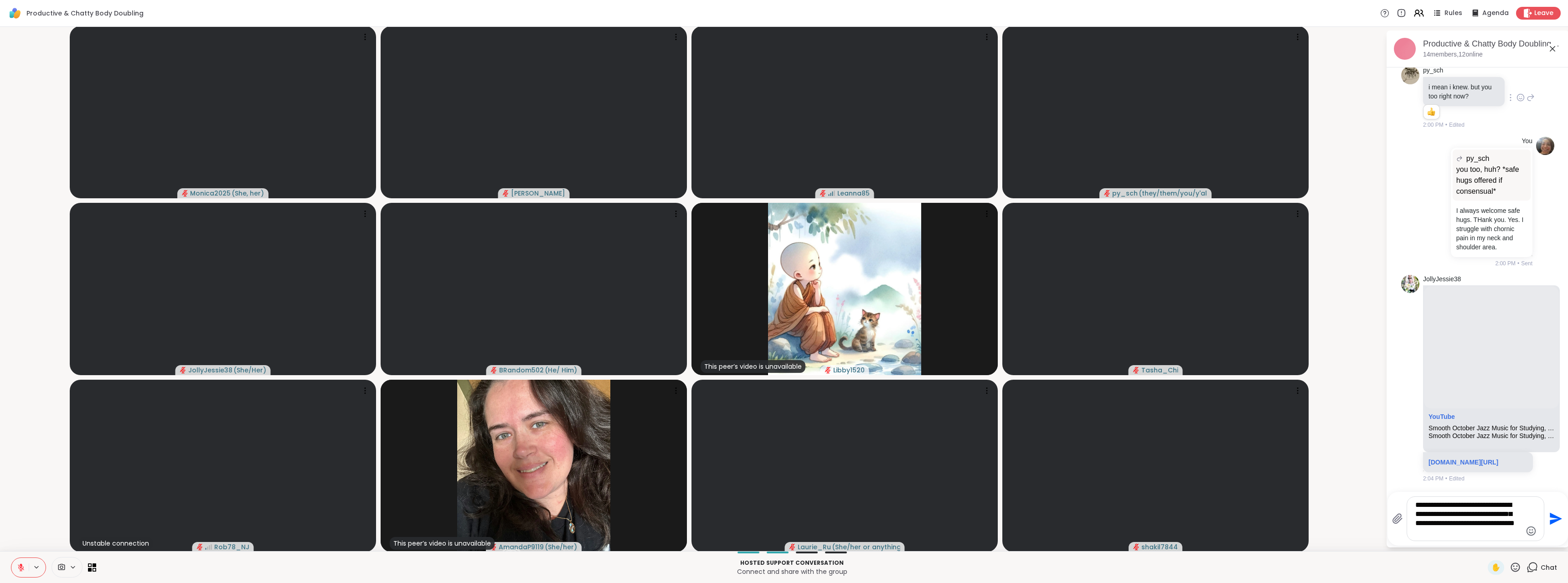
type textarea "**********"
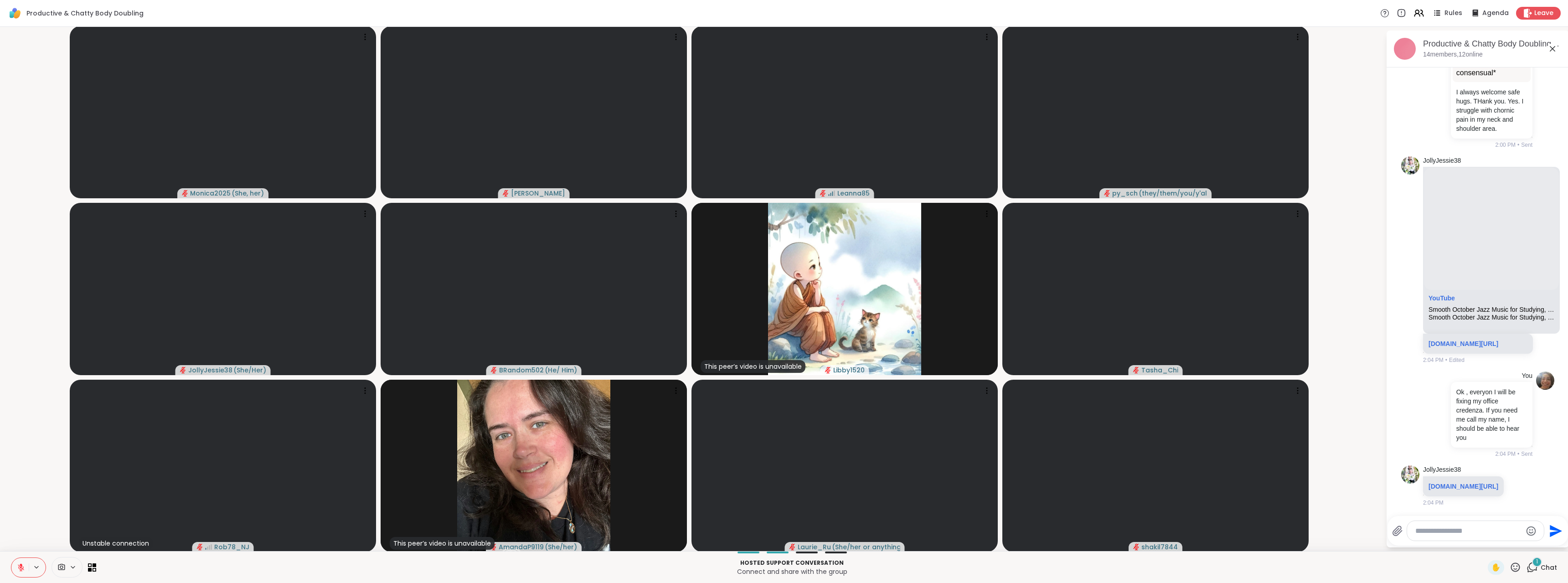
scroll to position [7563, 0]
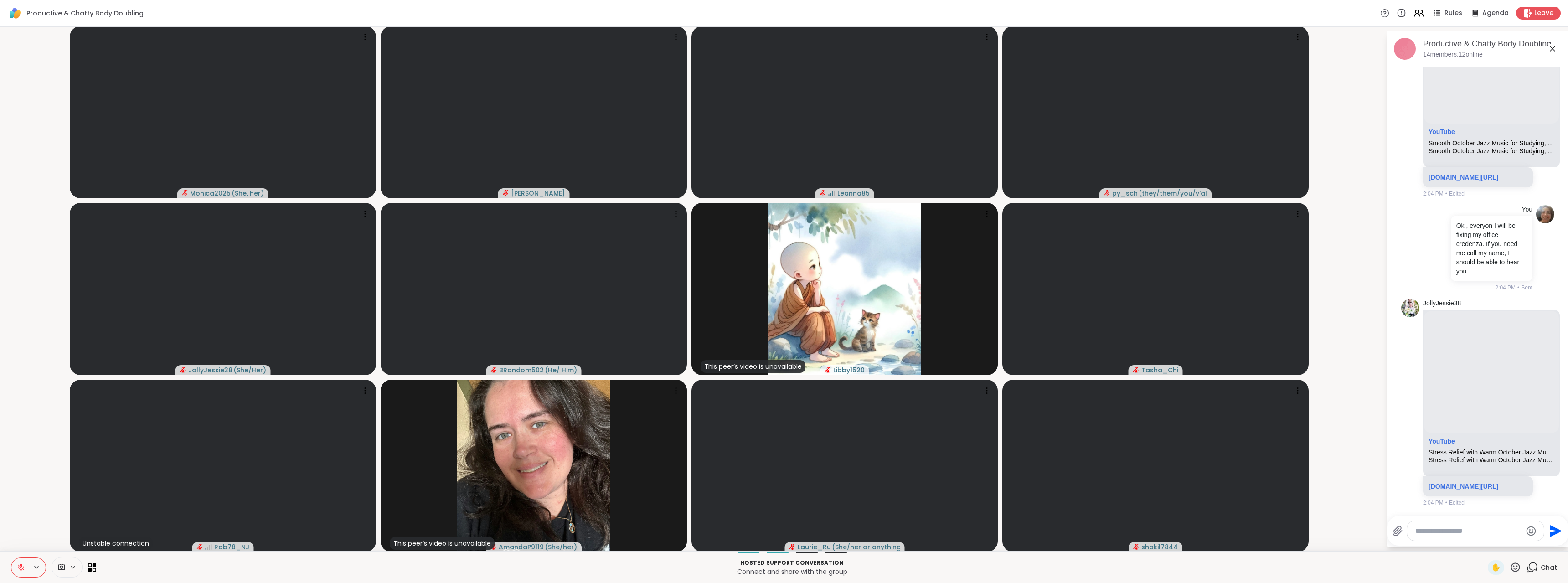
click at [22, 571] on icon at bounding box center [21, 567] width 8 height 8
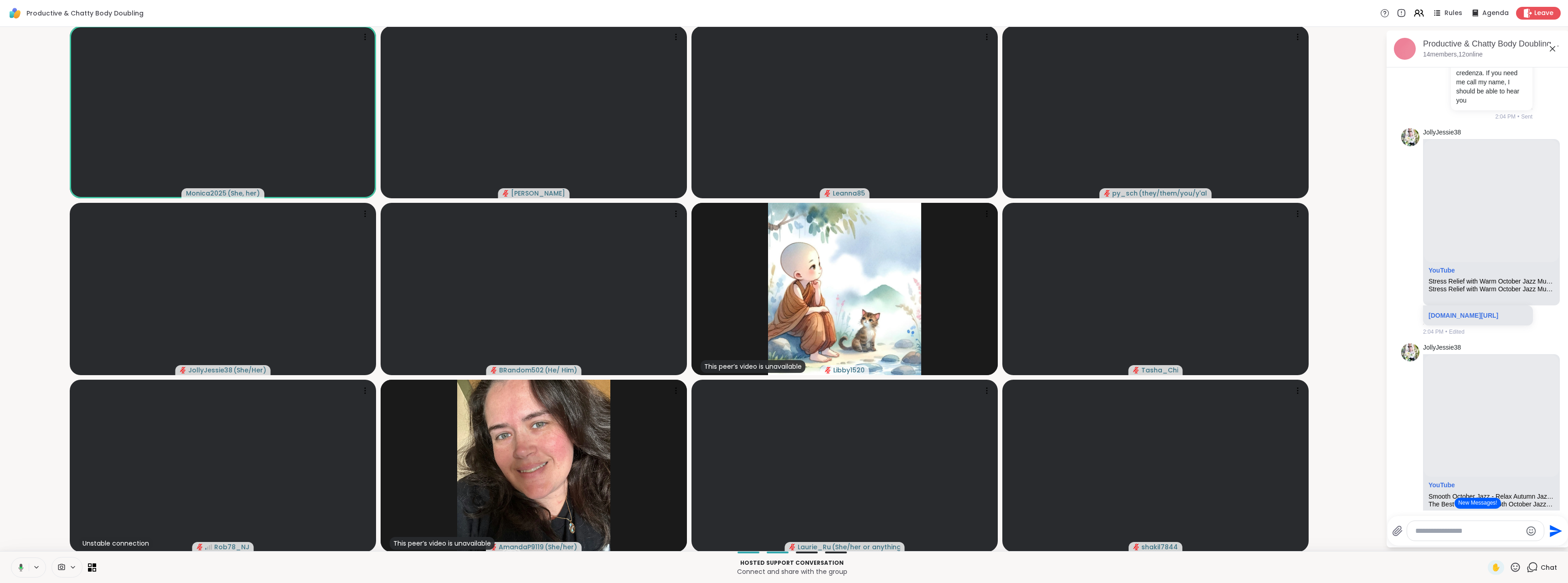
scroll to position [1, 0]
click at [22, 569] on icon at bounding box center [21, 567] width 8 height 8
click at [19, 567] on icon at bounding box center [20, 567] width 6 height 6
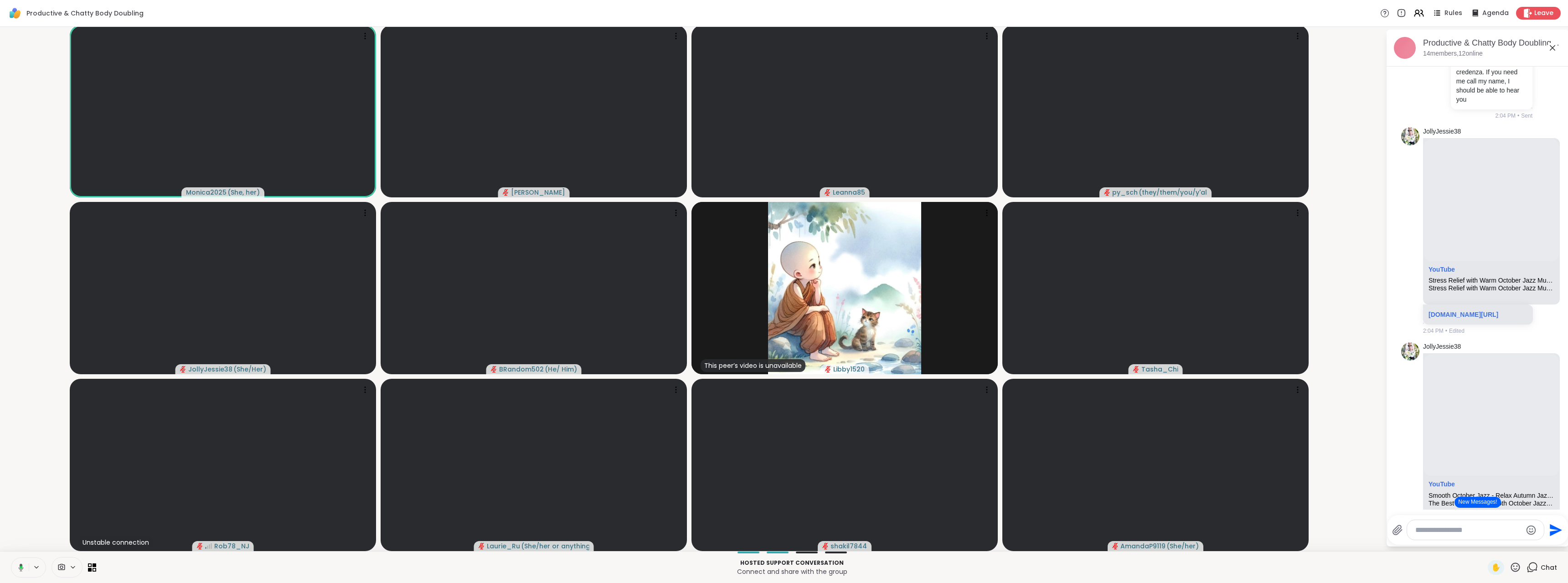
click at [19, 567] on icon at bounding box center [21, 567] width 5 height 7
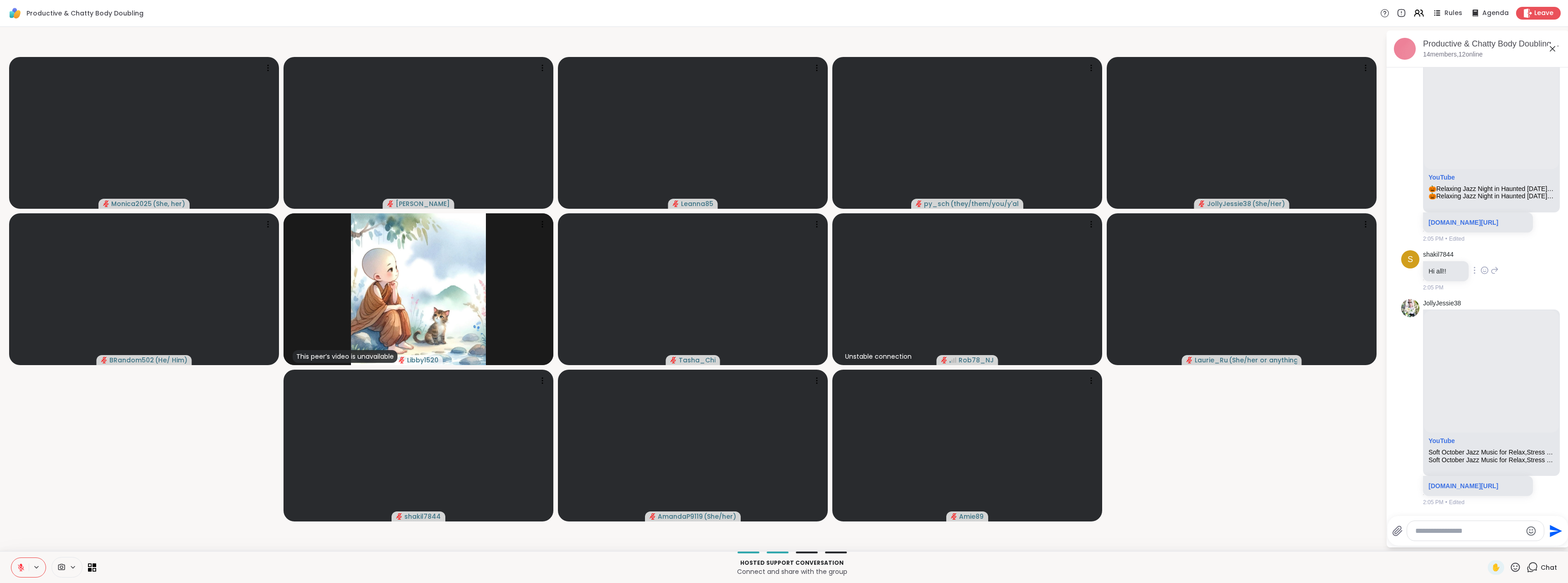
scroll to position [8666, 0]
click at [1483, 266] on icon at bounding box center [1485, 270] width 8 height 9
click at [1493, 264] on div "shakil7844 Hi all!! 2:05 PM" at bounding box center [1461, 271] width 76 height 41
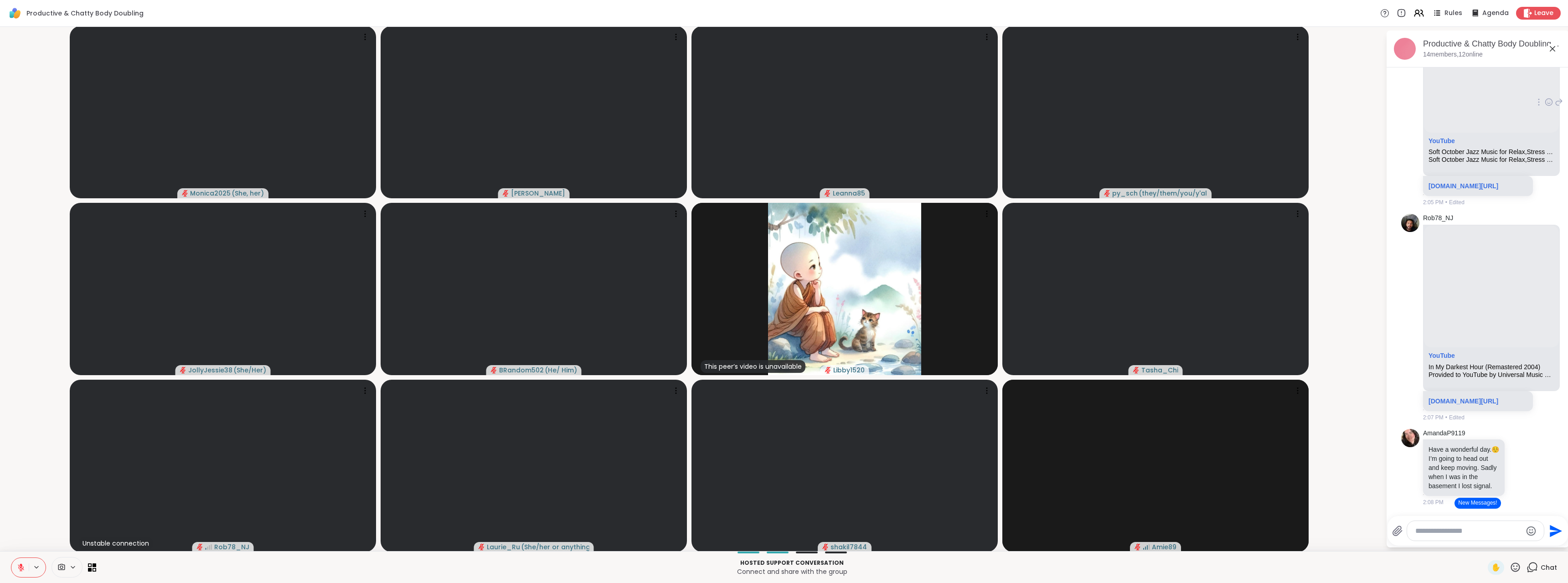
scroll to position [8997, 0]
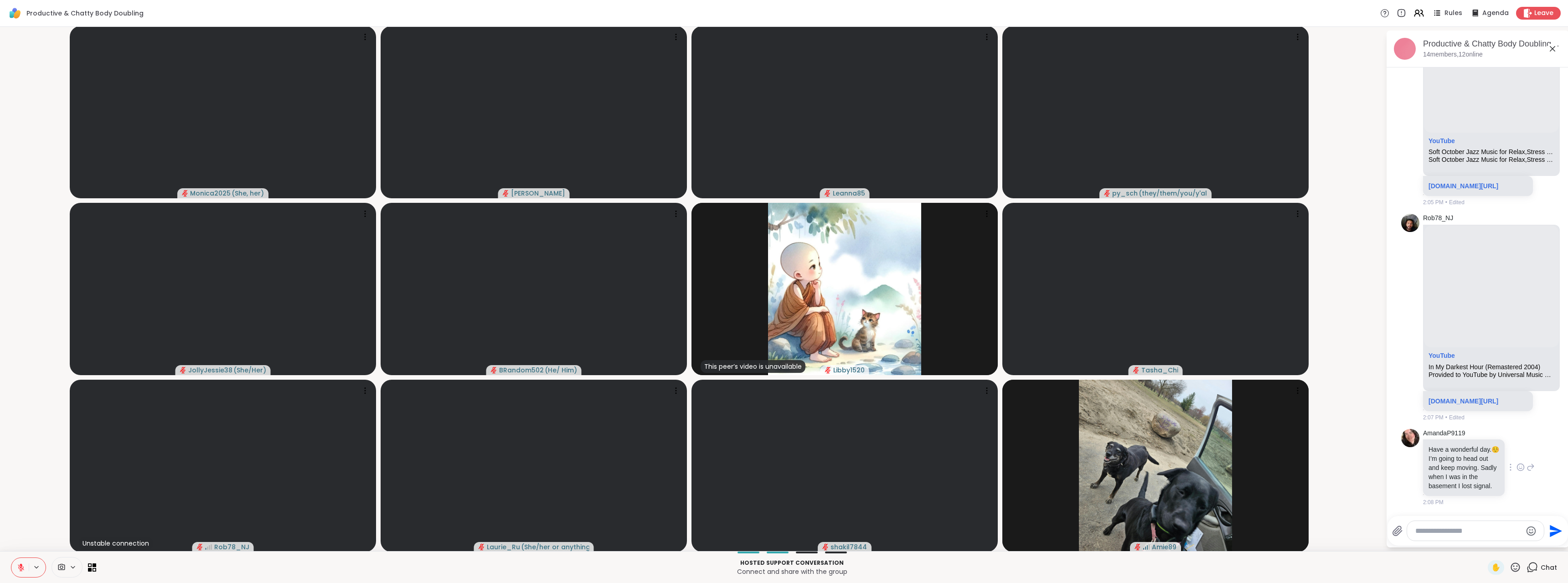
click at [1518, 464] on icon at bounding box center [1521, 468] width 7 height 7
click at [1491, 444] on button "Select Reaction: Thumbs up" at bounding box center [1500, 453] width 18 height 18
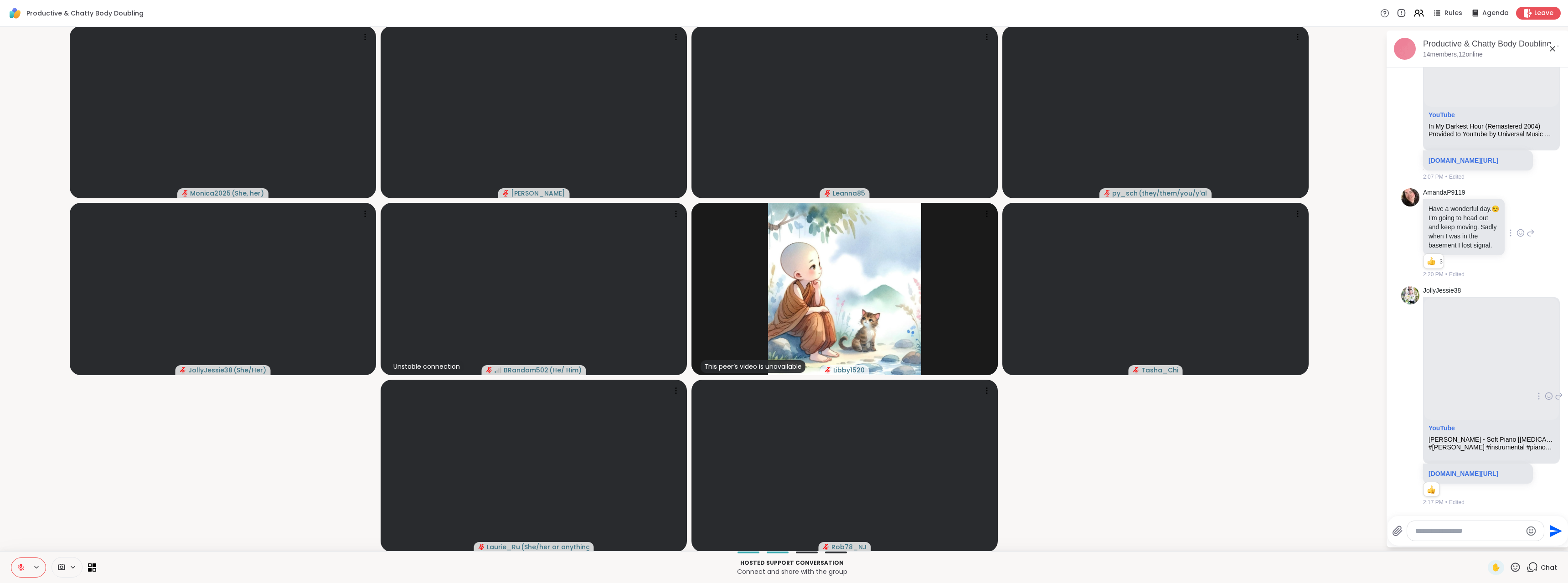
scroll to position [9248, 0]
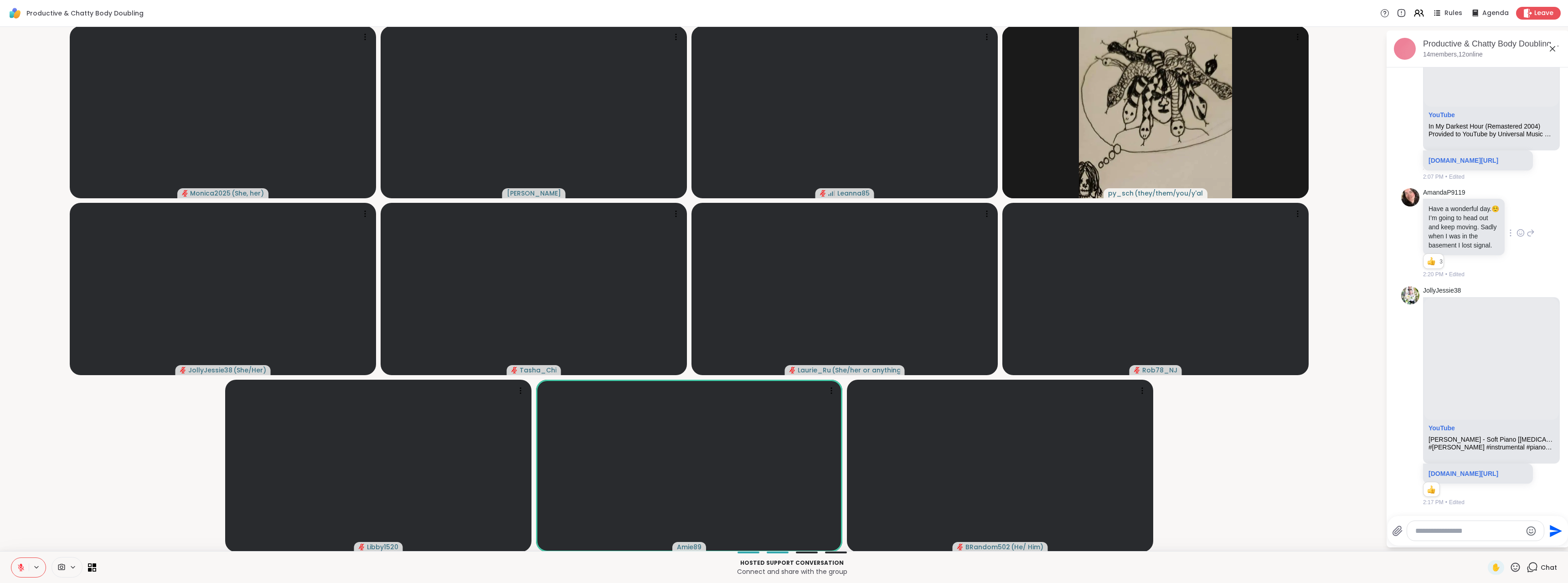
click at [25, 566] on button at bounding box center [20, 567] width 18 height 19
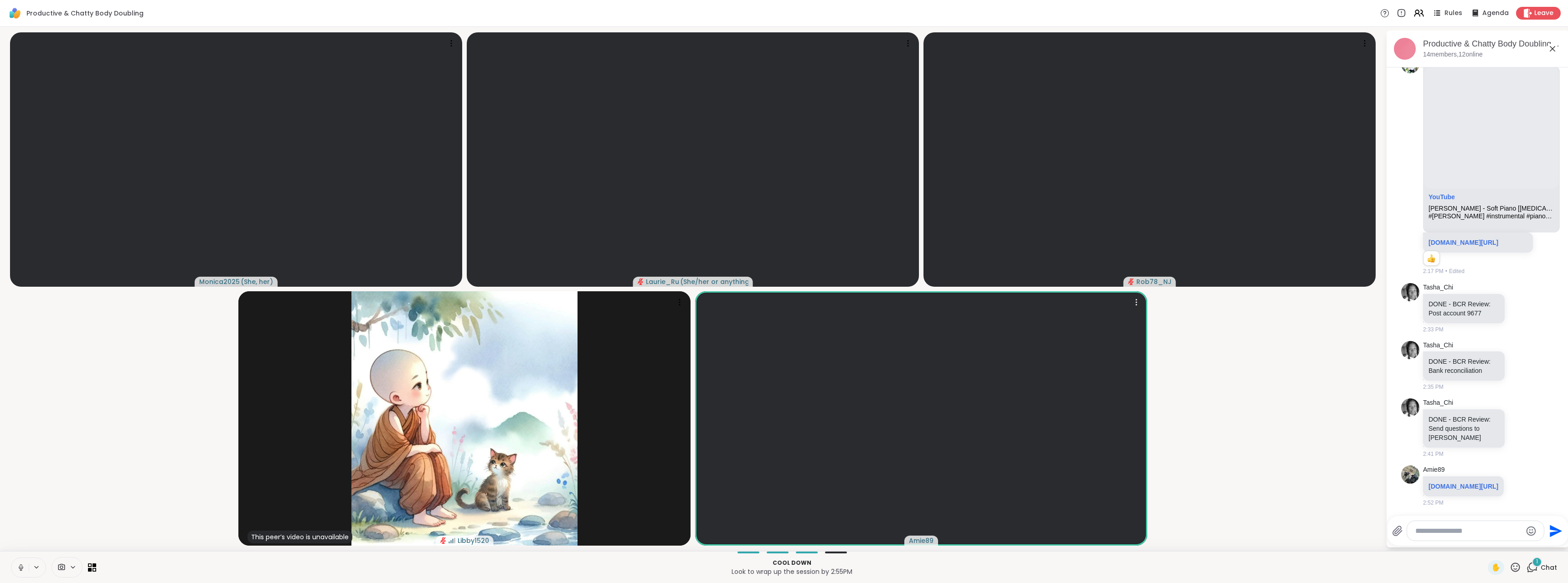
scroll to position [9506, 0]
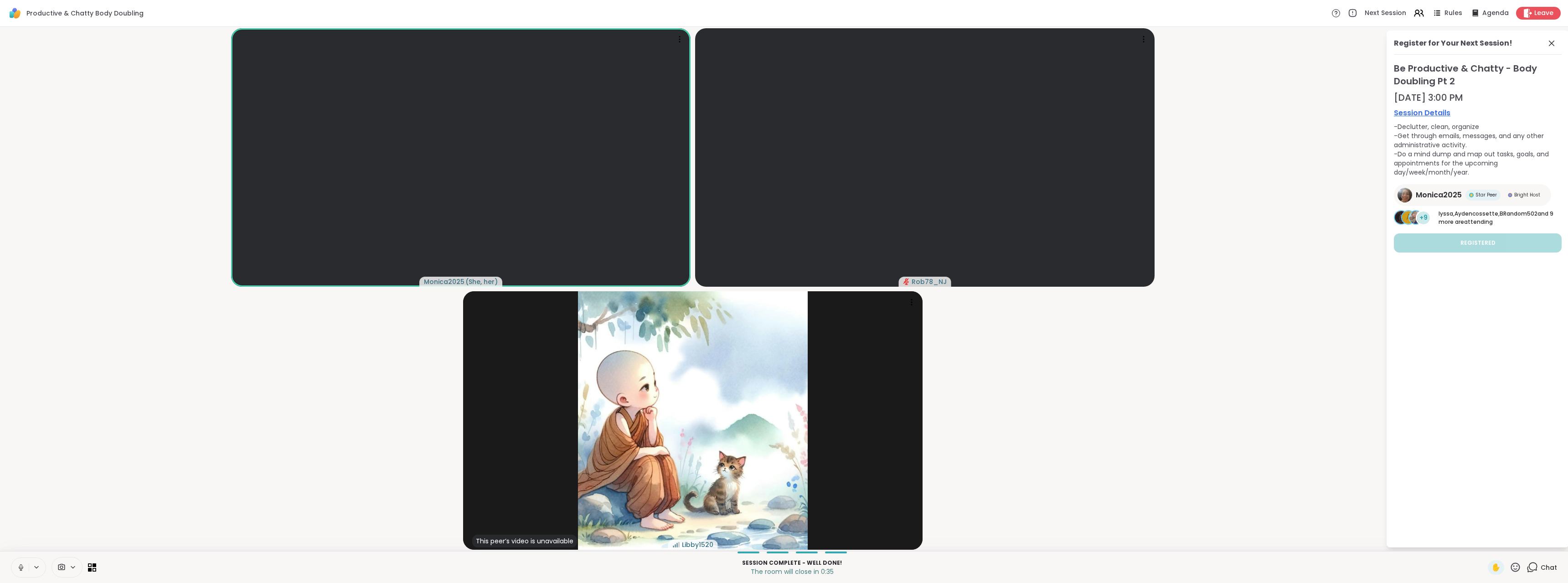
click at [1553, 43] on icon at bounding box center [1552, 43] width 11 height 11
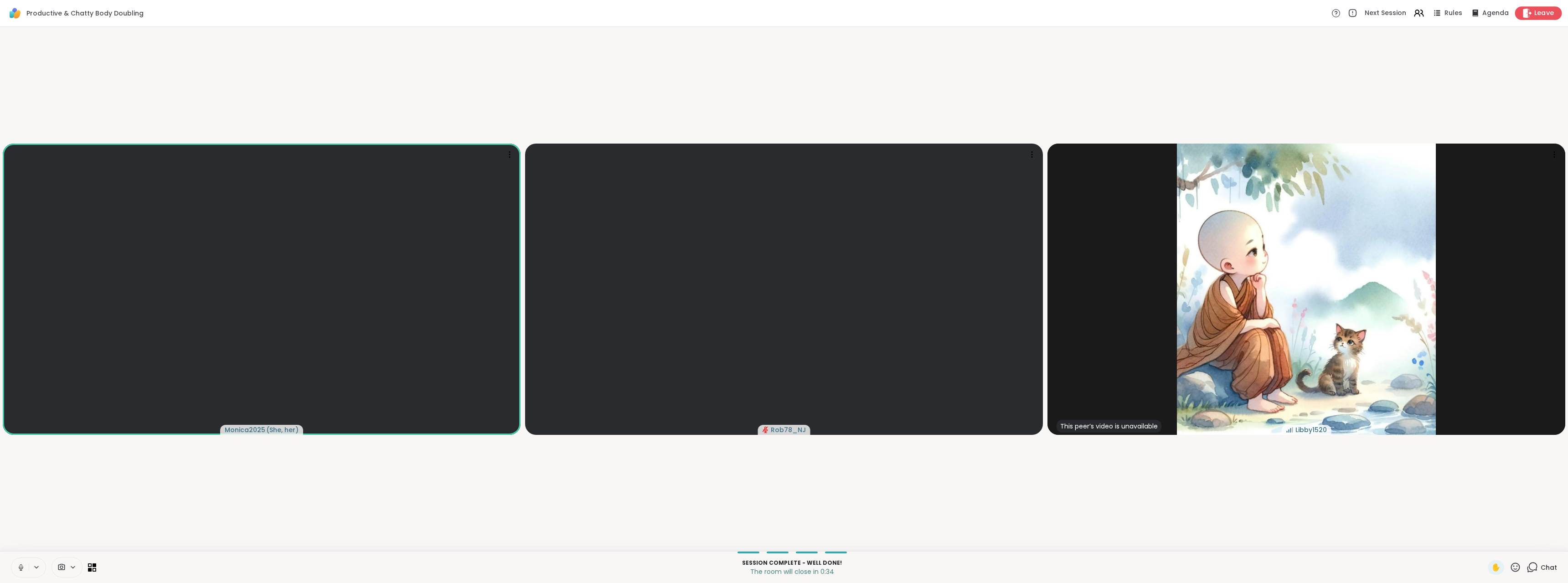
click at [1546, 12] on span "Leave" at bounding box center [1544, 14] width 20 height 10
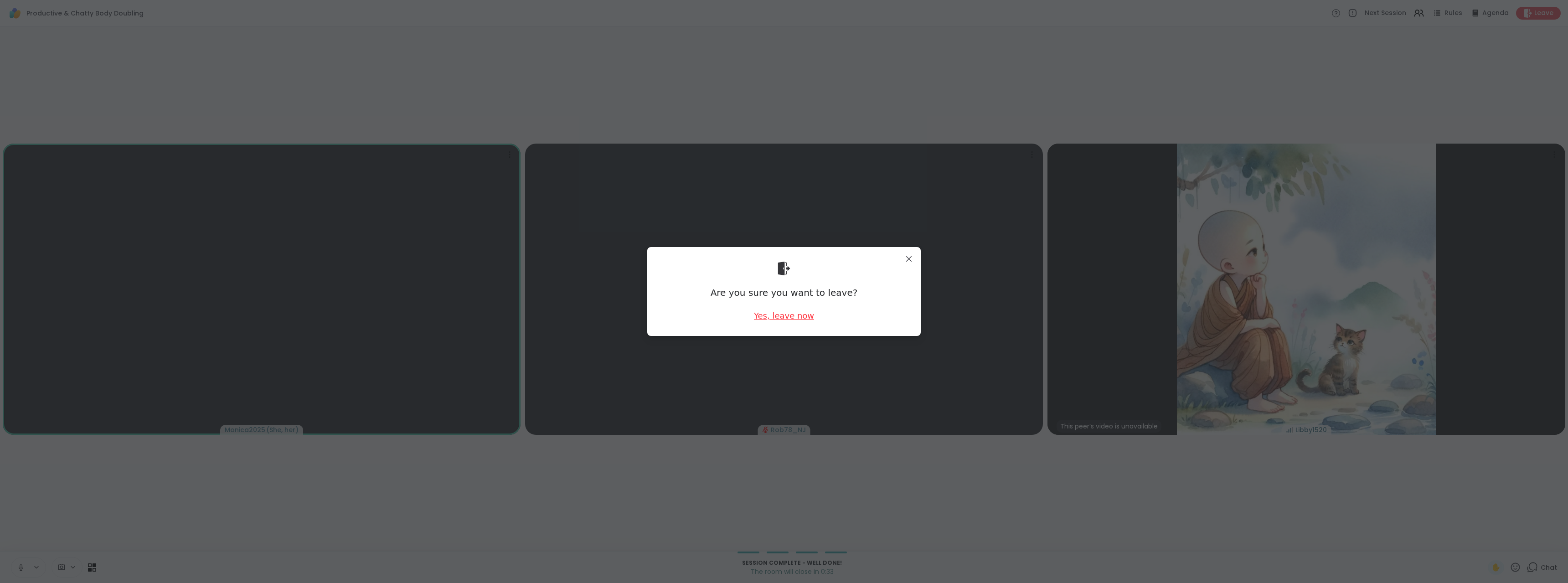
click at [768, 316] on div "Yes, leave now" at bounding box center [784, 316] width 60 height 12
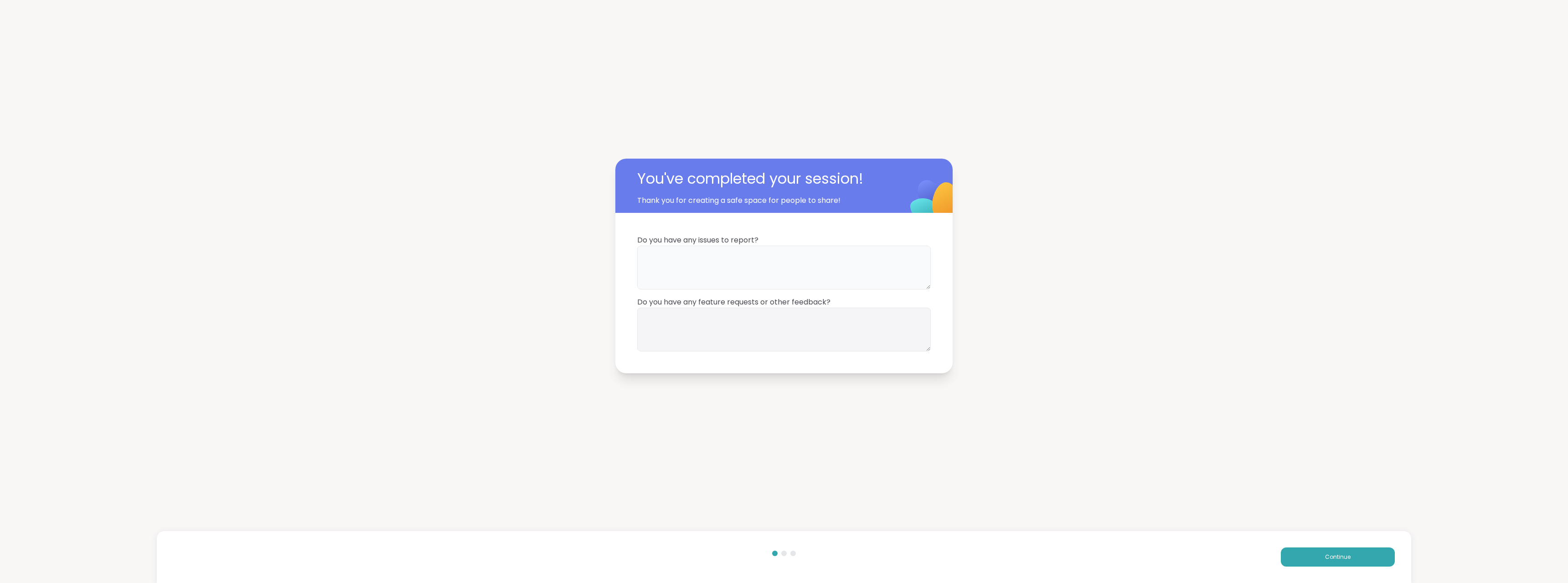
click at [764, 268] on textarea at bounding box center [784, 267] width 294 height 43
type textarea "**"
click at [753, 315] on textarea at bounding box center [784, 330] width 294 height 43
type textarea "**"
click at [1291, 556] on button "Continue" at bounding box center [1338, 557] width 114 height 19
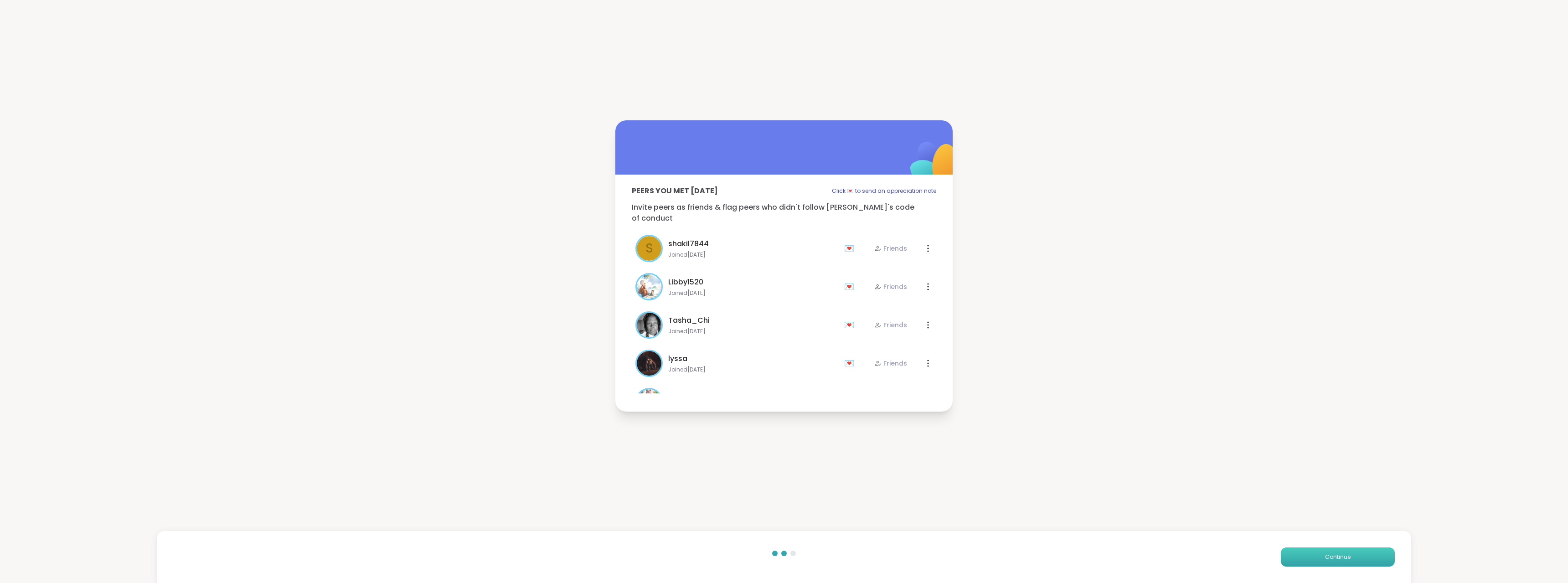
click at [1291, 556] on button "Continue" at bounding box center [1338, 557] width 114 height 19
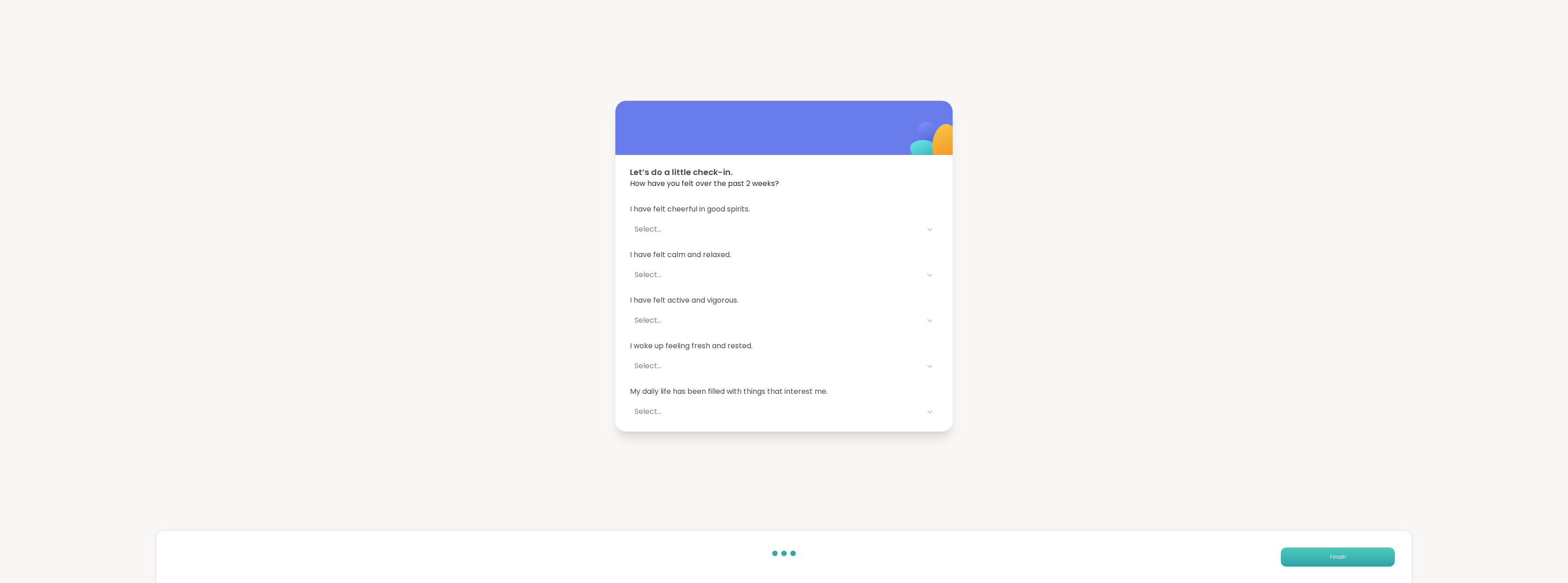
click at [1291, 556] on button "Finish" at bounding box center [1338, 557] width 114 height 19
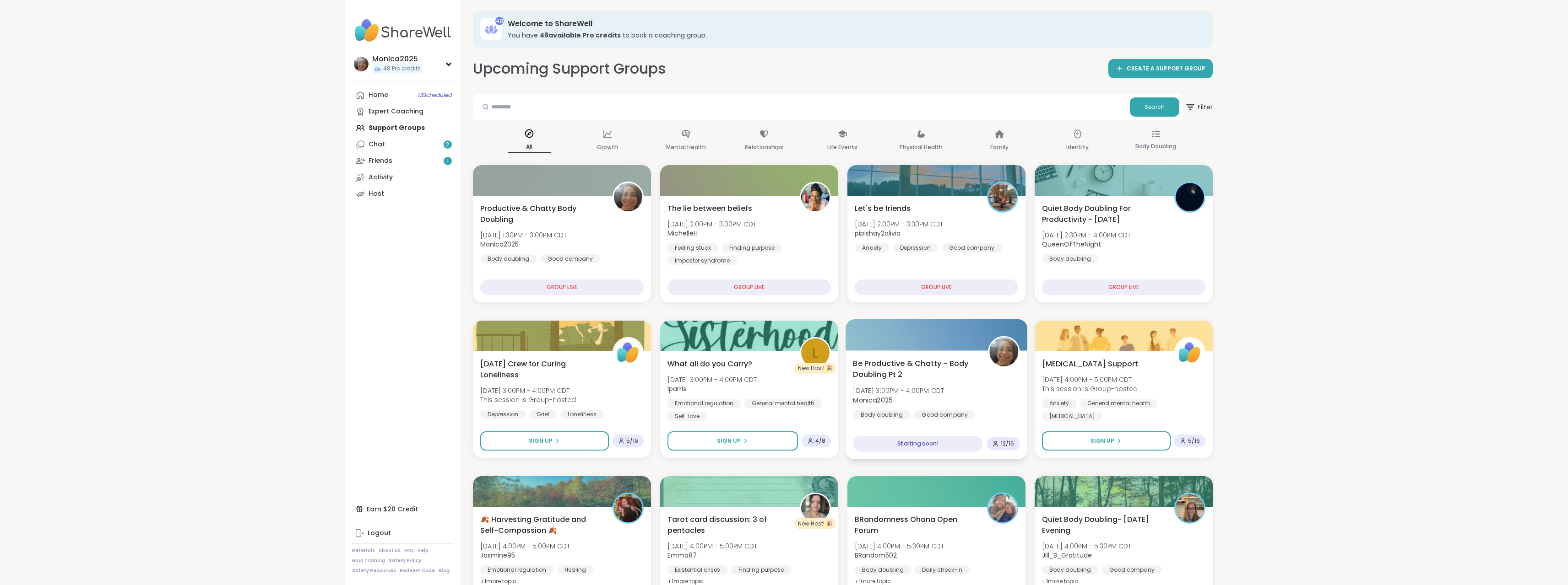
click at [974, 397] on div "Be Productive & Chatty - Body Doubling Pt 2 [DATE] 3:00PM - 4:00PM CDT Monica20…" at bounding box center [936, 388] width 167 height 62
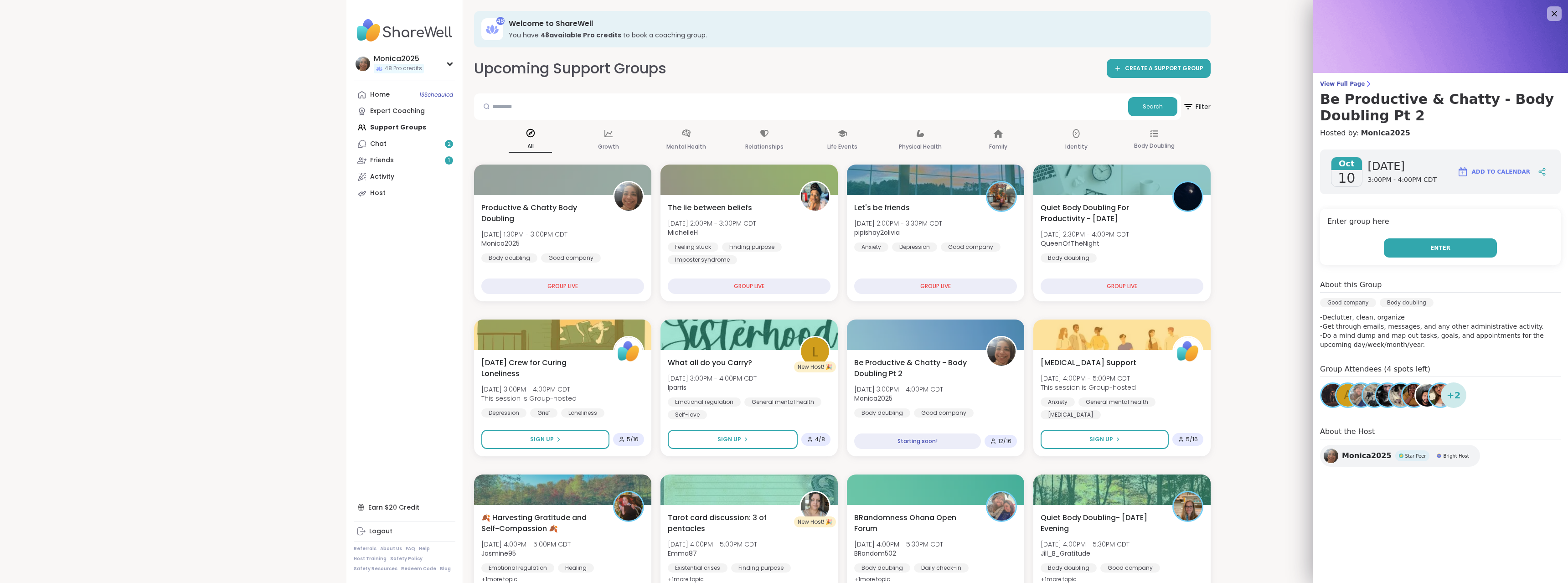
click at [1470, 247] on button "Enter" at bounding box center [1440, 248] width 113 height 19
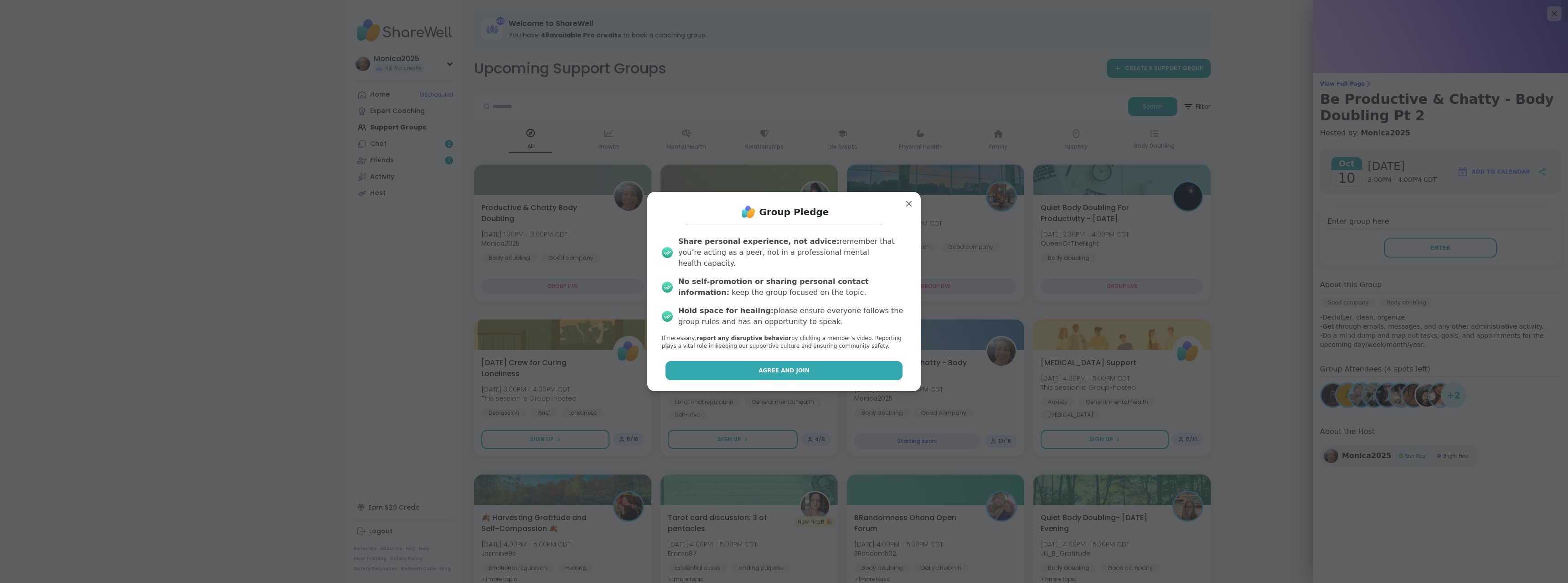
click at [821, 365] on button "Agree and Join" at bounding box center [784, 371] width 237 height 19
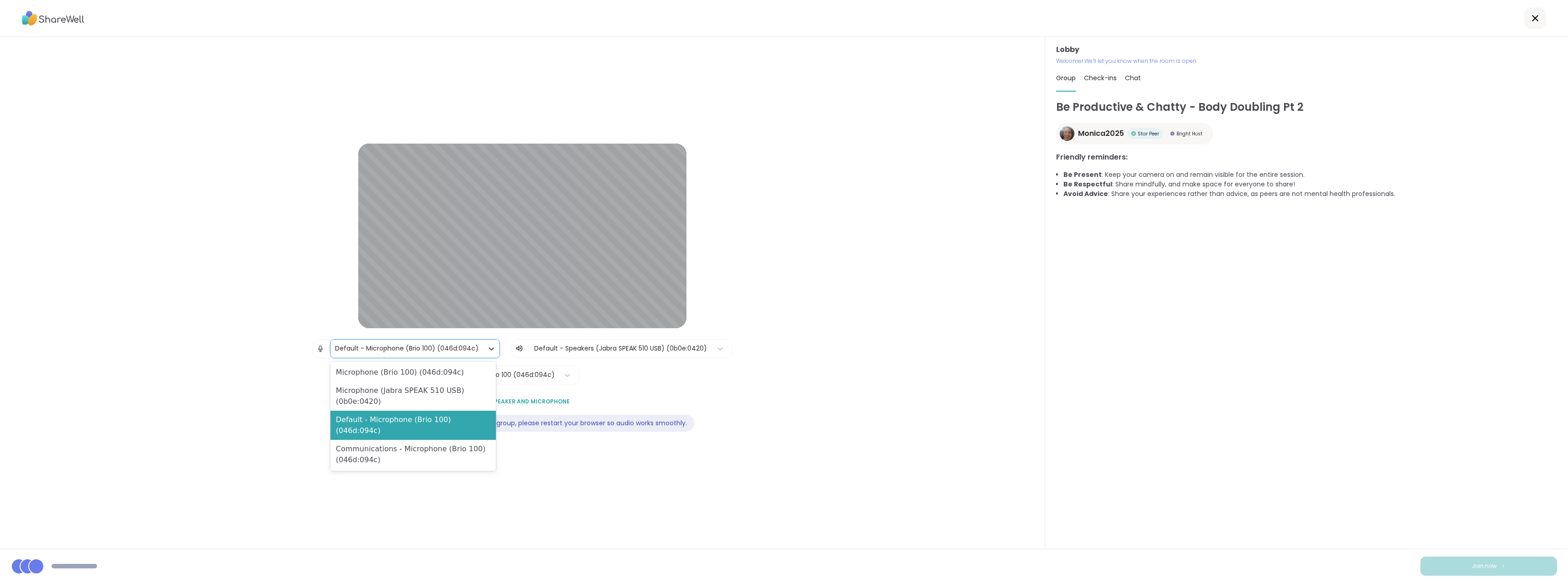
click at [404, 355] on div "Default - Microphone (Brio 100) (046d:094c)" at bounding box center [406, 349] width 153 height 18
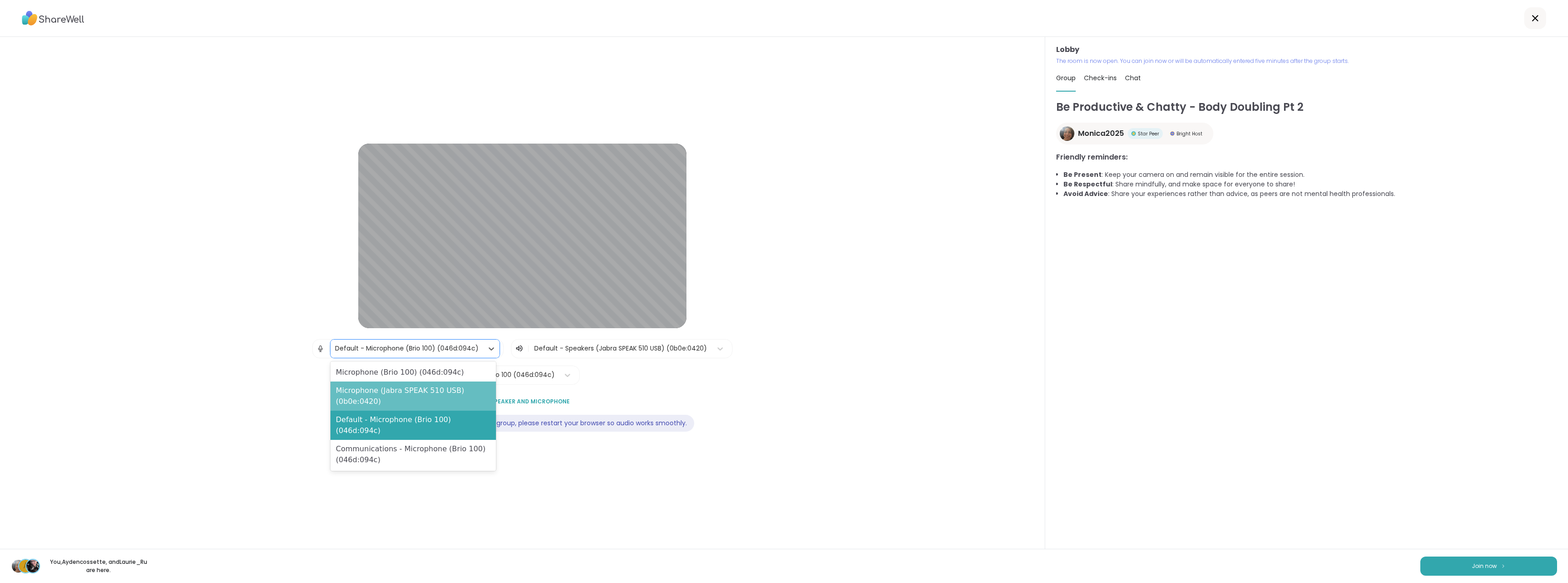
click at [430, 388] on div "Microphone (Jabra SPEAK 510 USB) (0b0e:0420)" at bounding box center [413, 396] width 166 height 29
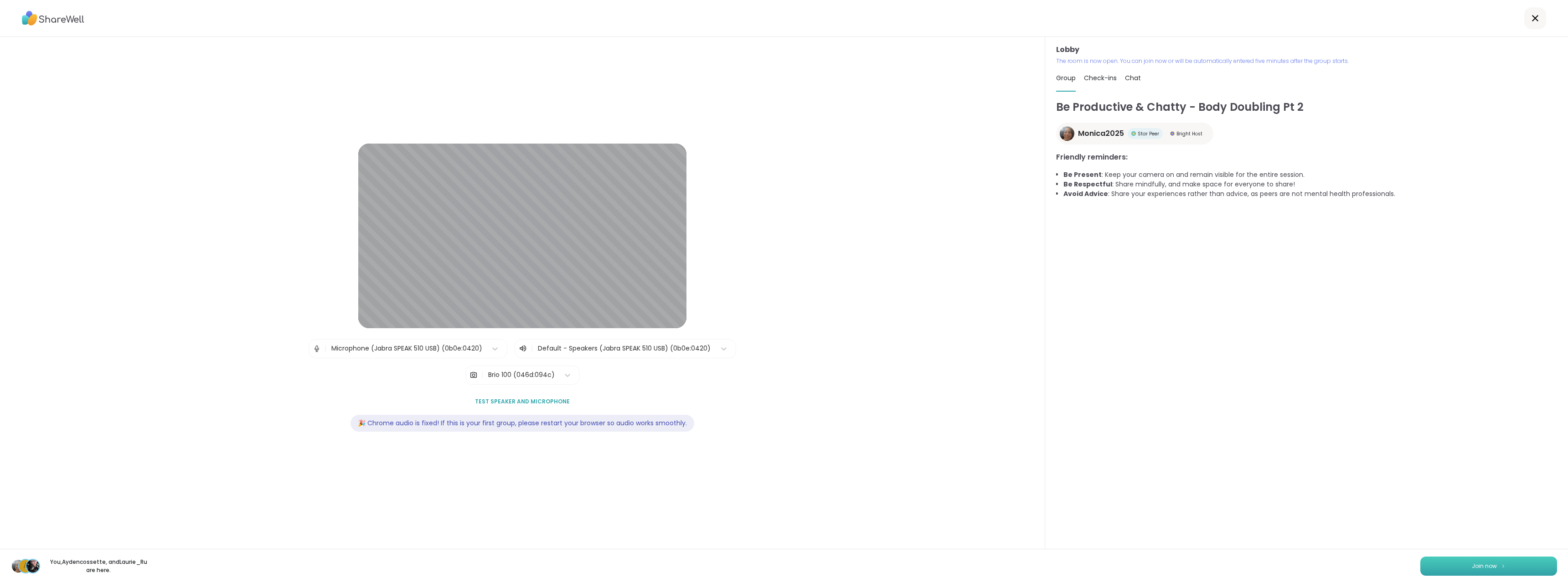
click at [1514, 565] on button "Join now" at bounding box center [1489, 566] width 137 height 19
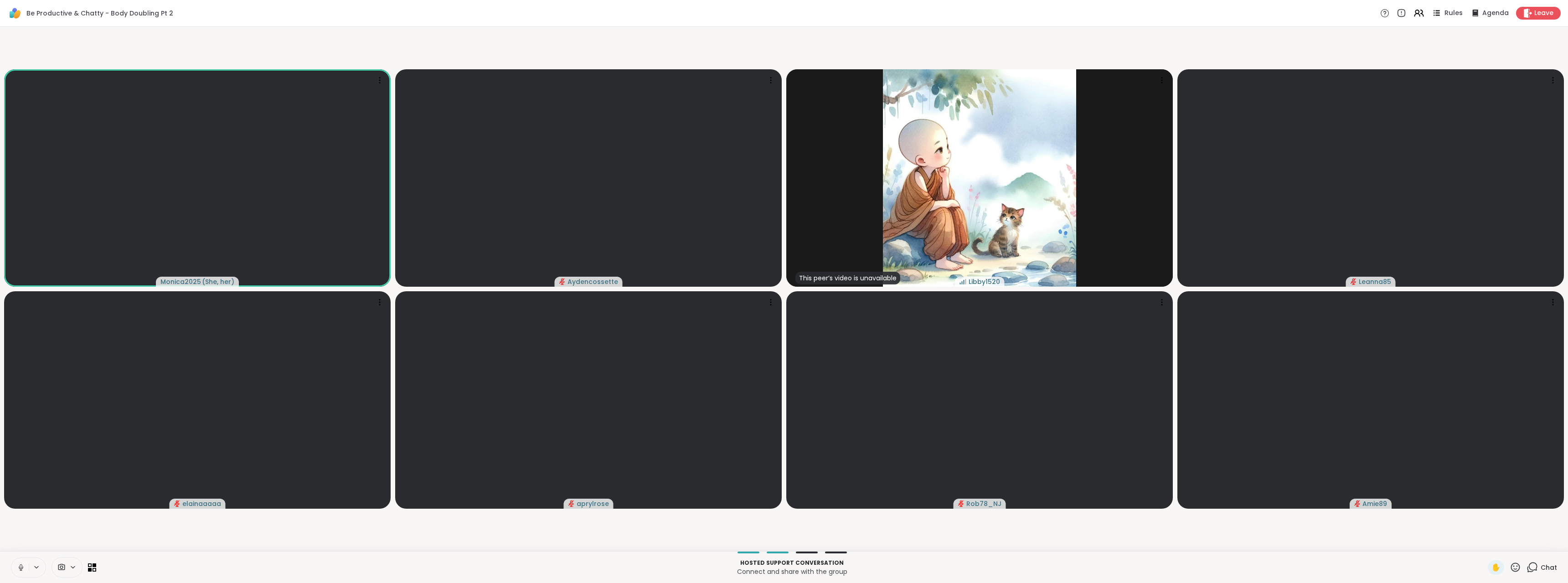
click at [1449, 10] on span "Rules" at bounding box center [1454, 14] width 19 height 10
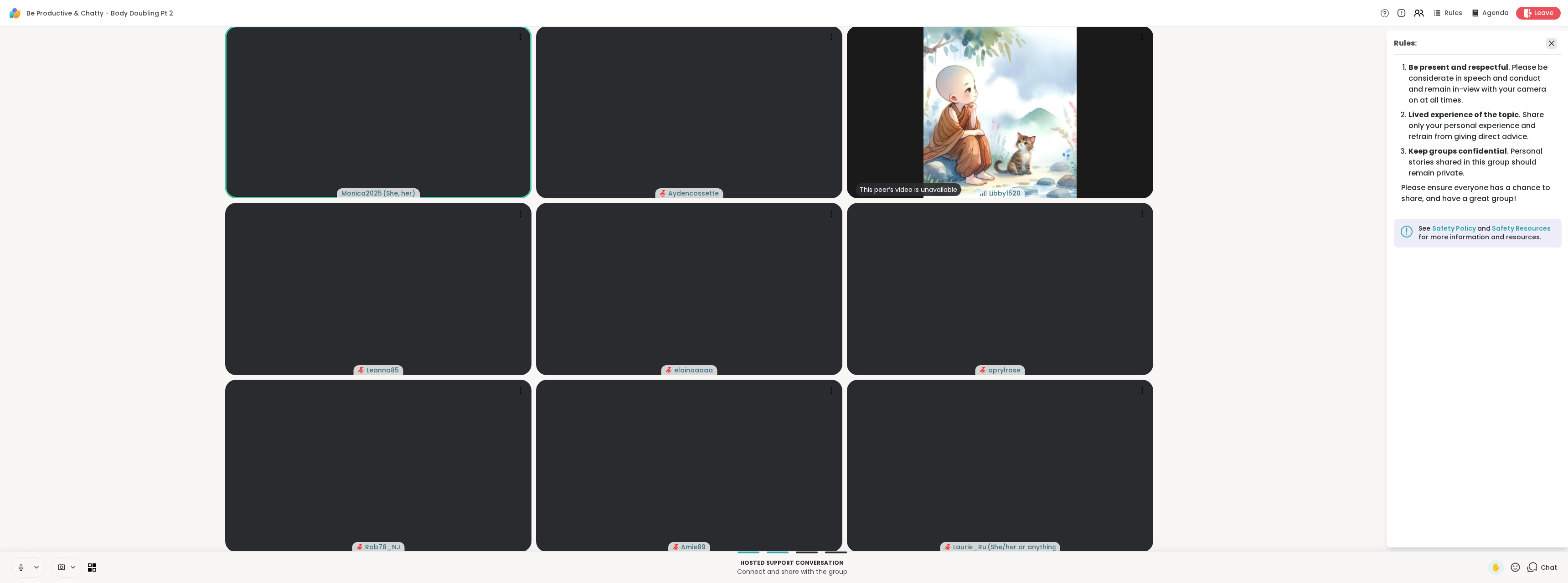
click at [1549, 44] on icon at bounding box center [1552, 43] width 5 height 5
